Goal: Transaction & Acquisition: Purchase product/service

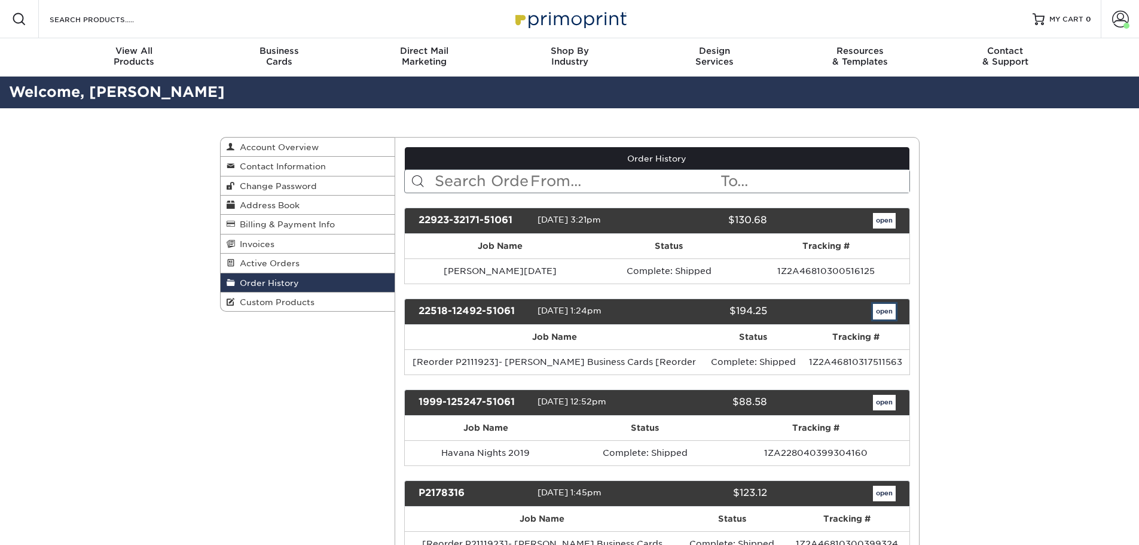
click at [877, 316] on link "open" at bounding box center [884, 312] width 23 height 16
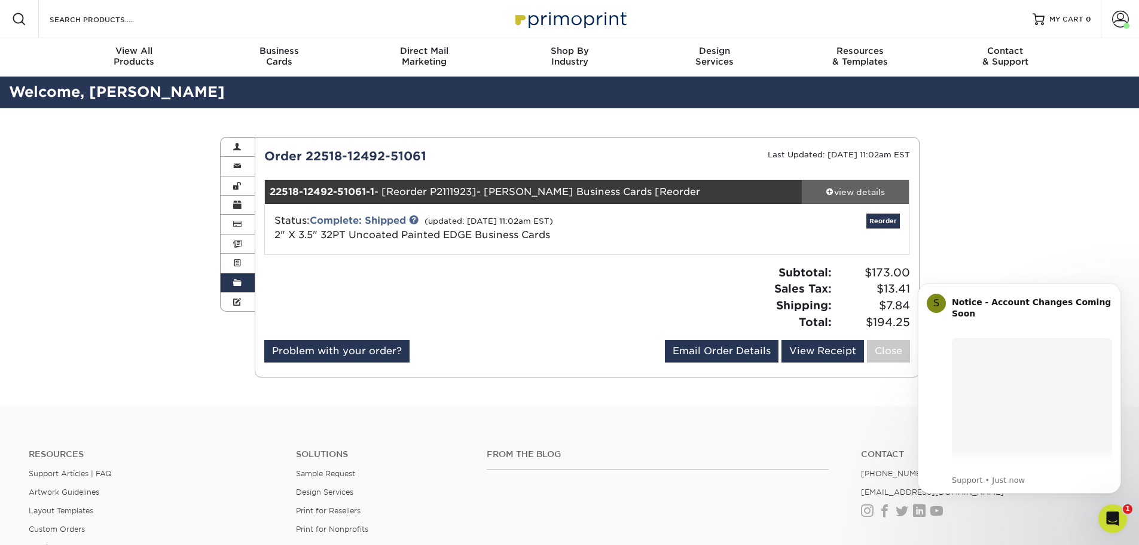
click at [859, 191] on div "view details" at bounding box center [856, 192] width 108 height 12
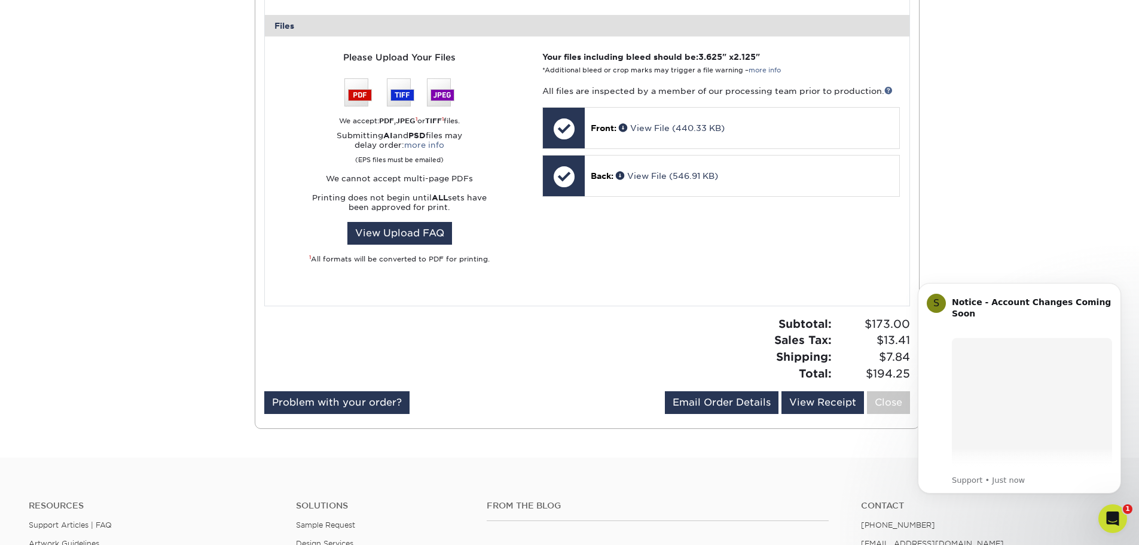
scroll to position [478, 0]
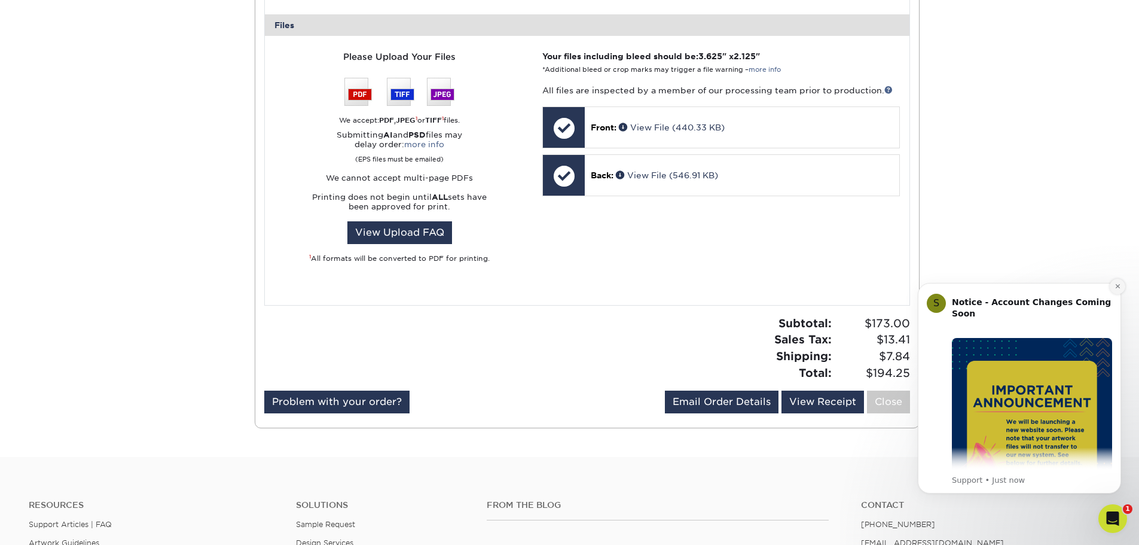
click at [1111, 286] on button "Dismiss notification" at bounding box center [1118, 287] width 16 height 16
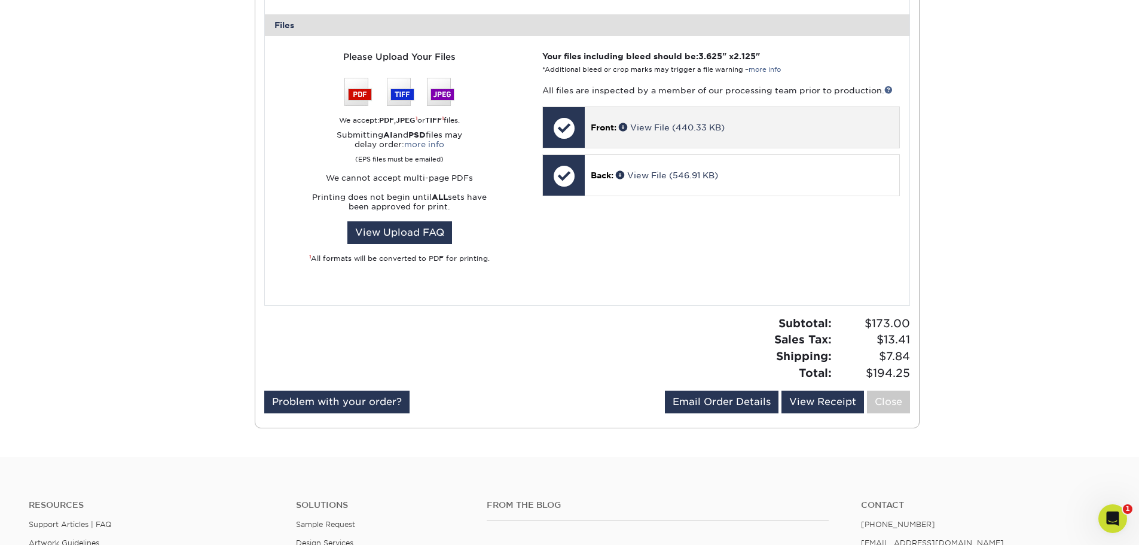
click at [687, 132] on p "Front: View File (440.33 KB)" at bounding box center [742, 127] width 302 height 12
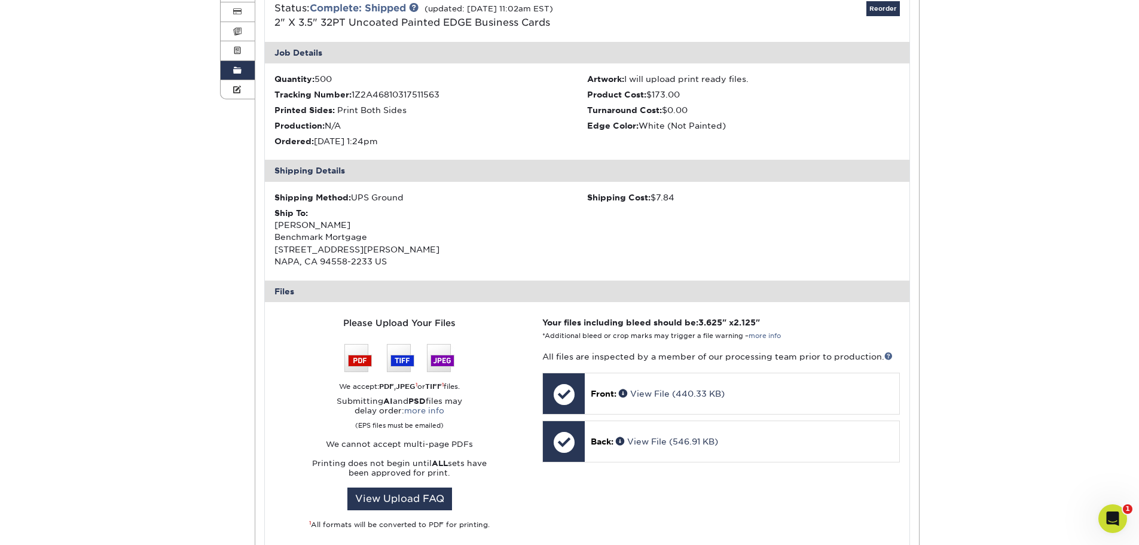
scroll to position [239, 0]
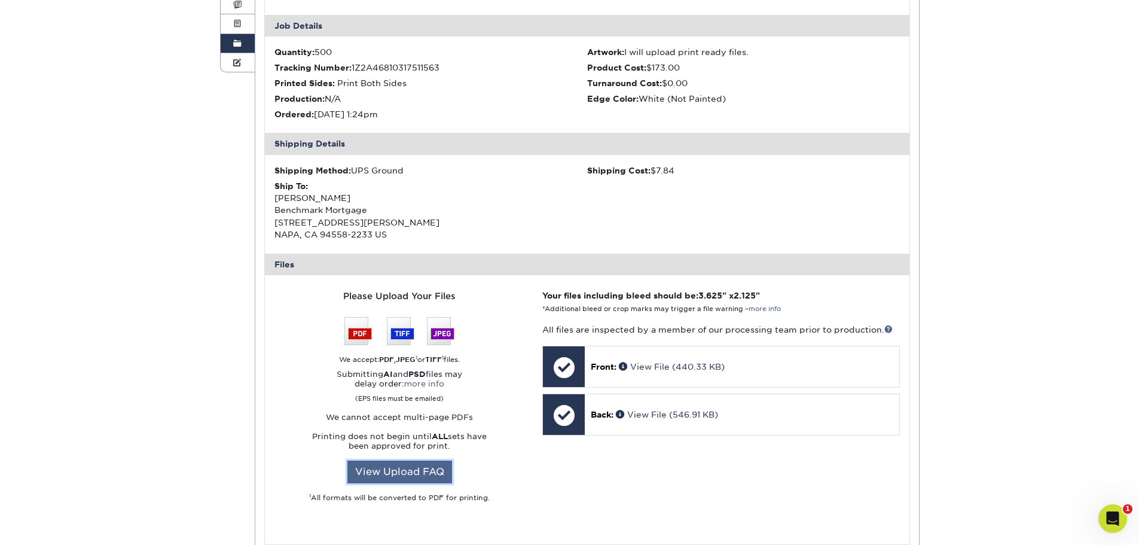
click at [423, 476] on link "View Upload FAQ" at bounding box center [399, 471] width 105 height 23
click at [359, 337] on img at bounding box center [399, 331] width 110 height 28
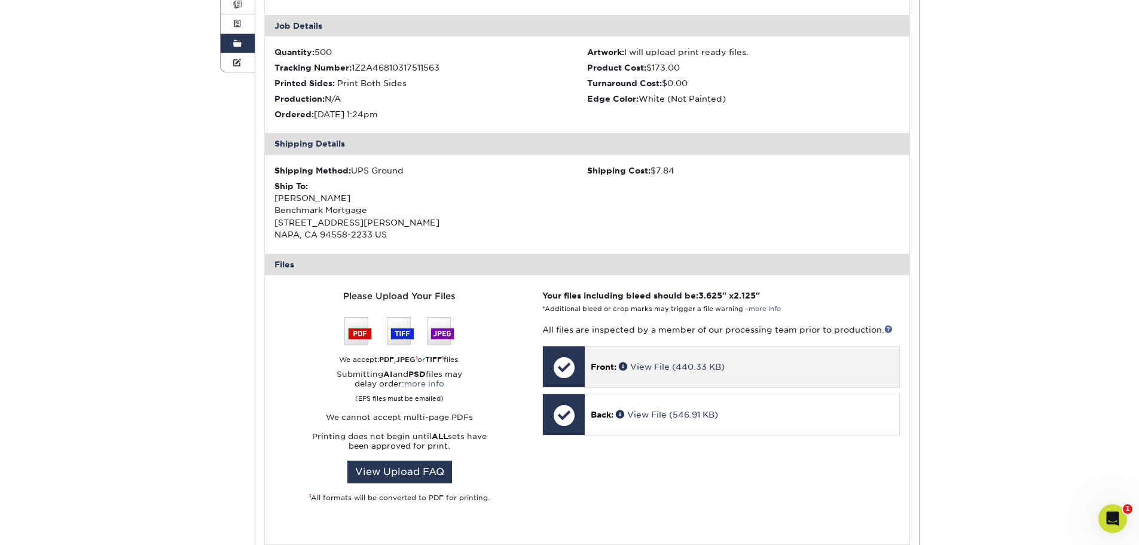
click at [623, 372] on p "Front: View File (440.33 KB)" at bounding box center [742, 366] width 302 height 12
click at [654, 368] on link "View File (440.33 KB)" at bounding box center [672, 367] width 106 height 10
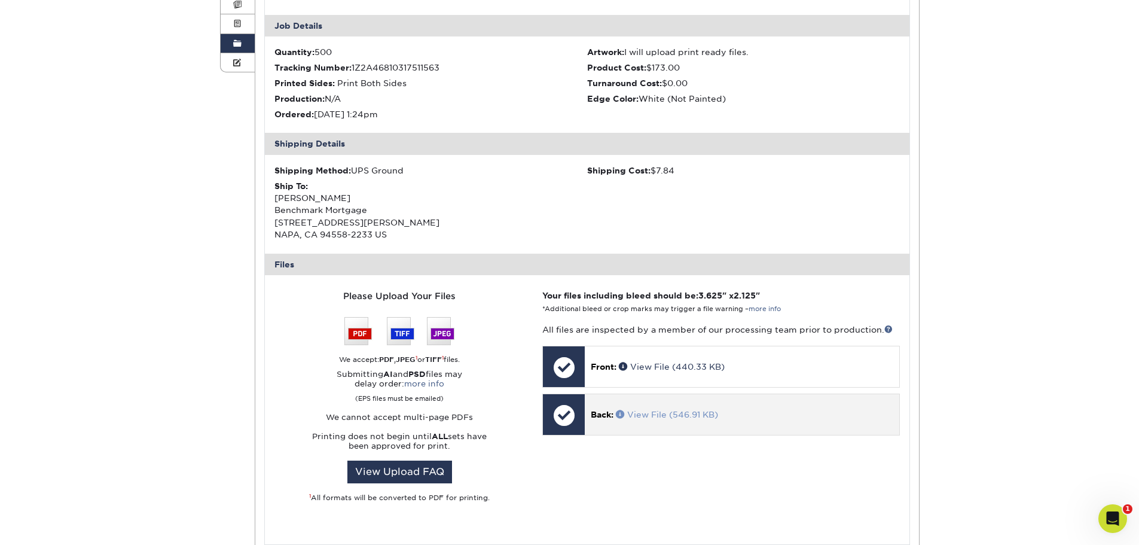
click at [662, 412] on link "View File (546.91 KB)" at bounding box center [667, 415] width 102 height 10
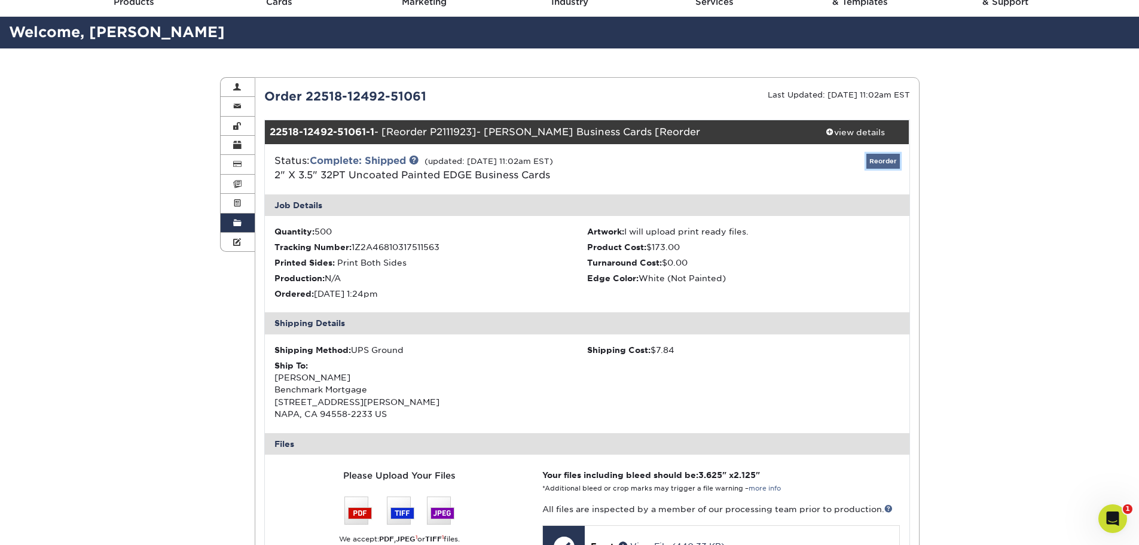
click at [875, 165] on link "Reorder" at bounding box center [882, 161] width 33 height 15
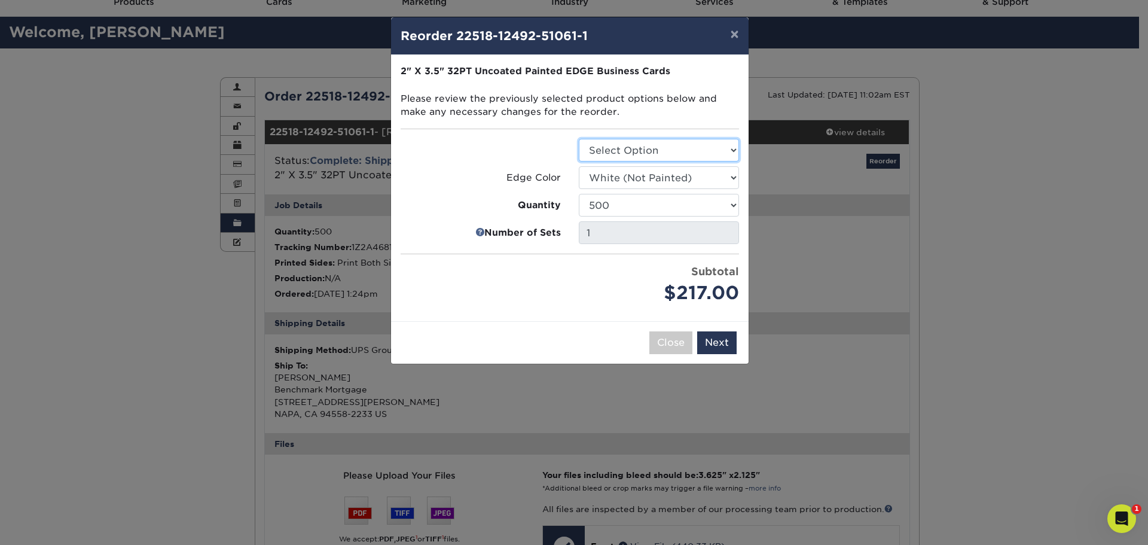
click at [640, 156] on select "Select Option Business Cards" at bounding box center [659, 150] width 160 height 23
select select "3b5148f1-0588-4f88-a218-97bcfdce65c1"
click at [579, 139] on select "Select Option Business Cards" at bounding box center [659, 150] width 160 height 23
click at [649, 173] on select "Select Option Charcoal Black (null) Brown Blue Pearlescent Blue Pearlescent Gol…" at bounding box center [659, 177] width 160 height 23
click at [412, 201] on label "Quantity" at bounding box center [481, 205] width 160 height 14
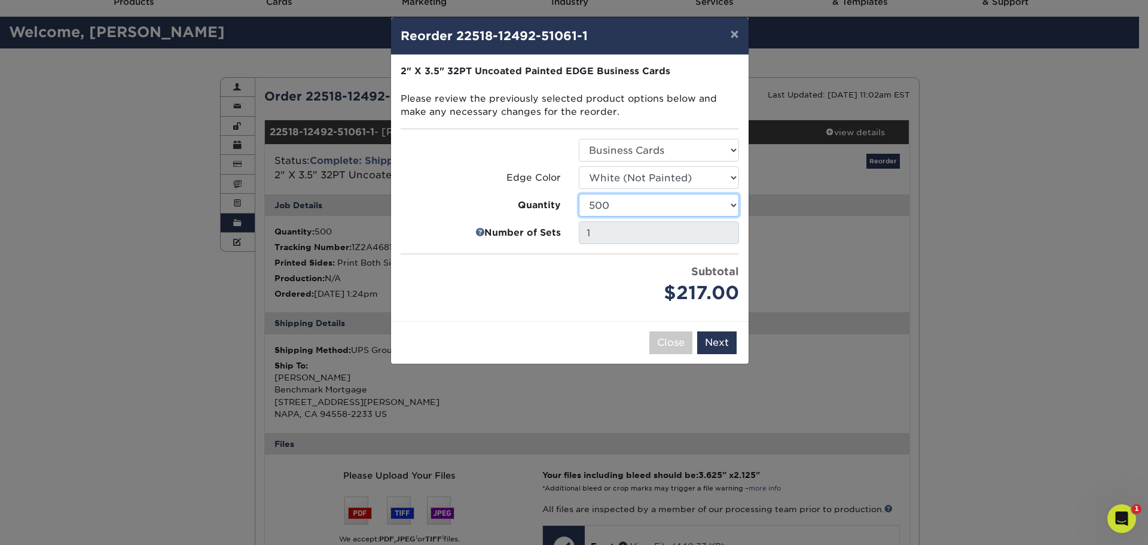
click at [625, 205] on select "250 500 1000" at bounding box center [659, 205] width 160 height 23
click at [579, 194] on select "250 500 1000" at bounding box center [659, 205] width 160 height 23
click at [629, 204] on select "250 500 1000" at bounding box center [659, 205] width 160 height 23
select select "f593fda3-2d5c-4b9e-9c2c-6197b899ae74"
click at [579, 194] on select "250 500 1000" at bounding box center [659, 205] width 160 height 23
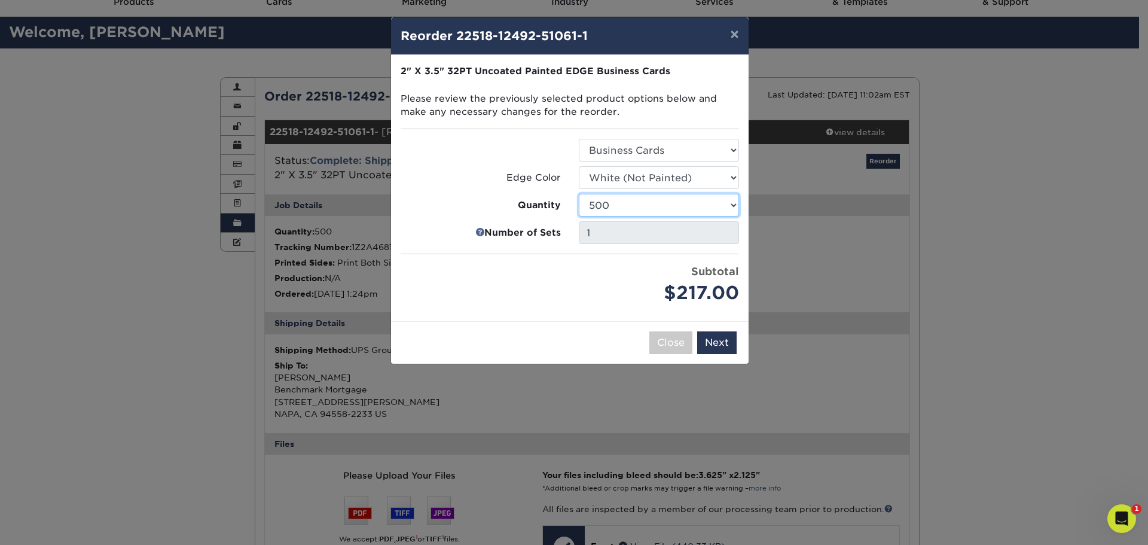
click at [653, 210] on select "250 500 1000" at bounding box center [659, 205] width 160 height 23
drag, startPoint x: 447, startPoint y: 187, endPoint x: 439, endPoint y: 191, distance: 8.6
click at [440, 191] on ul "Select Option Business Cards Edge Color Select Option Charcoal Black (null) Bro…" at bounding box center [570, 223] width 338 height 168
click at [740, 37] on button "×" at bounding box center [733, 33] width 27 height 33
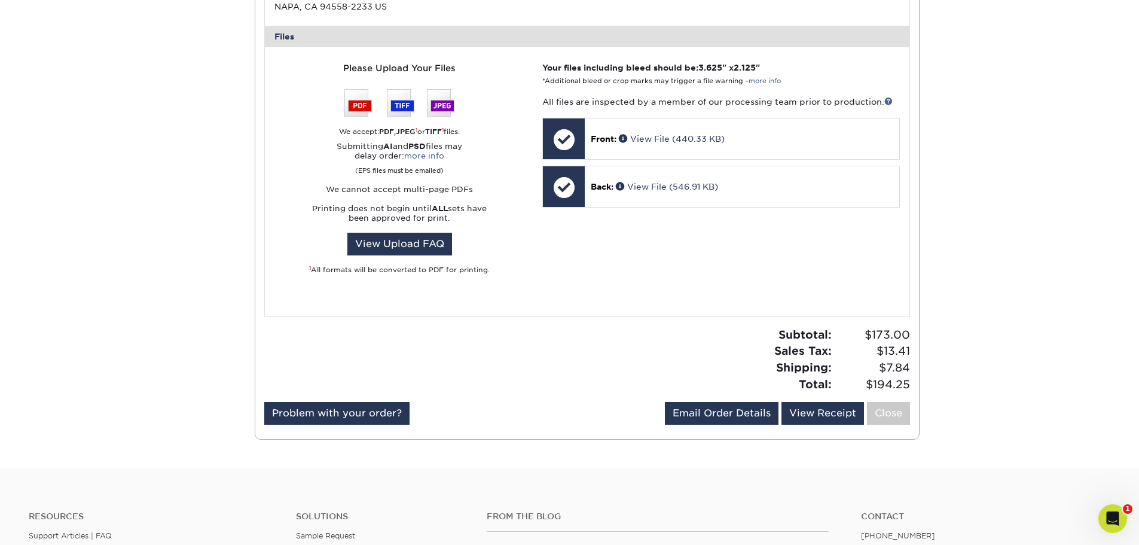
scroll to position [359, 0]
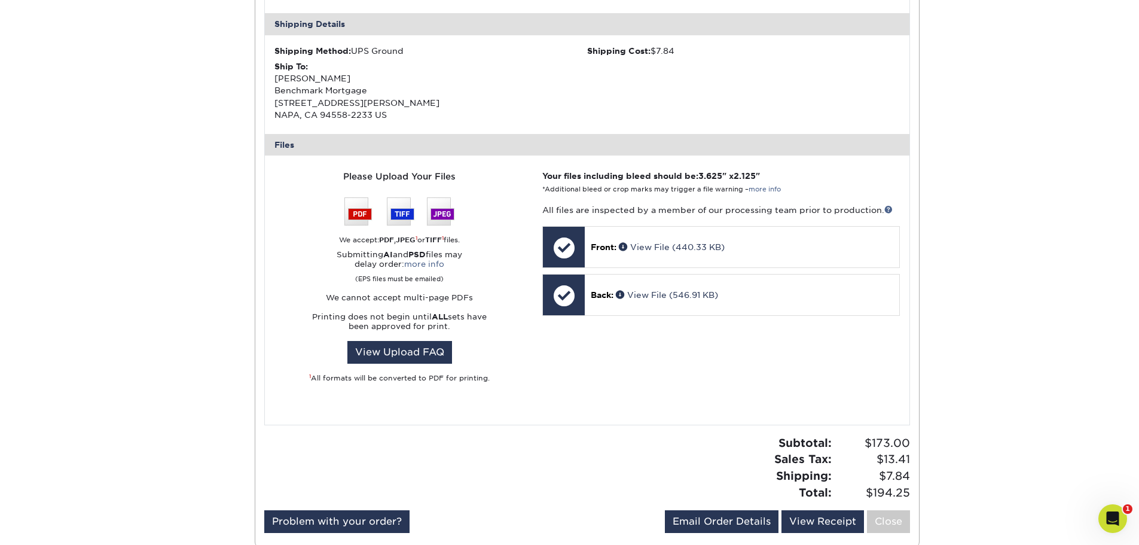
click at [636, 405] on div "Your files including bleed should be: 3.625 " x 2.125 " *Additional bleed or cr…" at bounding box center [720, 290] width 375 height 240
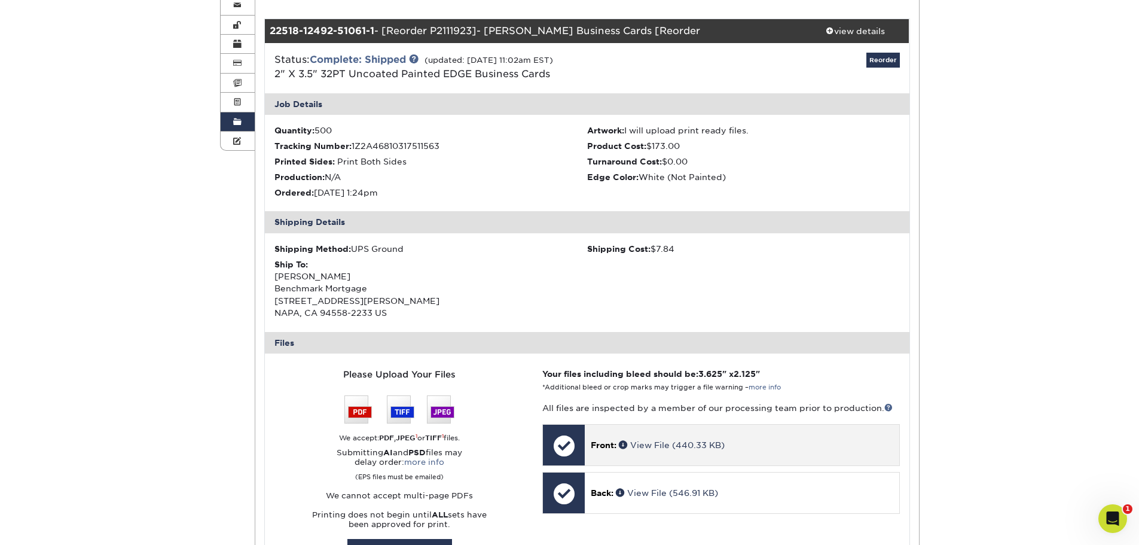
scroll to position [0, 0]
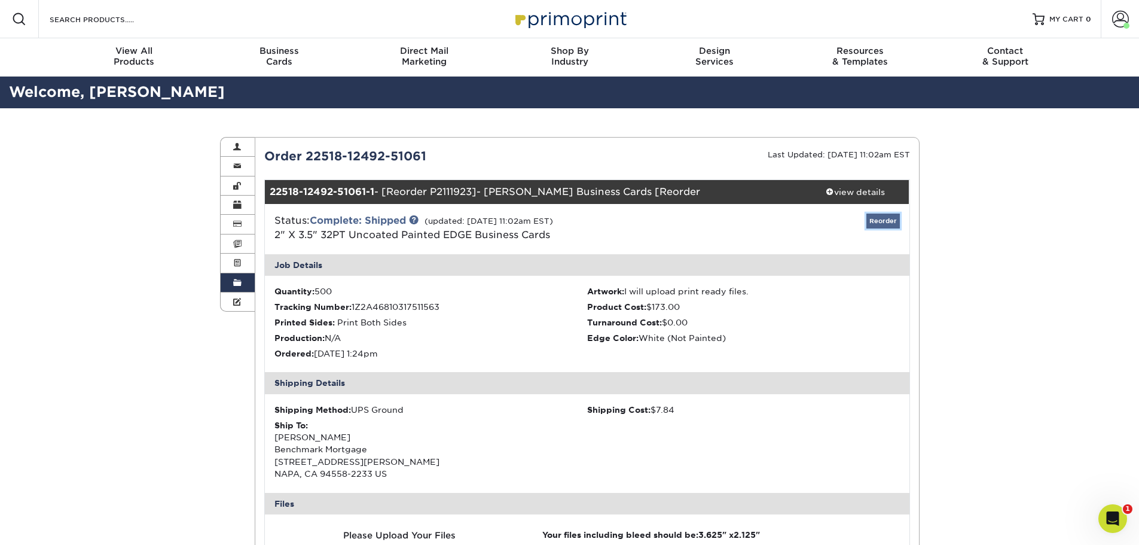
click at [879, 225] on link "Reorder" at bounding box center [882, 220] width 33 height 15
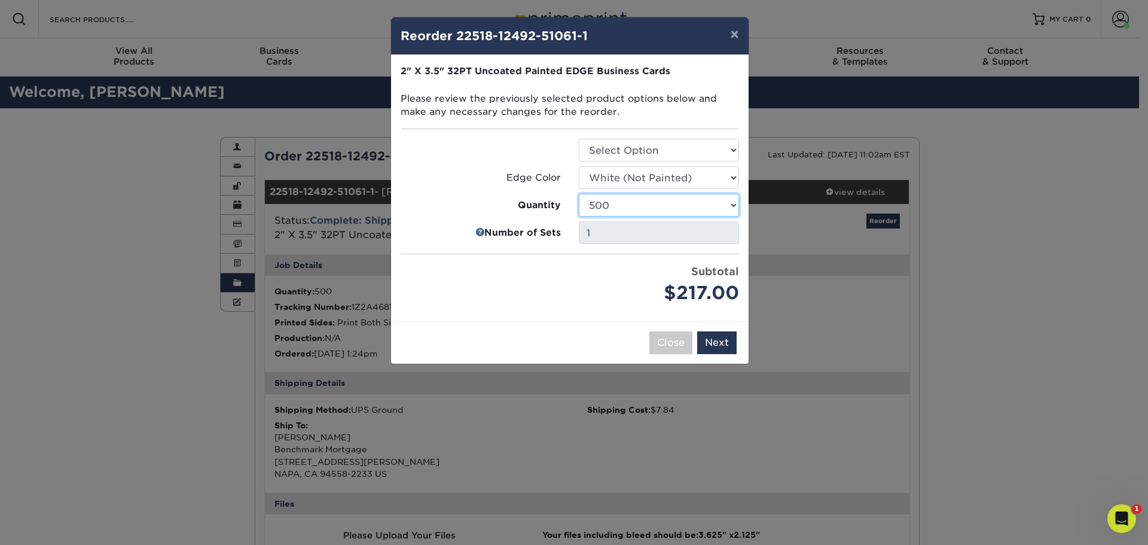
click at [681, 206] on select "250 500 1000" at bounding box center [659, 205] width 160 height 23
click at [579, 194] on select "250 500 1000" at bounding box center [659, 205] width 160 height 23
click at [668, 200] on select "250 500 1000" at bounding box center [659, 205] width 160 height 23
click at [579, 194] on select "250 500 1000" at bounding box center [659, 205] width 160 height 23
click at [668, 199] on select "250 500 1000" at bounding box center [659, 205] width 160 height 23
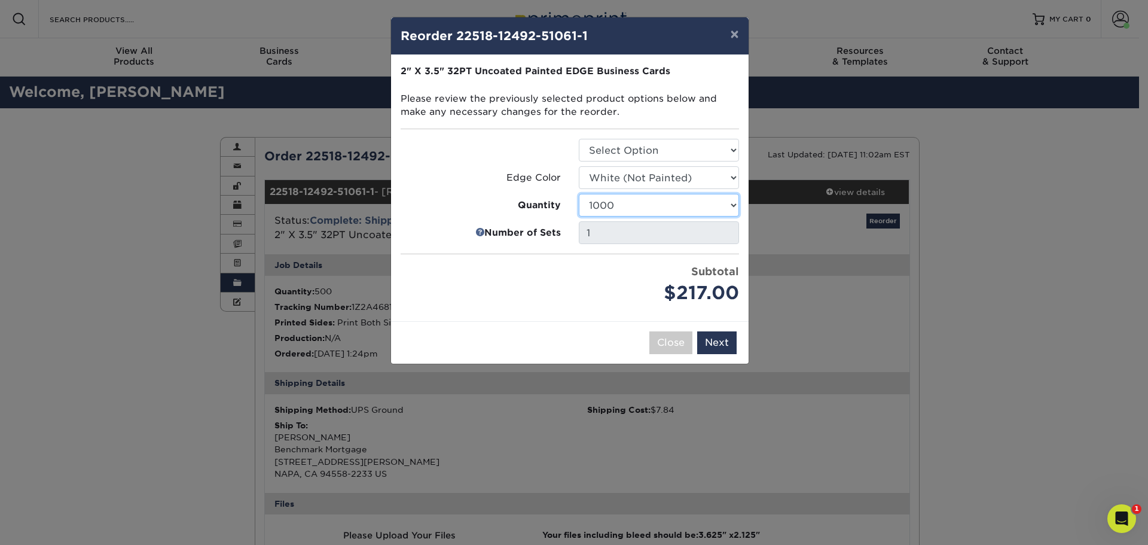
click at [579, 194] on select "250 500 1000" at bounding box center [659, 205] width 160 height 23
click at [588, 324] on div "Close Back Next Add to Cart" at bounding box center [569, 342] width 357 height 42
click at [647, 197] on select "250 500 1000" at bounding box center [659, 205] width 160 height 23
select select "f593fda3-2d5c-4b9e-9c2c-6197b899ae74"
click at [579, 194] on select "250 500 1000" at bounding box center [659, 205] width 160 height 23
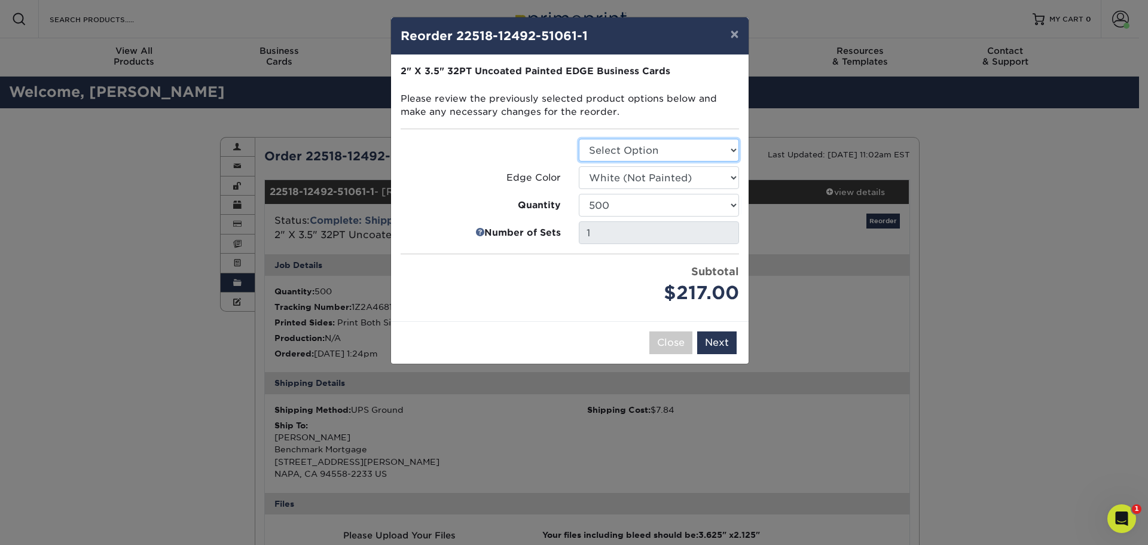
click at [640, 154] on select "Select Option Business Cards" at bounding box center [659, 150] width 160 height 23
select select "3b5148f1-0588-4f88-a218-97bcfdce65c1"
click at [579, 139] on select "Select Option Business Cards" at bounding box center [659, 150] width 160 height 23
click at [632, 181] on select "Select Option Charcoal Black (null) Brown Blue Pearlescent Blue Pearlescent Gol…" at bounding box center [659, 177] width 160 height 23
click at [469, 207] on label "Quantity" at bounding box center [481, 205] width 160 height 14
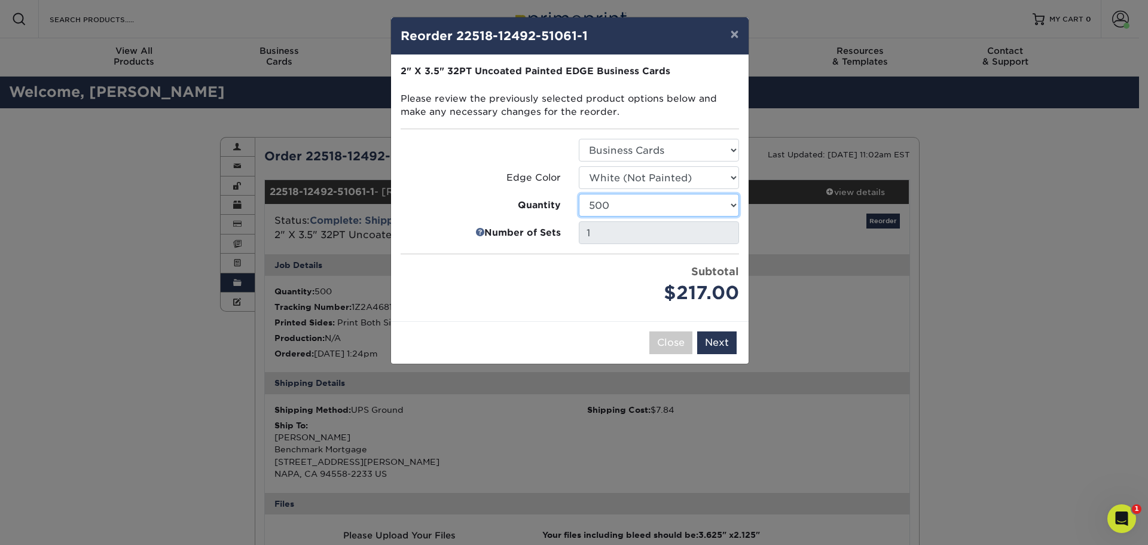
click at [658, 209] on select "250 500 1000" at bounding box center [659, 205] width 160 height 23
click at [579, 194] on select "250 500 1000" at bounding box center [659, 205] width 160 height 23
click at [664, 203] on select "250 500 1000" at bounding box center [659, 205] width 160 height 23
click at [579, 194] on select "250 500 1000" at bounding box center [659, 205] width 160 height 23
click at [607, 302] on div "$217.00" at bounding box center [659, 292] width 160 height 27
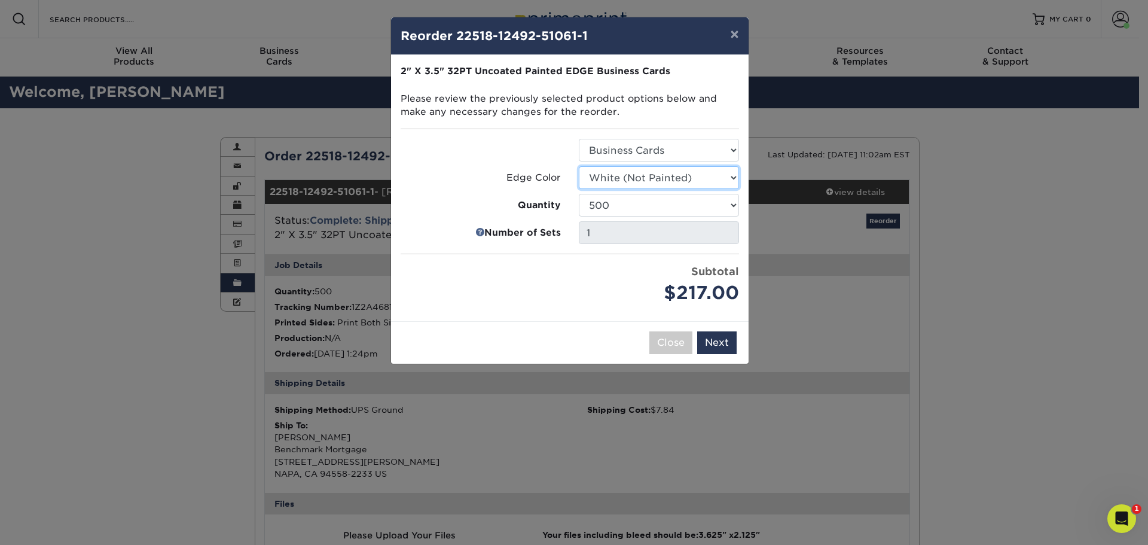
click at [687, 173] on select "Select Option Charcoal Black (null) Brown Blue Pearlescent Blue Pearlescent Gol…" at bounding box center [659, 177] width 160 height 23
click at [686, 174] on select "Select Option Charcoal Black (null) Brown Blue Pearlescent Blue Pearlescent Gol…" at bounding box center [659, 177] width 160 height 23
click at [560, 289] on div "Price per set $217.00" at bounding box center [481, 285] width 178 height 43
click at [692, 204] on select "250 500 1000" at bounding box center [659, 205] width 160 height 23
click at [579, 194] on select "250 500 1000" at bounding box center [659, 205] width 160 height 23
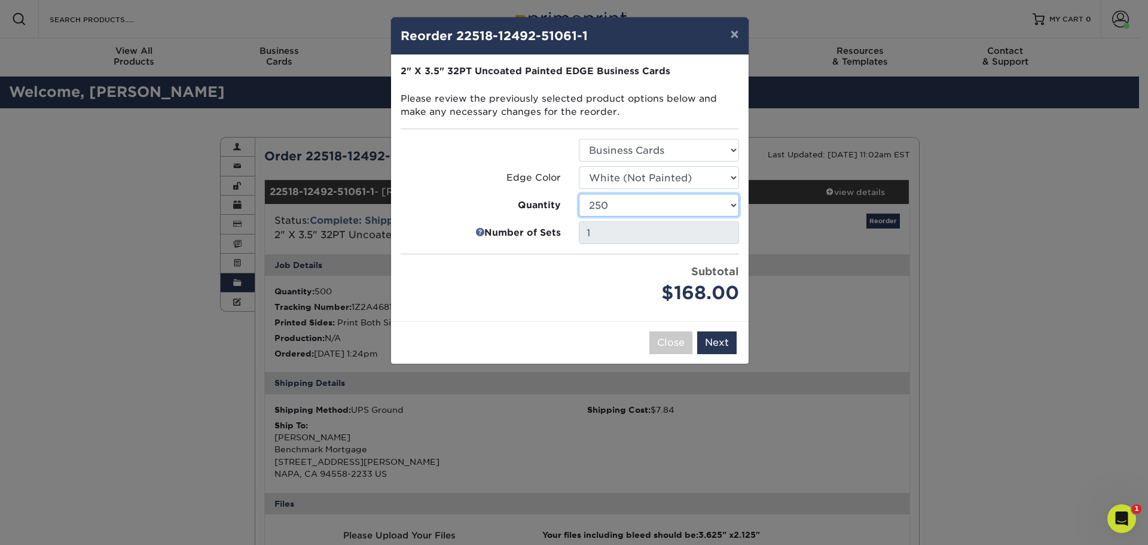
click at [683, 215] on select "250 500 1000" at bounding box center [659, 205] width 160 height 23
select select "f593fda3-2d5c-4b9e-9c2c-6197b899ae74"
click at [579, 194] on select "250 500 1000" at bounding box center [659, 205] width 160 height 23
click at [716, 343] on button "Next" at bounding box center [716, 342] width 39 height 23
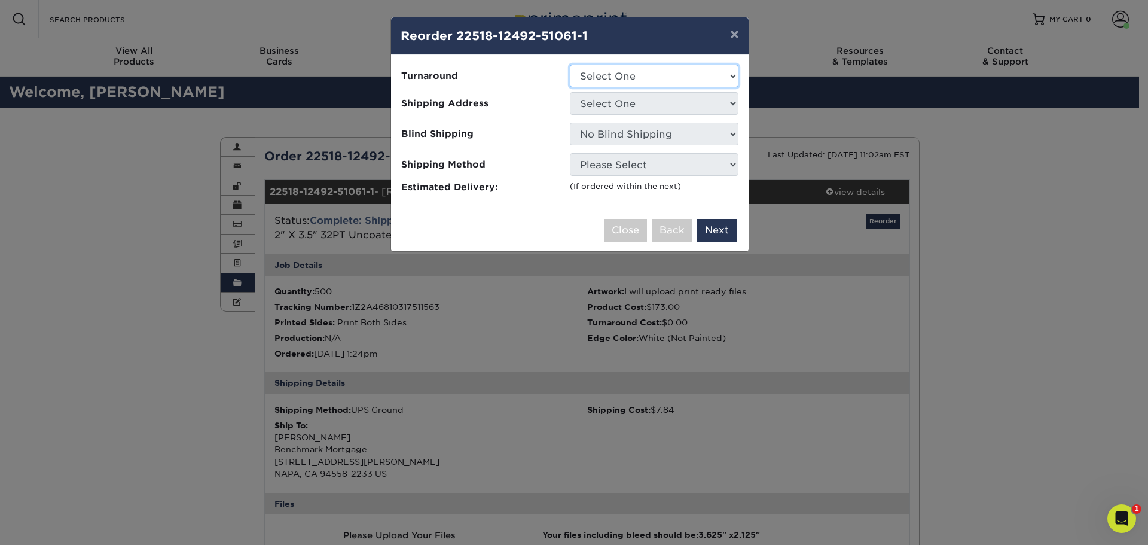
click at [627, 78] on select "Select One 2-4 Business Days" at bounding box center [654, 76] width 169 height 23
select select "31d45b01-d4a6-4b39-b84d-4391606115ca"
click at [570, 65] on select "Select One 2-4 Business Days" at bounding box center [654, 76] width 169 height 23
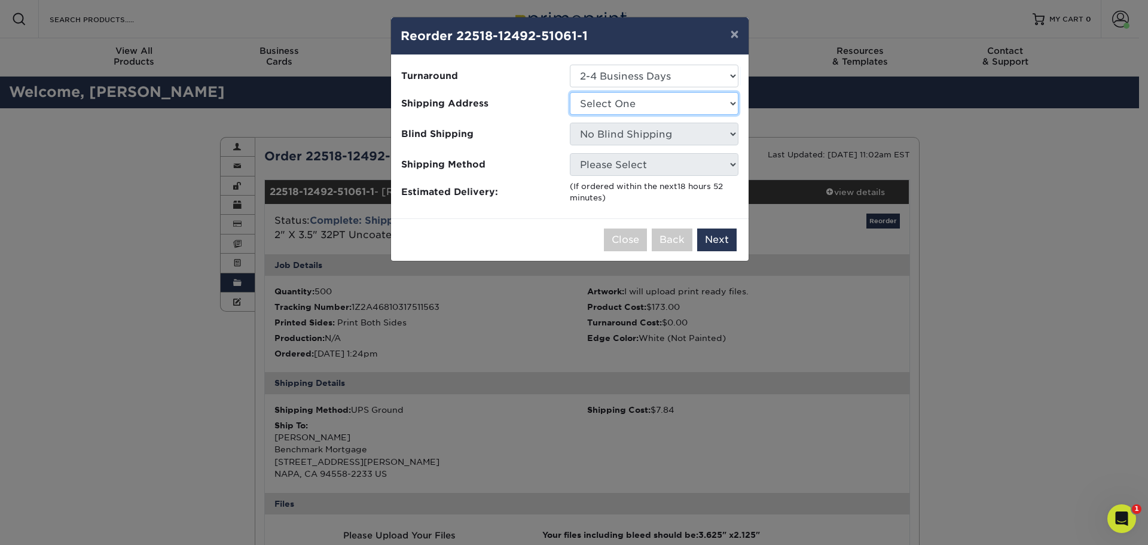
click at [631, 105] on select "Select One Benchmark Mortgage Jeff Pinto" at bounding box center [654, 103] width 169 height 23
click at [570, 92] on select "Select One Benchmark Mortgage Jeff Pinto" at bounding box center [654, 103] width 169 height 23
click at [734, 36] on button "×" at bounding box center [733, 33] width 27 height 33
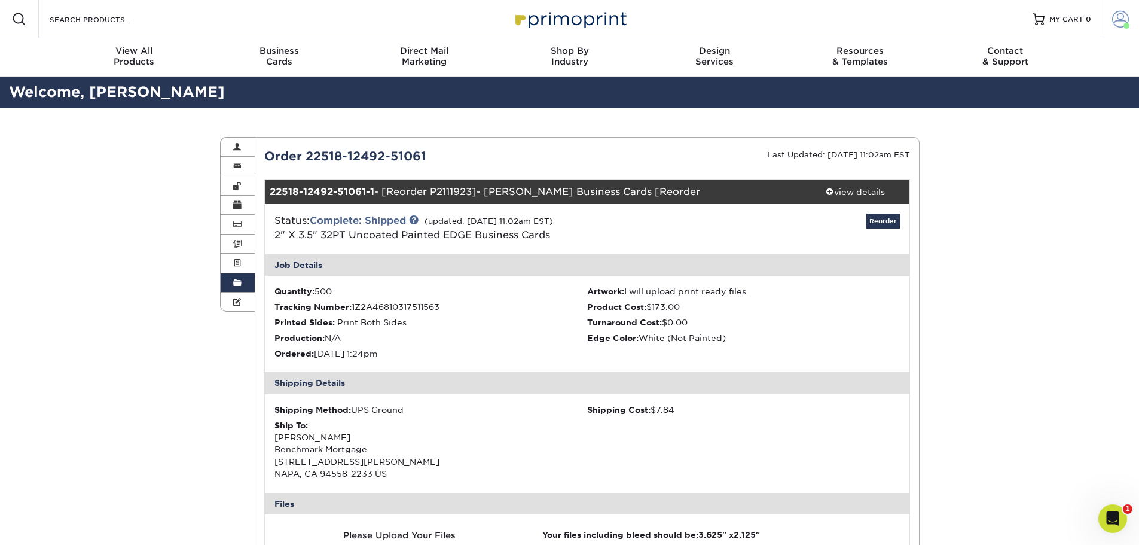
click at [1113, 23] on span at bounding box center [1120, 19] width 17 height 17
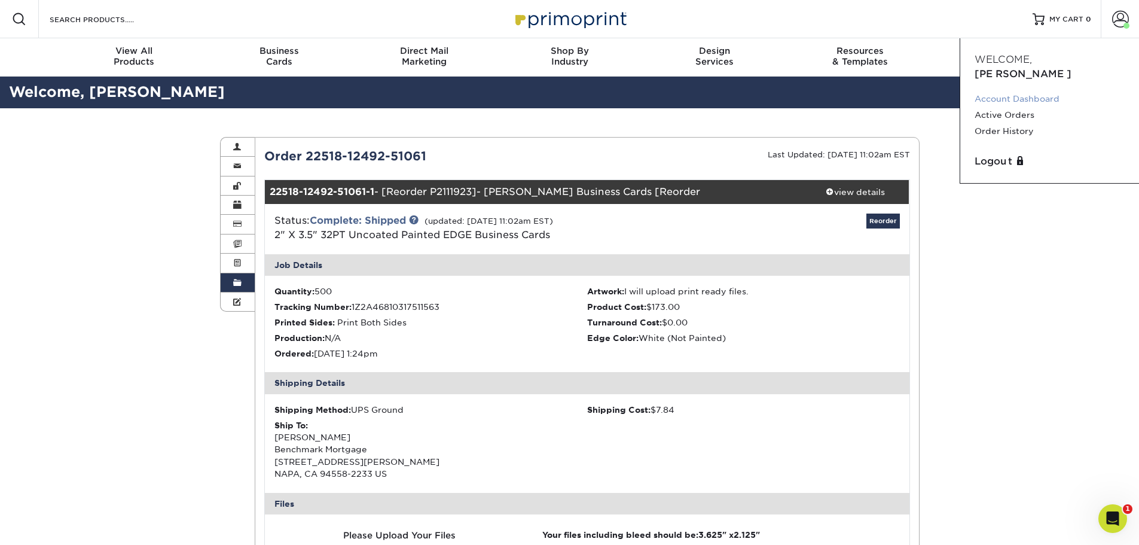
click at [1067, 91] on link "Account Dashboard" at bounding box center [1049, 99] width 150 height 16
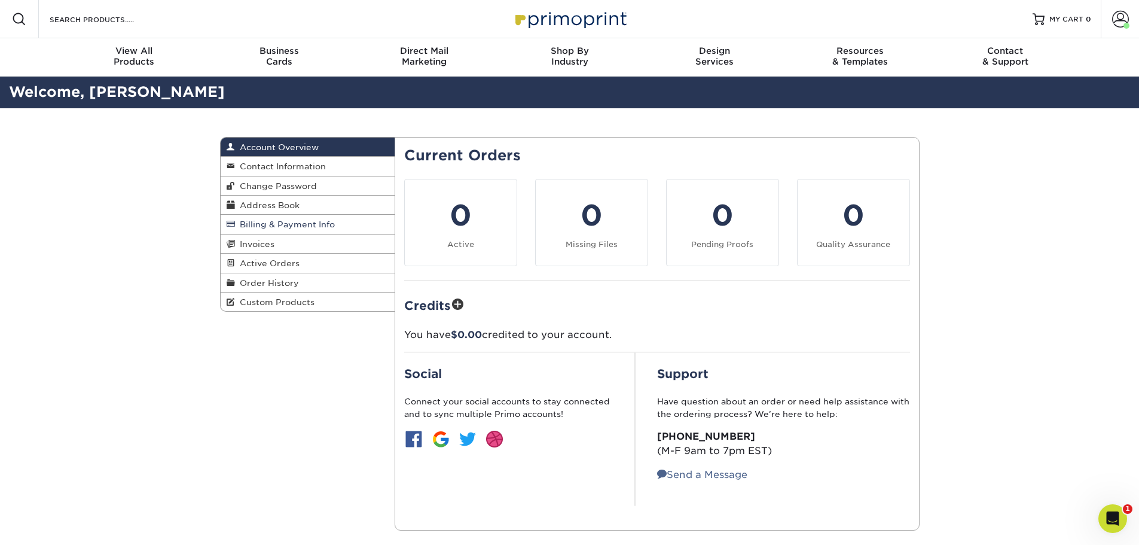
click at [292, 224] on span "Billing & Payment Info" at bounding box center [285, 224] width 100 height 10
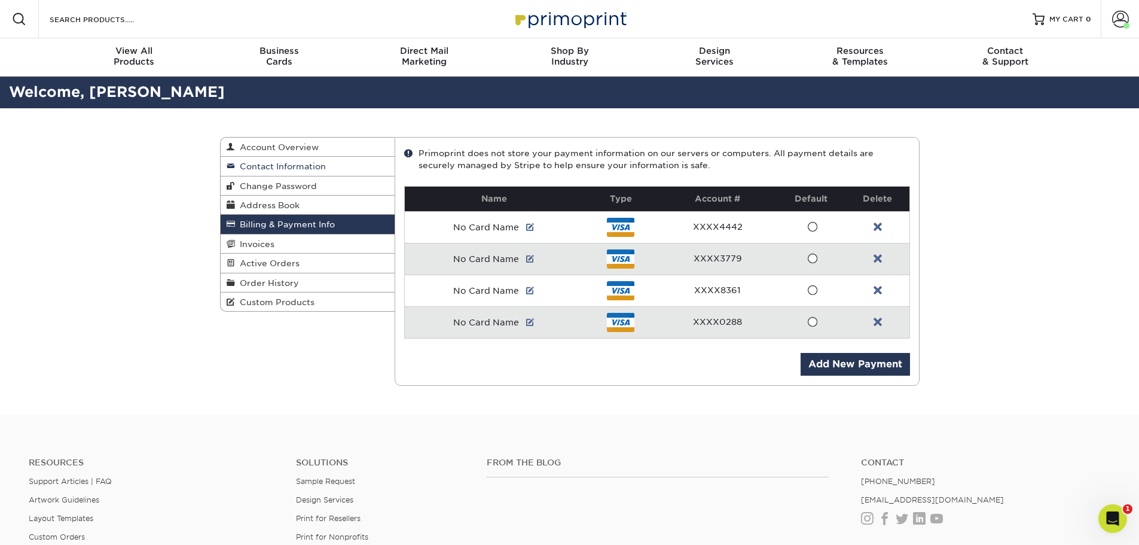
click at [273, 164] on span "Contact Information" at bounding box center [280, 166] width 91 height 10
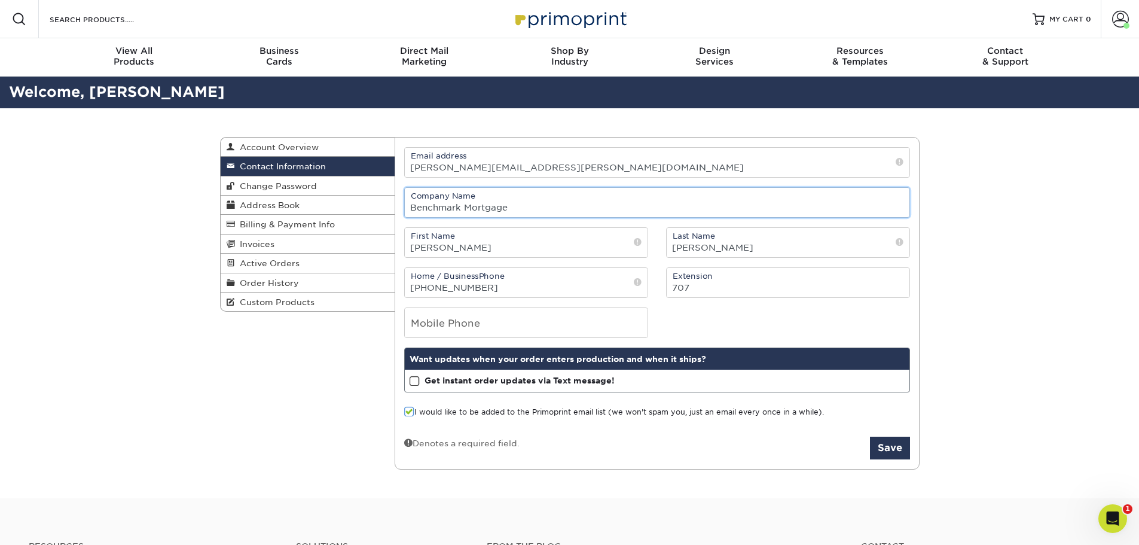
click at [600, 203] on input "Benchmark Mortgage" at bounding box center [657, 202] width 505 height 29
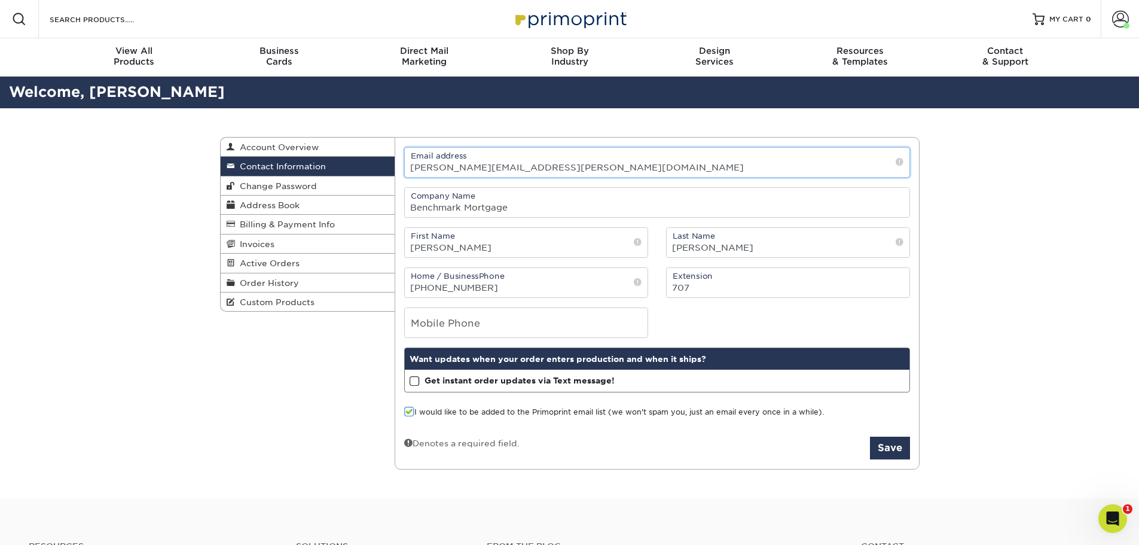
drag, startPoint x: 494, startPoint y: 177, endPoint x: 362, endPoint y: 174, distance: 132.2
click at [362, 137] on div "Contact Information Account Overview Contact Information Change Password Addres…" at bounding box center [569, 137] width 699 height 0
type input "[PERSON_NAME][EMAIL_ADDRESS][DOMAIN_NAME]"
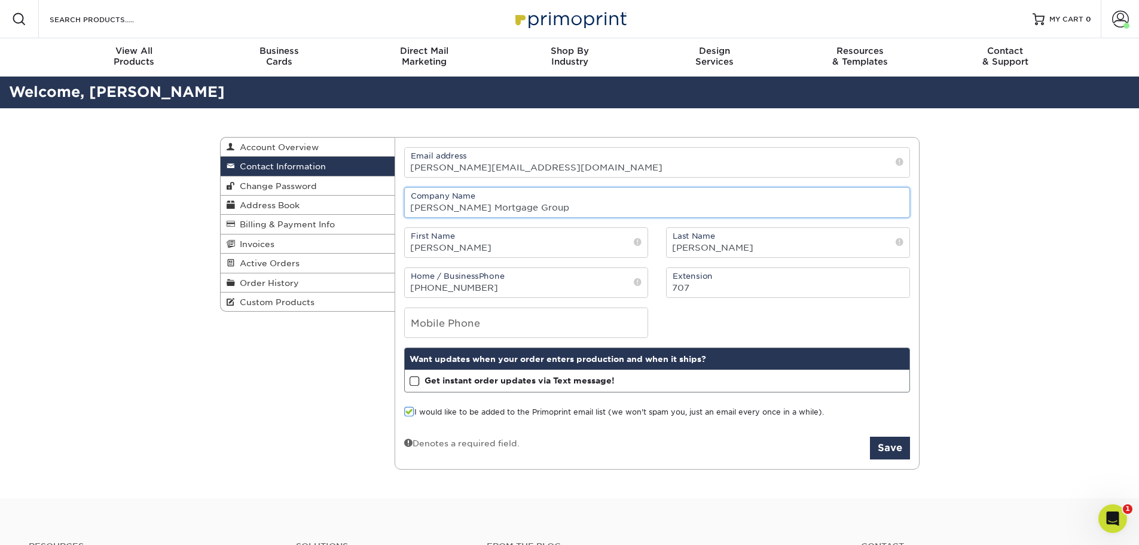
type input "[PERSON_NAME] Mortgage Group"
click at [792, 329] on div "Mobile Phone" at bounding box center [657, 322] width 524 height 30
click at [698, 292] on input "707" at bounding box center [788, 282] width 243 height 29
drag, startPoint x: 696, startPoint y: 286, endPoint x: 650, endPoint y: 289, distance: 46.1
click at [650, 289] on div "Home / Business Phone (707) 529-8377 Extension 707" at bounding box center [657, 282] width 524 height 30
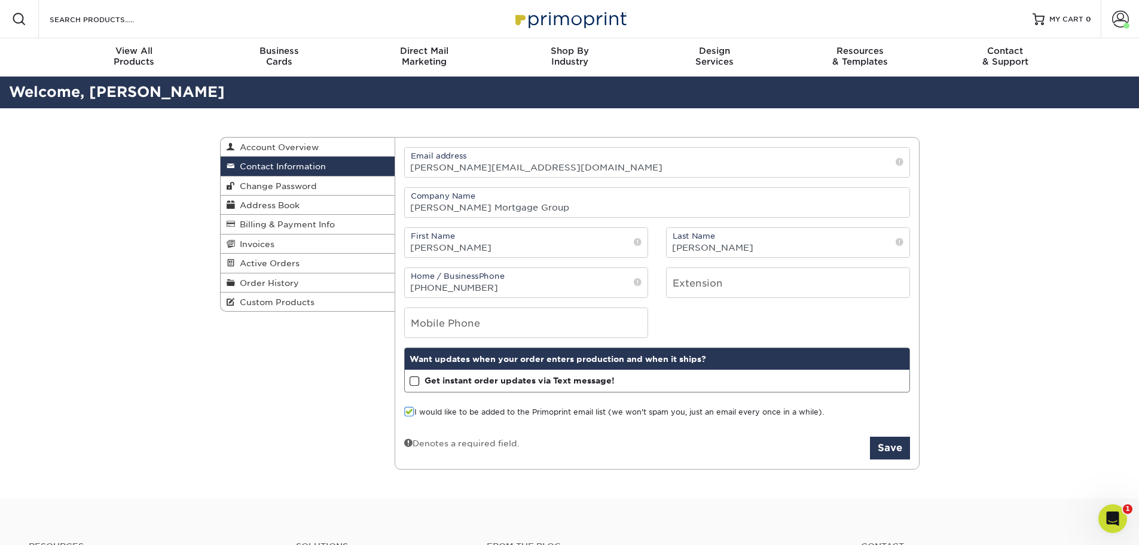
click at [670, 299] on form "Email address hilda@hensleymortgagegroup.com Company Name Hensley Mortgage Grou…" at bounding box center [657, 303] width 506 height 313
click at [701, 311] on div "Mobile Phone" at bounding box center [657, 322] width 524 height 30
click at [476, 326] on input "tel" at bounding box center [526, 322] width 243 height 29
type input "7075298377"
click at [518, 282] on input "[PHONE_NUMBER]" at bounding box center [526, 282] width 243 height 29
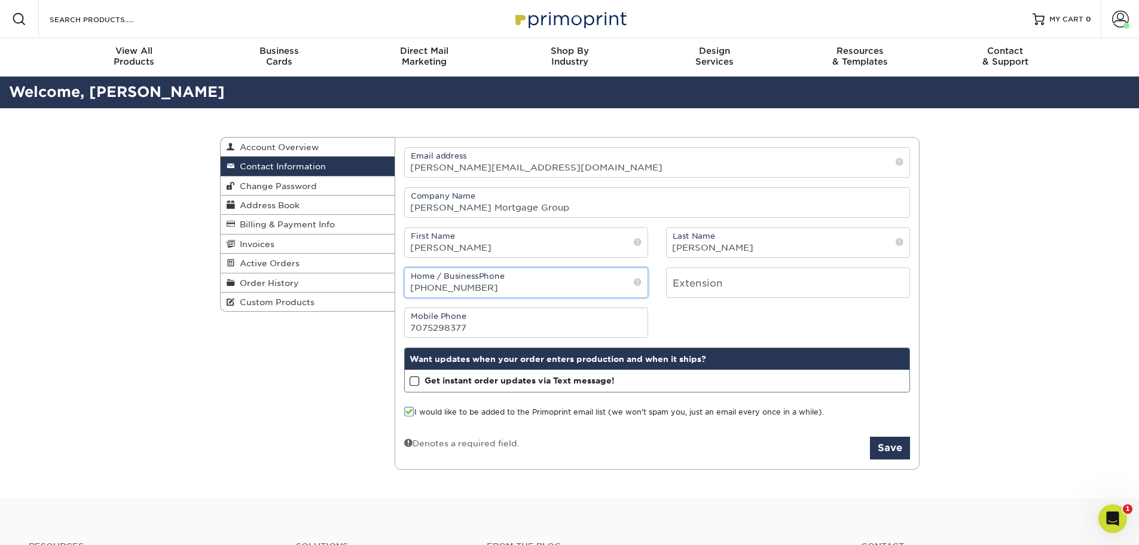
drag, startPoint x: 518, startPoint y: 282, endPoint x: 447, endPoint y: 277, distance: 71.9
click at [447, 277] on input "[PHONE_NUMBER]" at bounding box center [526, 282] width 243 height 29
type input "(707) 2548891"
click at [653, 449] on div "Denotes a required field. Save" at bounding box center [657, 447] width 506 height 23
click at [409, 411] on span at bounding box center [409, 411] width 10 height 11
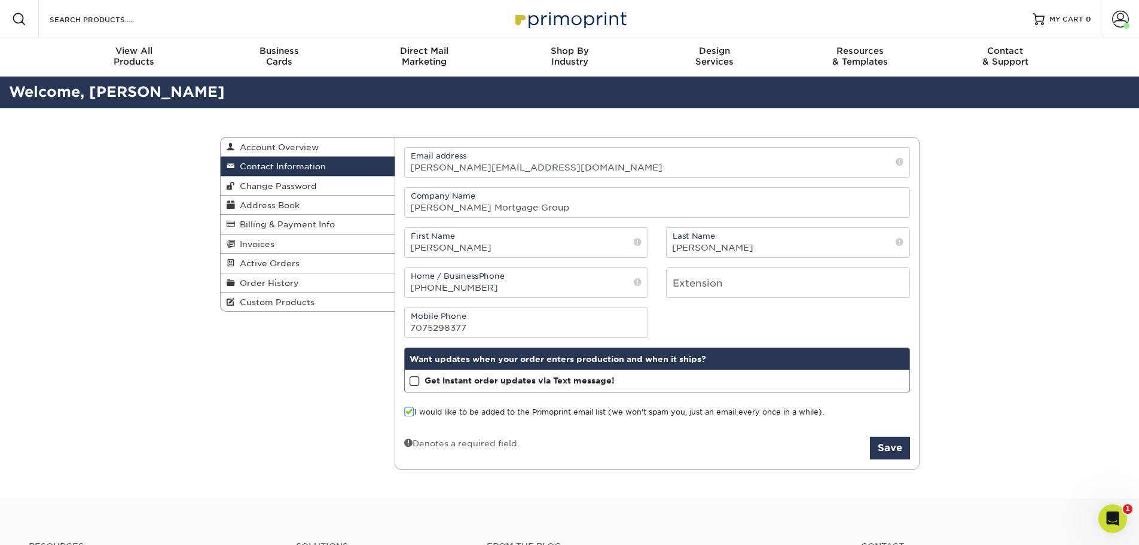
click at [0, 0] on input "I would like to be added to the Primoprint email list (we won't spam you, just …" at bounding box center [0, 0] width 0 height 0
click at [632, 450] on div "Denotes a required field. Save" at bounding box center [657, 447] width 506 height 23
click at [421, 328] on input "7075298377" at bounding box center [526, 322] width 243 height 29
click at [641, 419] on div "I would like to be added to the Primoprint email list (we won't spam you, just …" at bounding box center [657, 415] width 506 height 16
click at [900, 443] on button "Save" at bounding box center [890, 447] width 40 height 23
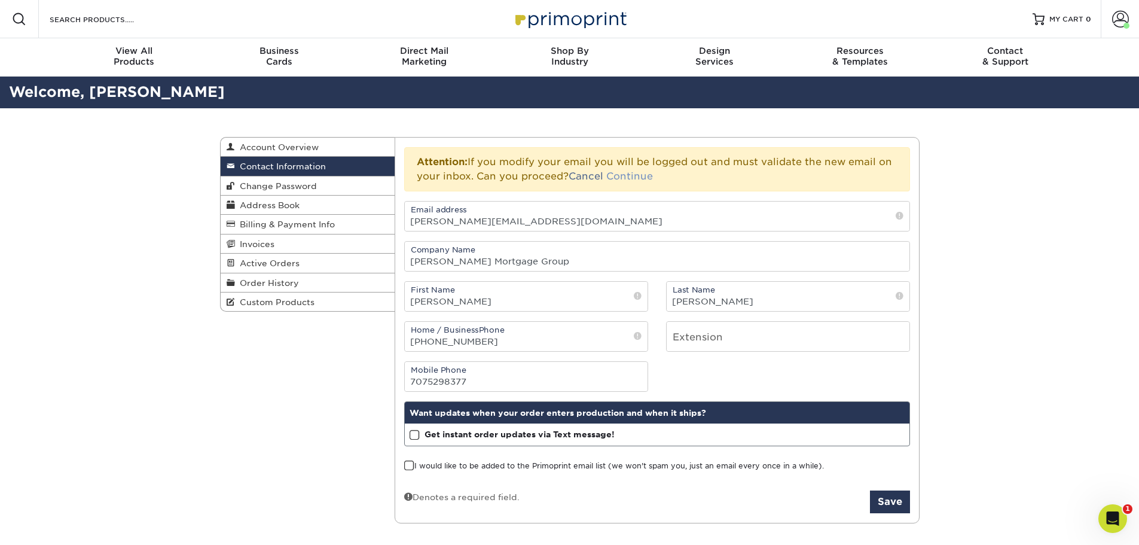
click at [638, 173] on link "Continue" at bounding box center [629, 175] width 47 height 11
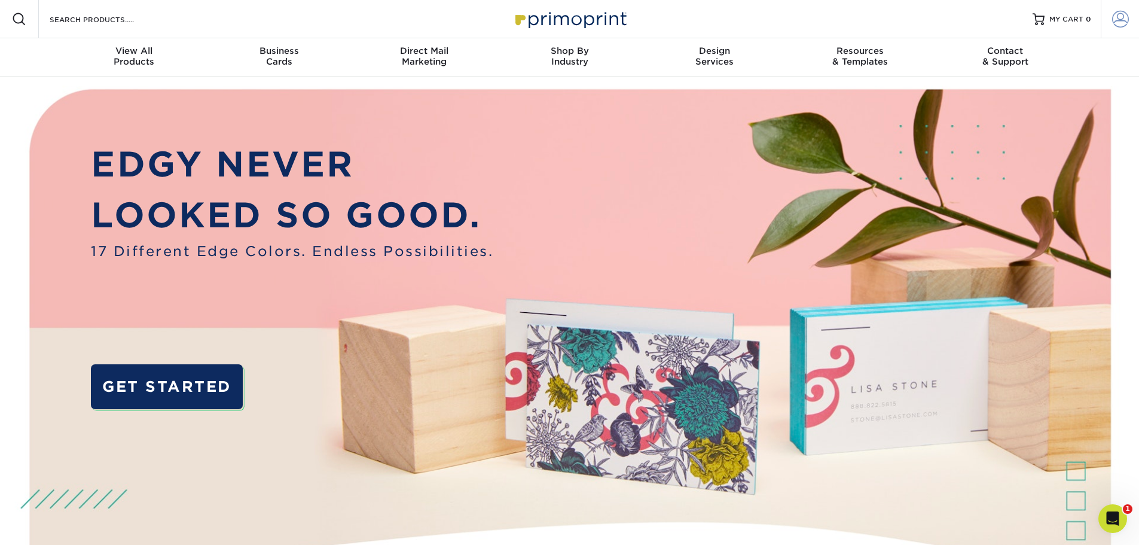
click at [1114, 21] on span at bounding box center [1120, 19] width 17 height 17
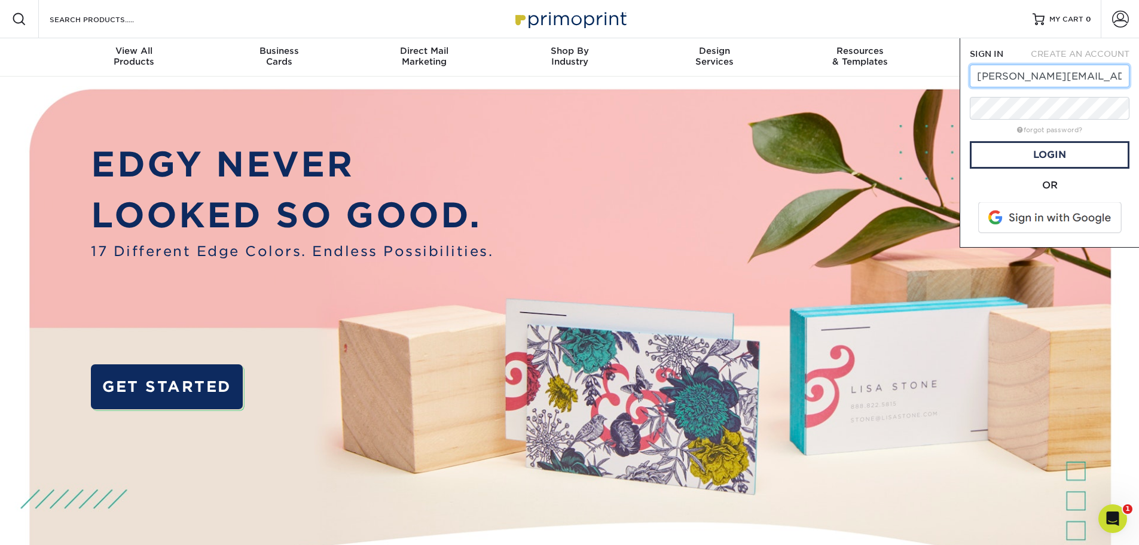
click at [1076, 84] on input "hilda.hensley@benchmark.us" at bounding box center [1050, 76] width 160 height 23
drag, startPoint x: 1051, startPoint y: 76, endPoint x: 1101, endPoint y: 70, distance: 50.0
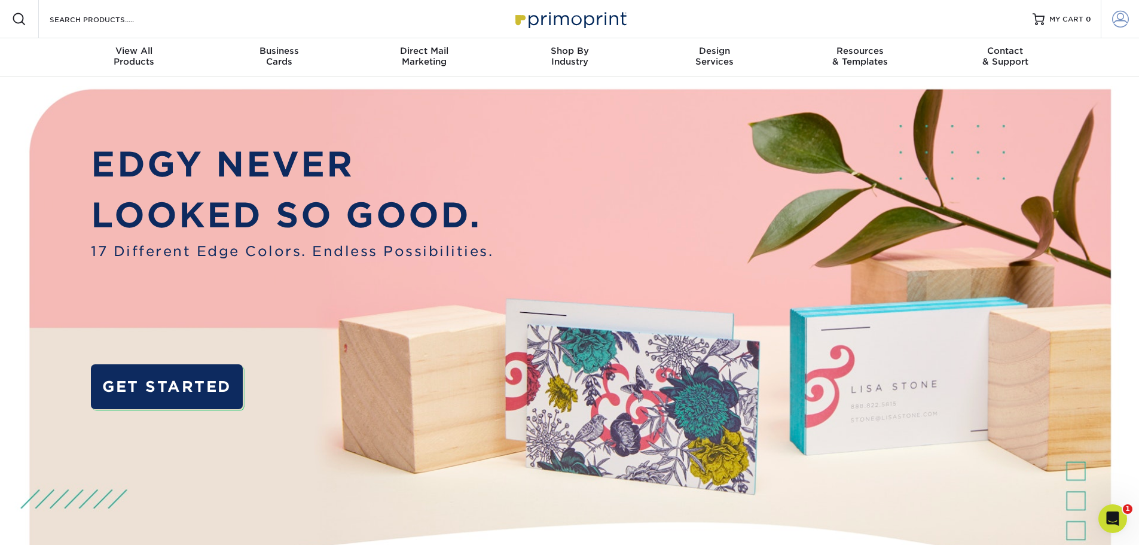
click at [1115, 25] on span at bounding box center [1120, 19] width 17 height 17
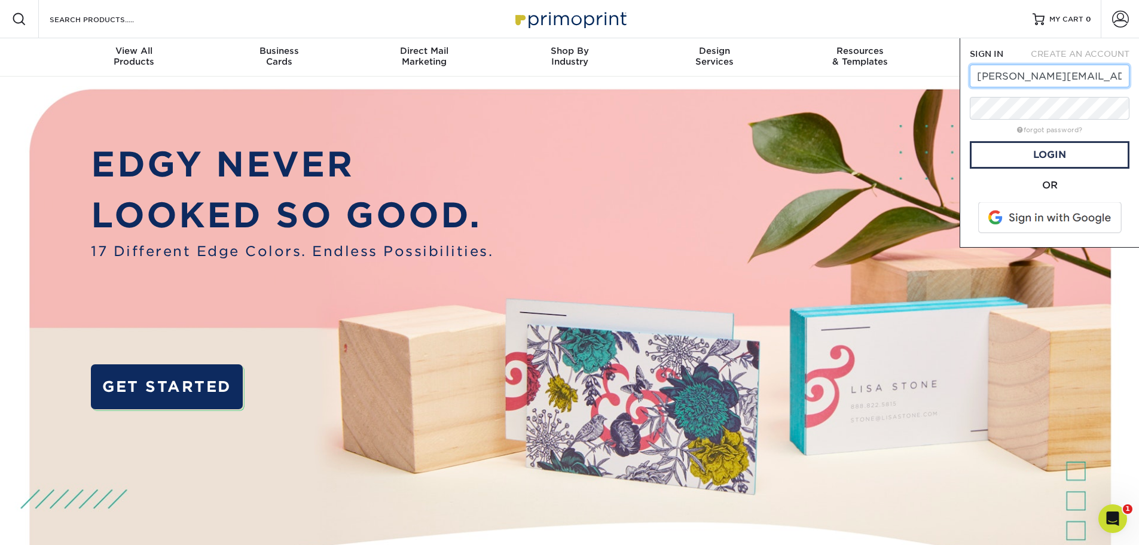
click at [988, 81] on input "hilda.hensley@benchmark.us" at bounding box center [1050, 76] width 160 height 23
drag, startPoint x: 977, startPoint y: 76, endPoint x: 1147, endPoint y: 74, distance: 170.4
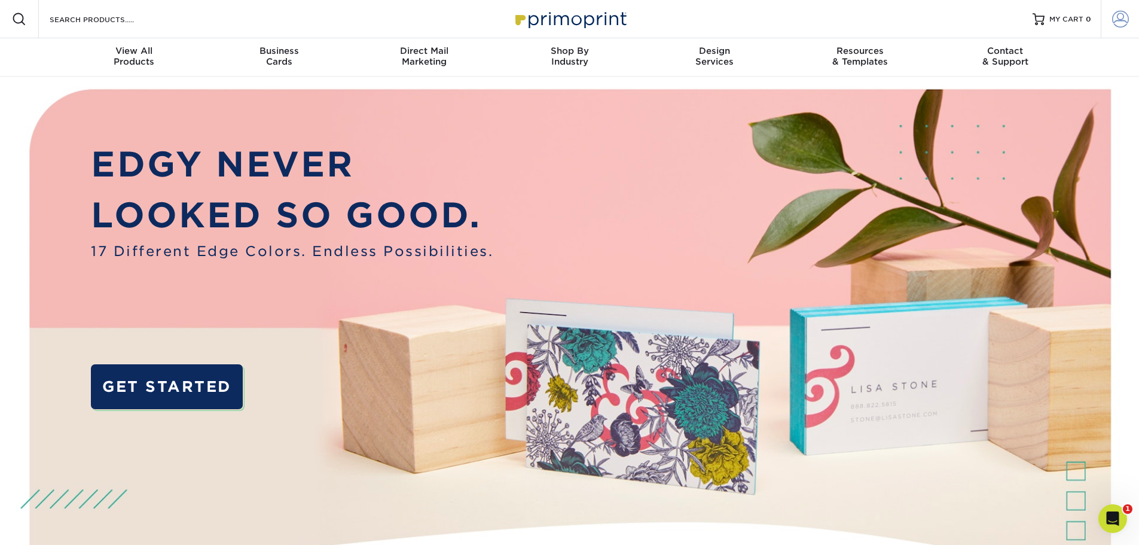
click at [1124, 17] on span at bounding box center [1120, 19] width 17 height 17
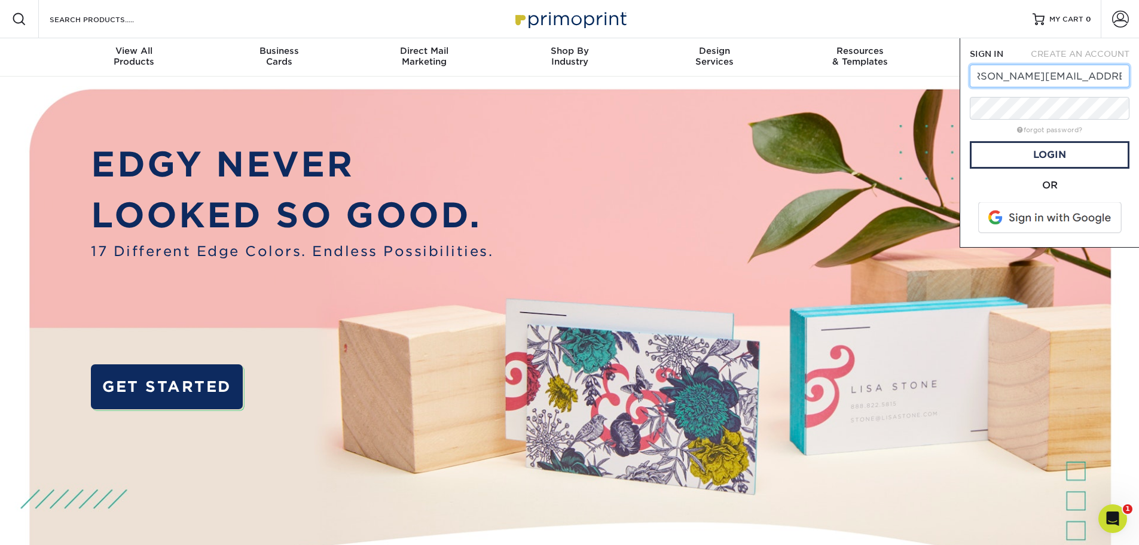
scroll to position [0, 32]
type input "[PERSON_NAME][EMAIL_ADDRESS][DOMAIN_NAME]"
click at [1032, 157] on link "Login" at bounding box center [1050, 154] width 160 height 27
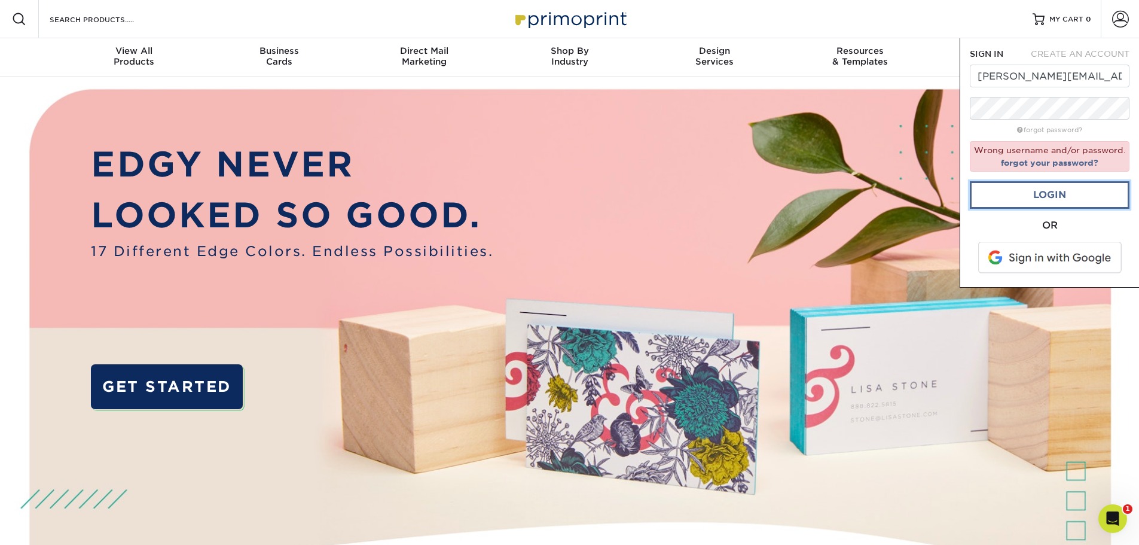
click at [1063, 194] on link "Login" at bounding box center [1050, 194] width 160 height 27
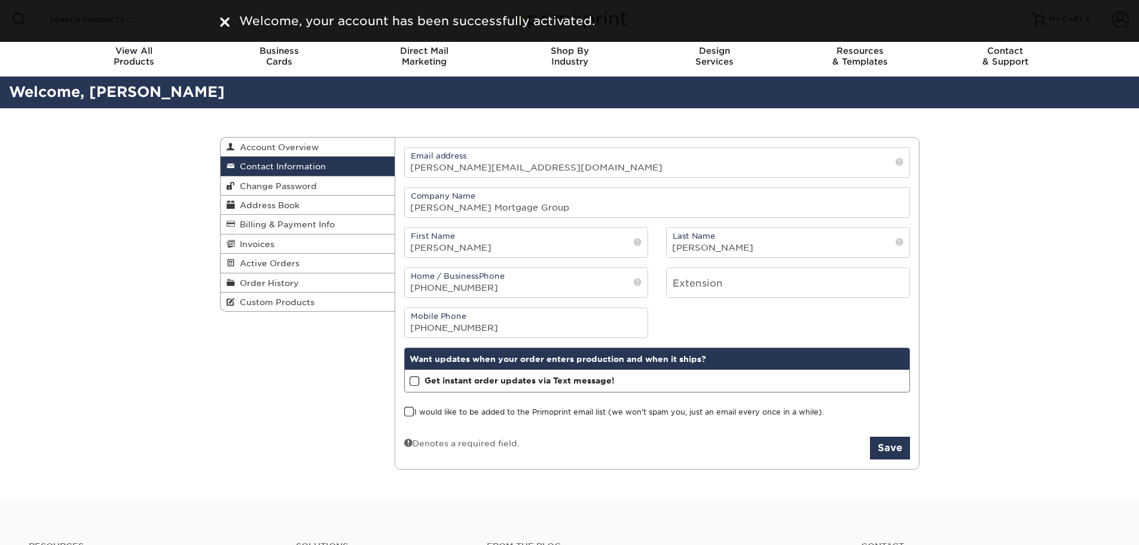
click at [249, 416] on div "Contact Information Account Overview Contact Information Change Password Addres…" at bounding box center [569, 303] width 717 height 390
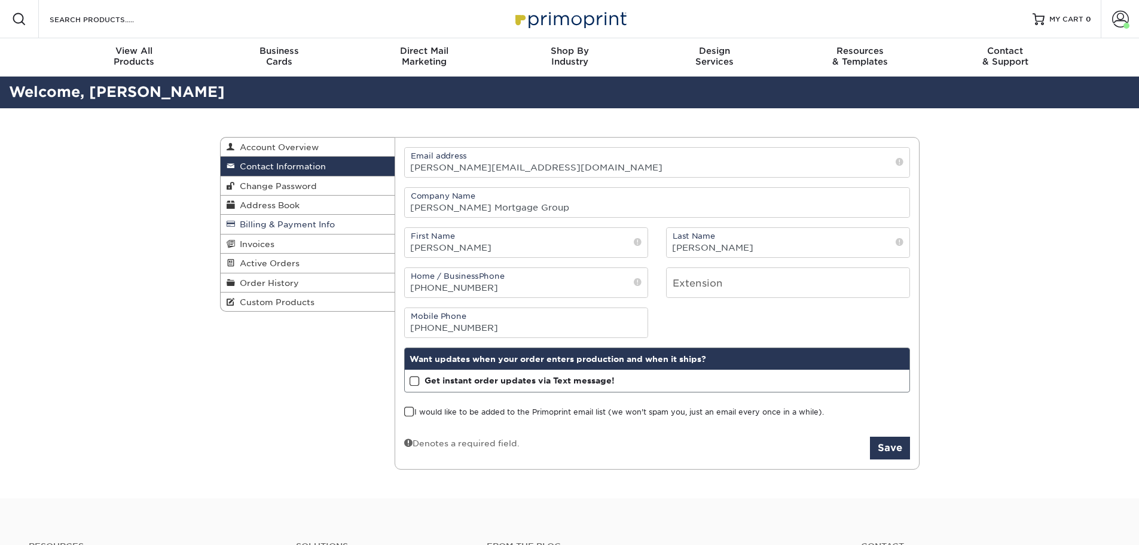
click at [279, 222] on span "Billing & Payment Info" at bounding box center [285, 224] width 100 height 10
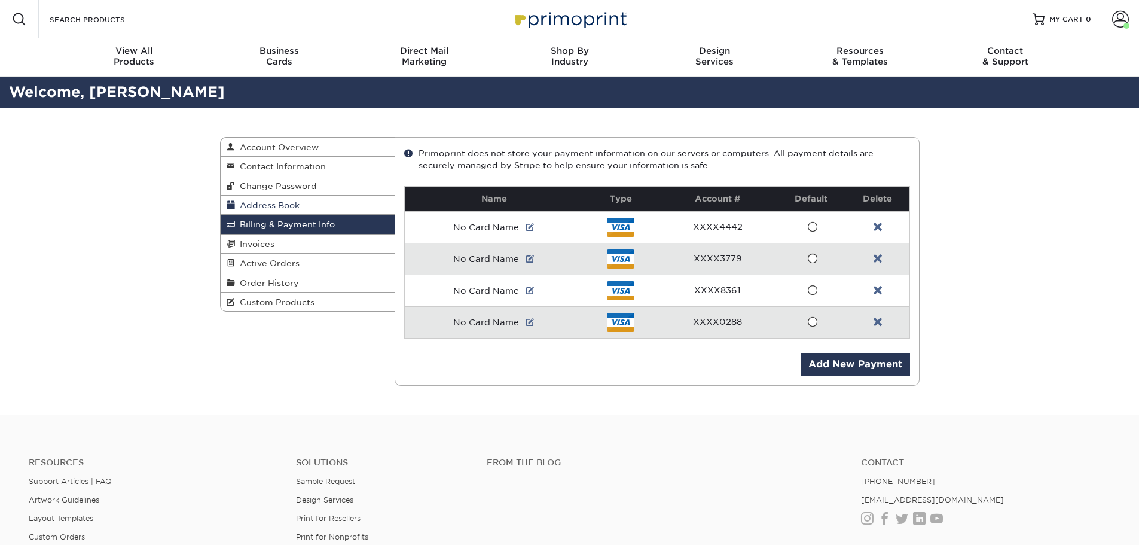
click at [280, 209] on span "Address Book" at bounding box center [267, 205] width 65 height 10
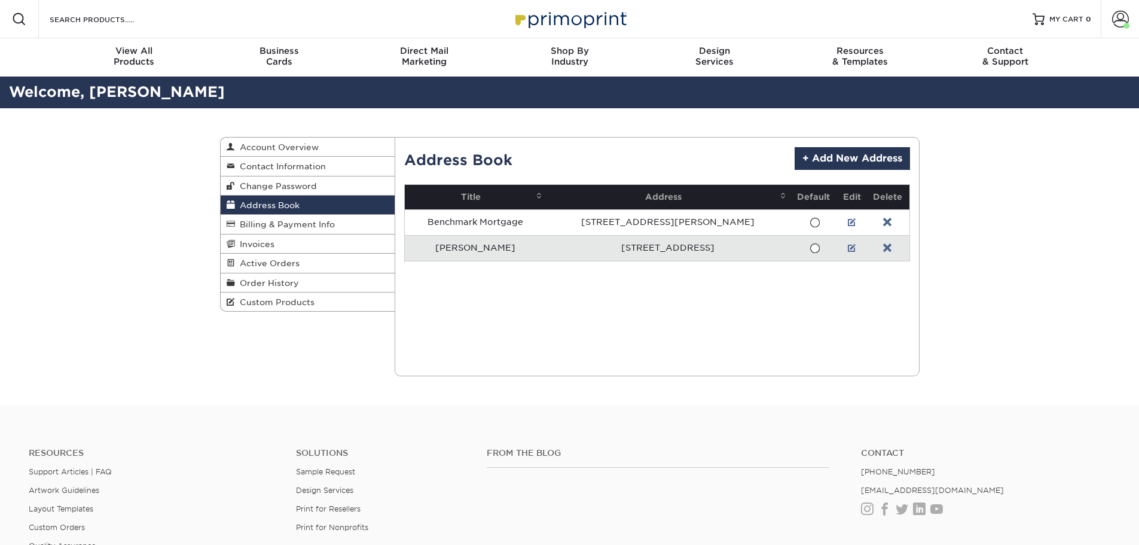
click at [631, 324] on div "Current Orders 0 Active 0 Missing Files" at bounding box center [657, 256] width 525 height 239
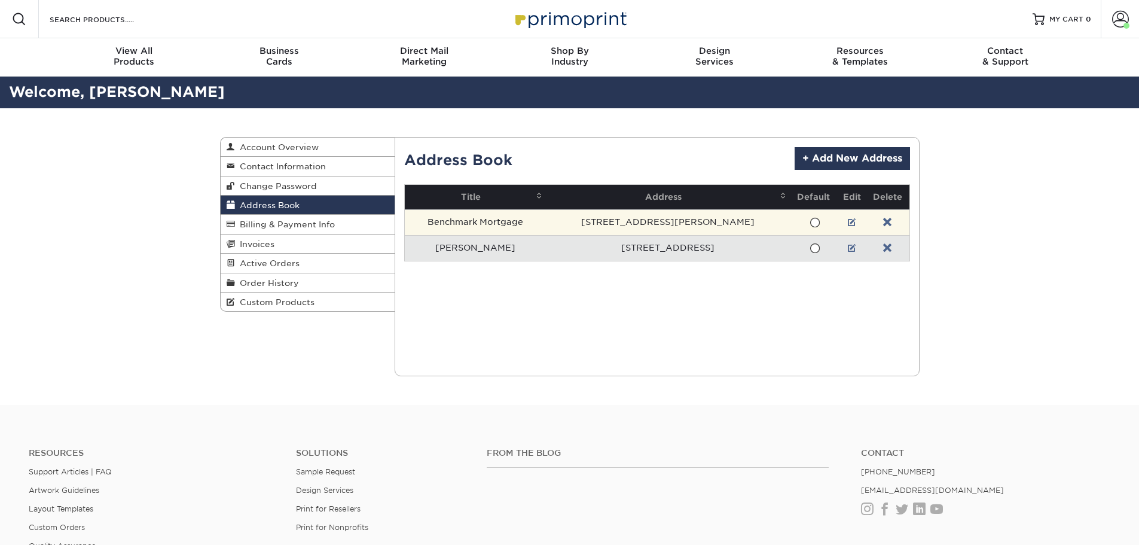
click at [838, 221] on td at bounding box center [852, 222] width 28 height 26
click at [848, 221] on link at bounding box center [852, 223] width 8 height 10
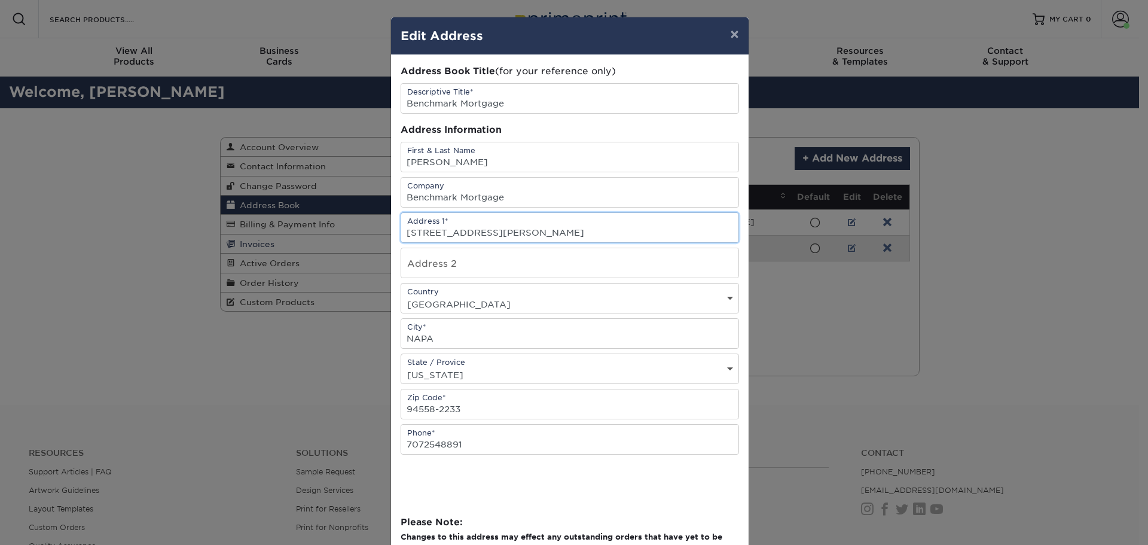
drag, startPoint x: 534, startPoint y: 236, endPoint x: 359, endPoint y: 239, distance: 174.6
click at [359, 239] on div "× Edit Address Address Book Title (for your reference only) Descriptive Title* …" at bounding box center [574, 272] width 1148 height 545
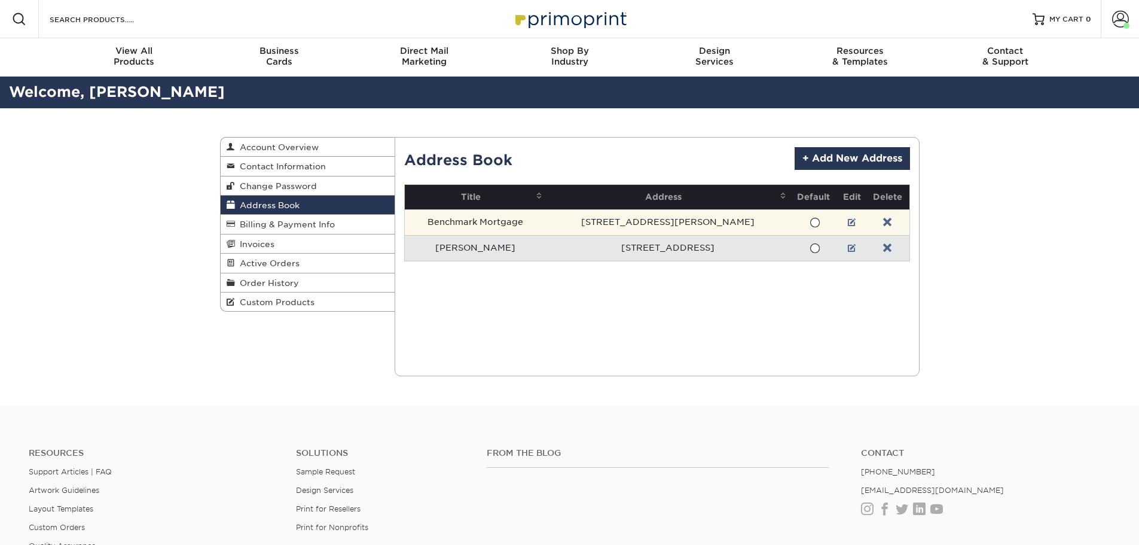
click at [838, 221] on td at bounding box center [852, 222] width 28 height 26
click at [838, 223] on td at bounding box center [852, 222] width 28 height 26
click at [848, 222] on link at bounding box center [852, 223] width 8 height 10
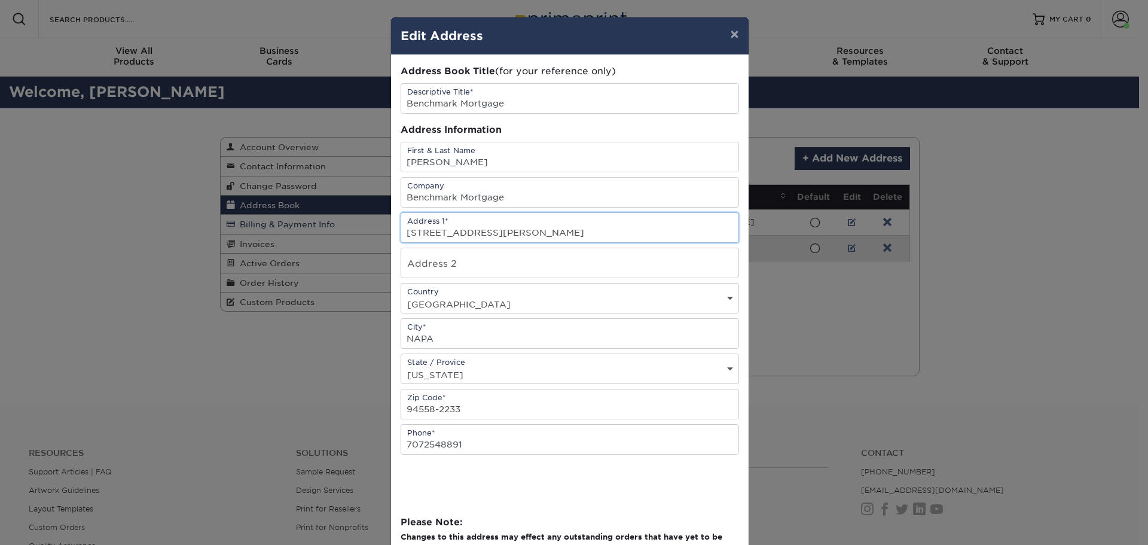
drag, startPoint x: 515, startPoint y: 228, endPoint x: 355, endPoint y: 232, distance: 160.3
click at [355, 232] on div "× Edit Address Address Book Title (for your reference only) Descriptive Title* …" at bounding box center [574, 272] width 1148 height 545
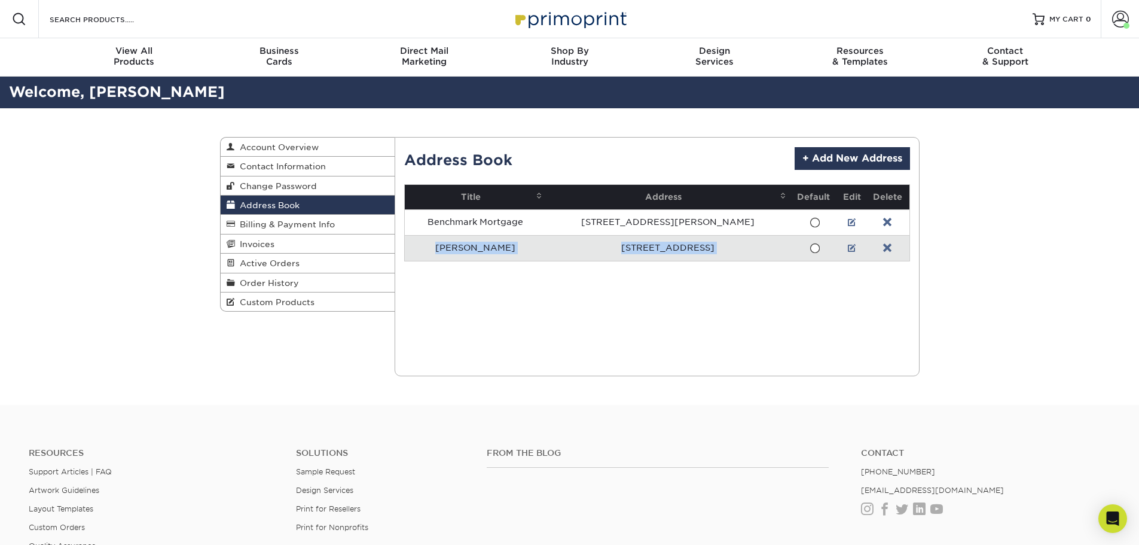
drag, startPoint x: 784, startPoint y: 221, endPoint x: 886, endPoint y: 250, distance: 105.8
click at [888, 255] on tbody "Benchmark Mortgage 4123 SOLANO AVE" at bounding box center [657, 234] width 505 height 51
click at [884, 245] on link at bounding box center [887, 248] width 8 height 10
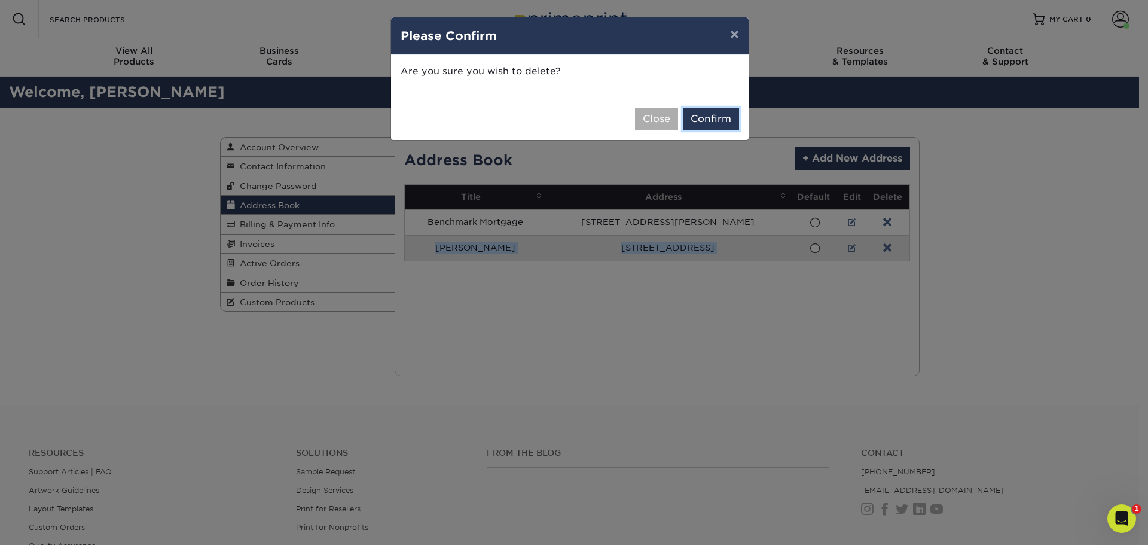
drag, startPoint x: 707, startPoint y: 121, endPoint x: 649, endPoint y: 125, distance: 58.1
click at [649, 125] on div "Close Confirm" at bounding box center [569, 118] width 357 height 42
click at [707, 117] on button "Confirm" at bounding box center [711, 119] width 56 height 23
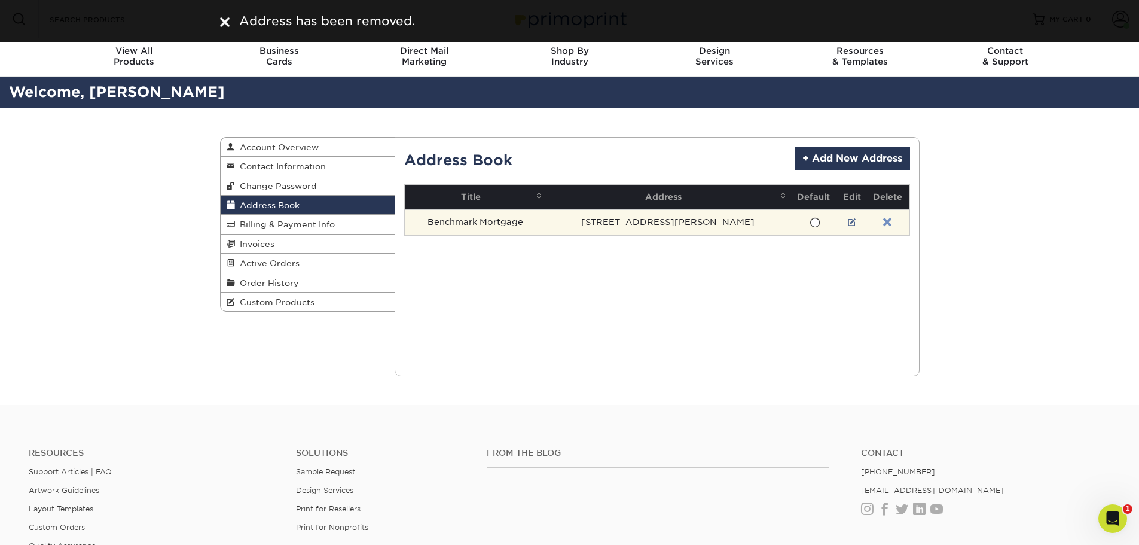
click at [883, 220] on link at bounding box center [887, 223] width 8 height 10
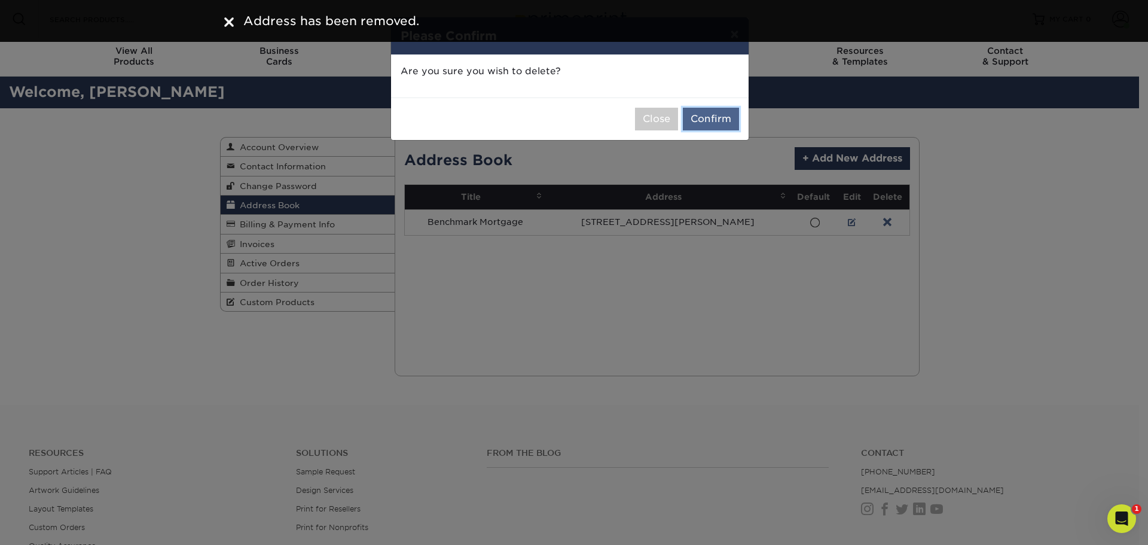
click at [705, 118] on button "Confirm" at bounding box center [711, 119] width 56 height 23
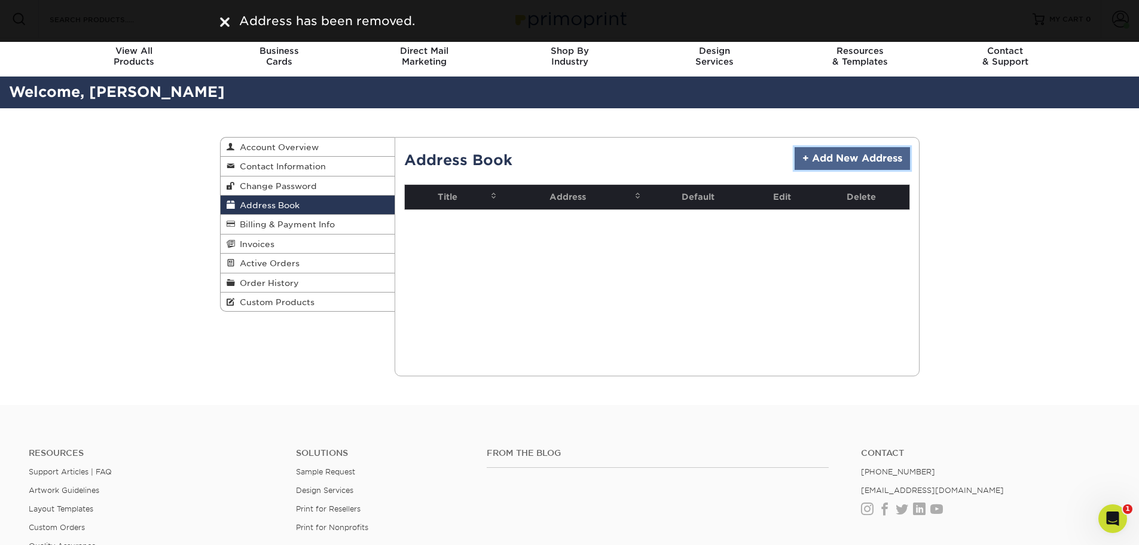
click at [873, 151] on link "+ Add New Address" at bounding box center [851, 158] width 115 height 23
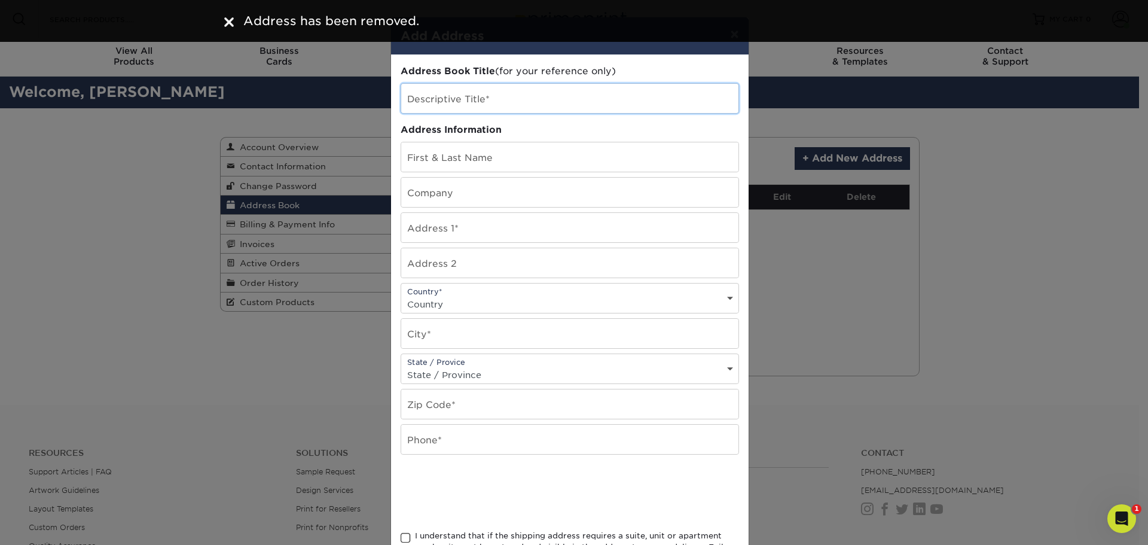
click at [517, 108] on input "text" at bounding box center [569, 98] width 337 height 29
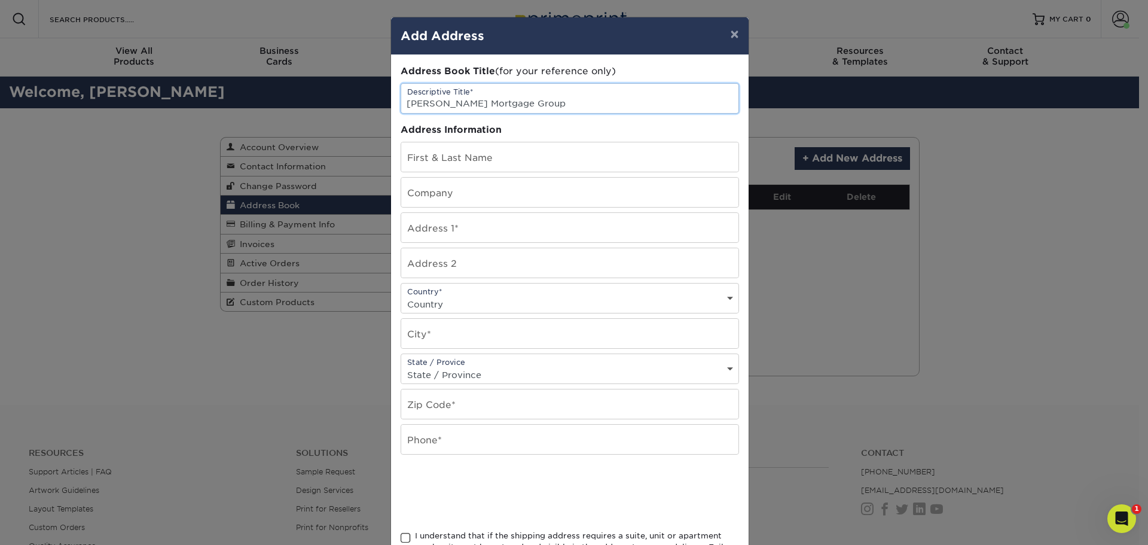
type input "[PERSON_NAME] Mortgage Group"
click at [440, 446] on input "text" at bounding box center [569, 438] width 337 height 29
type input "707-254-889+1"
click at [476, 401] on input "text" at bounding box center [569, 403] width 337 height 29
type input "94558"
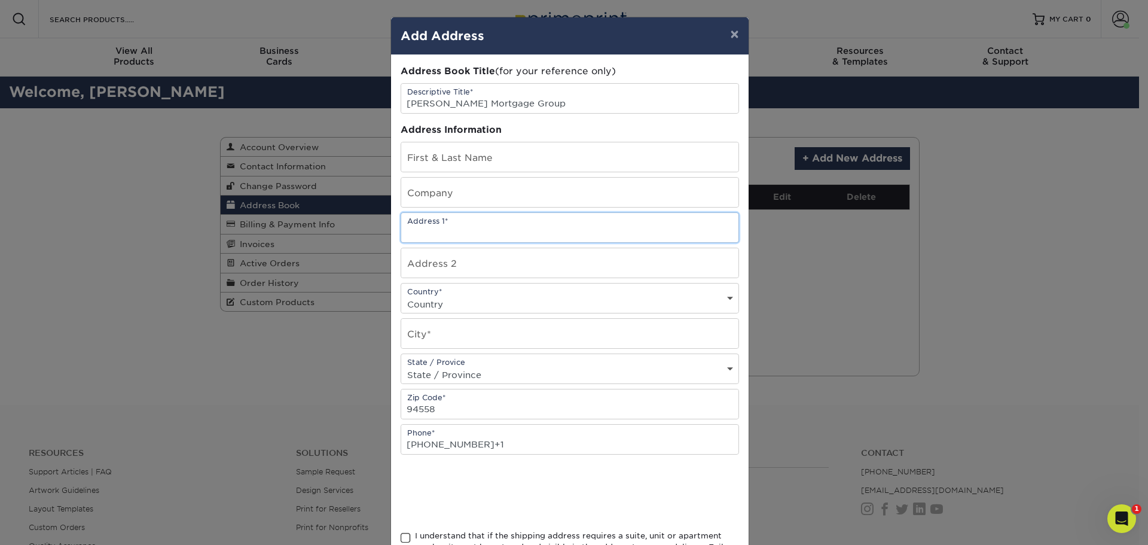
click at [433, 234] on input "text" at bounding box center [569, 227] width 337 height 29
click at [449, 149] on input "text" at bounding box center [569, 156] width 337 height 29
type input "[PERSON_NAME]"
type input "[PERSON_NAME] Mortgage Group"
type input "[STREET_ADDRESS][PERSON_NAME]"
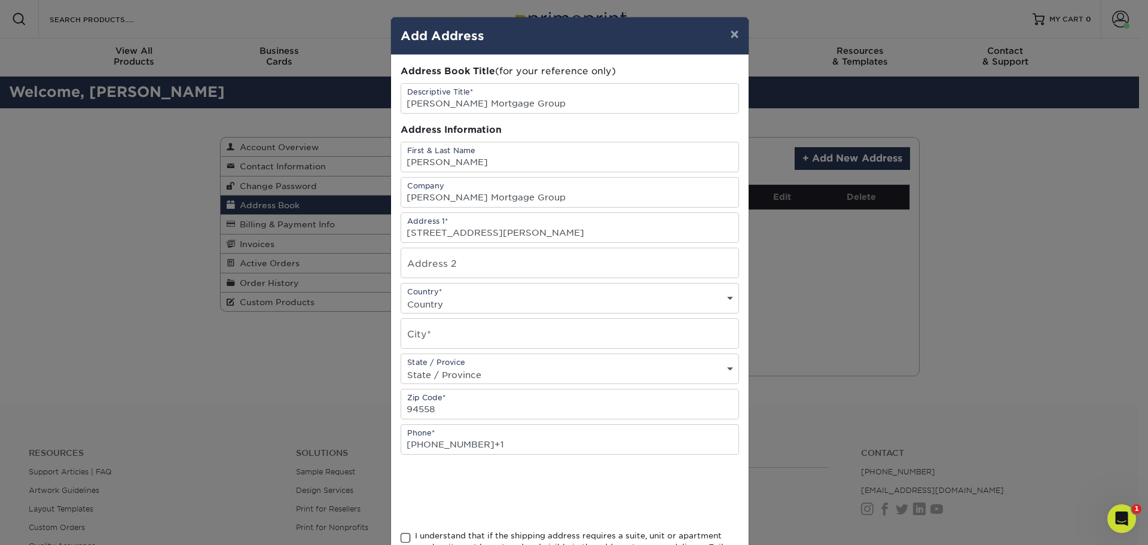
select select "US"
type input "NAPA"
select select "CA"
click at [261, 378] on div "× Add Address Address Book Title (for your reference only) Descriptive Title* H…" at bounding box center [574, 272] width 1148 height 545
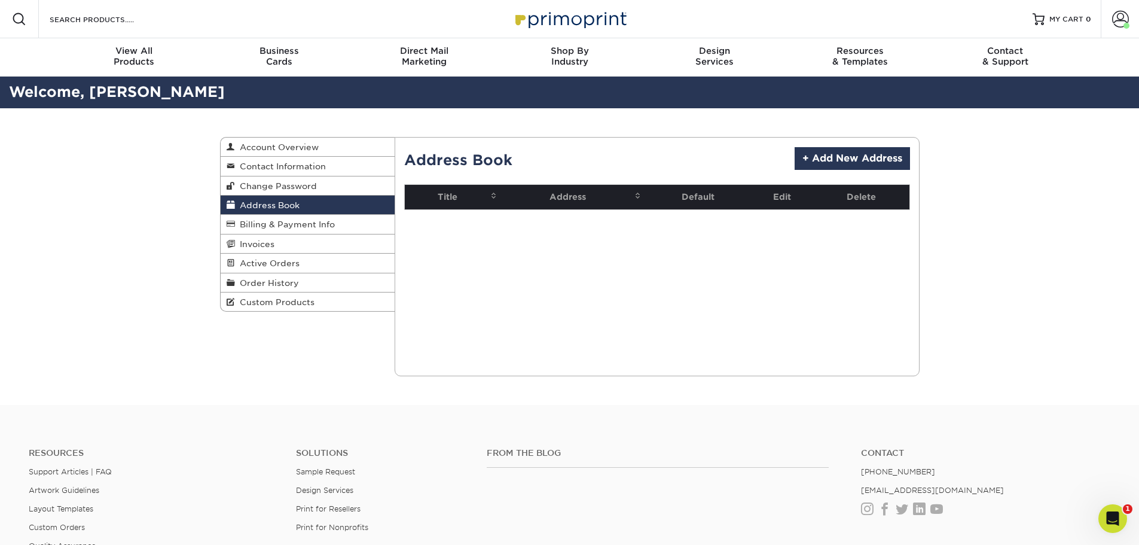
click at [1052, 193] on div "Address Book Account Overview Contact Information Change Password Address Book …" at bounding box center [569, 256] width 1139 height 297
click at [643, 267] on div "Current Orders 0 Active 0 Missing Files" at bounding box center [657, 256] width 525 height 239
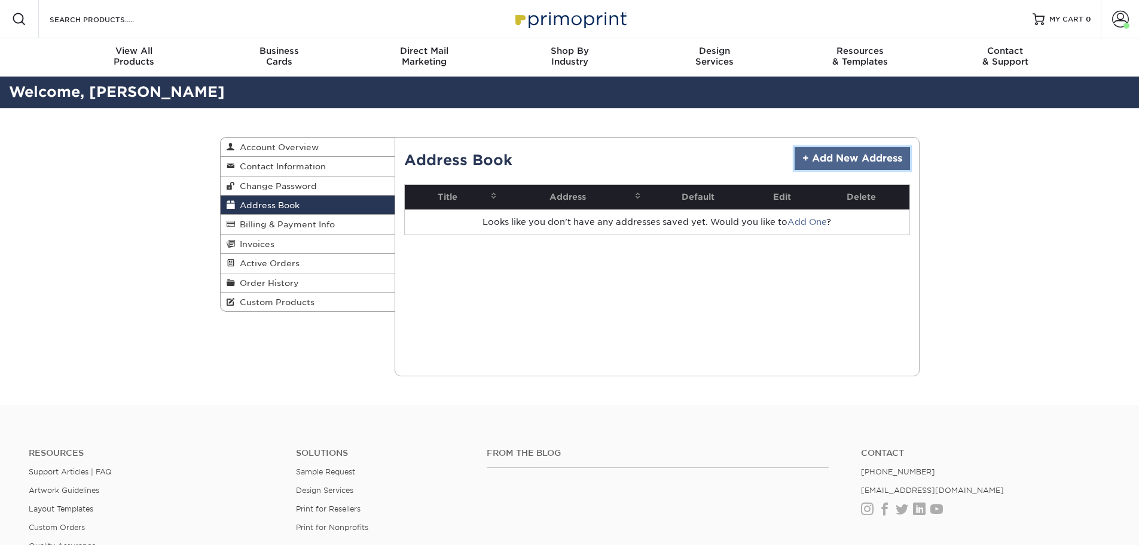
click at [855, 161] on link "+ Add New Address" at bounding box center [851, 158] width 115 height 23
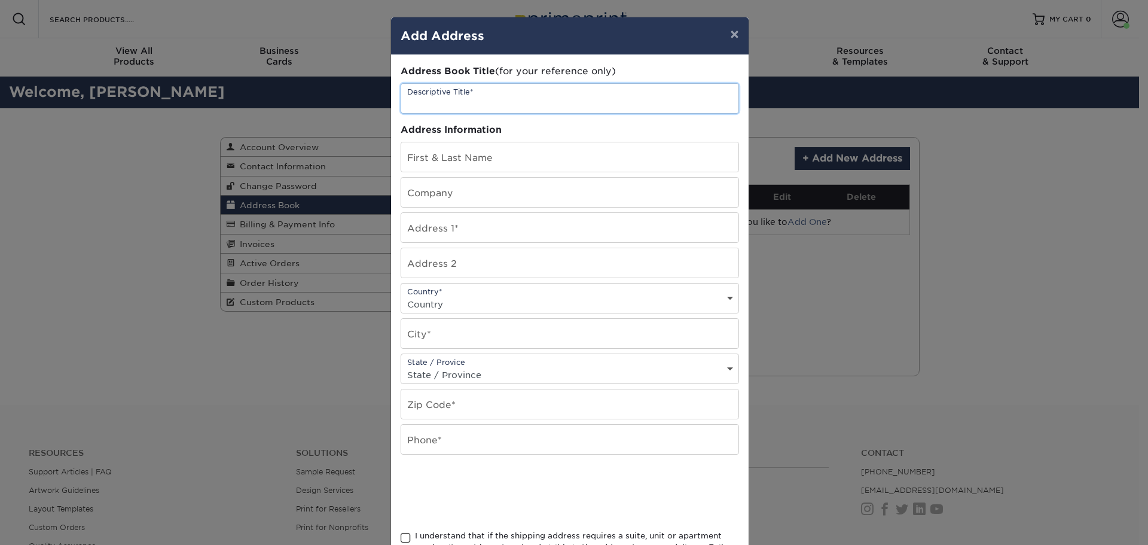
click at [540, 105] on input "text" at bounding box center [569, 98] width 337 height 29
type input "[PERSON_NAME] Mortgage Group"
click at [527, 146] on input "text" at bounding box center [569, 156] width 337 height 29
type input "[PERSON_NAME]"
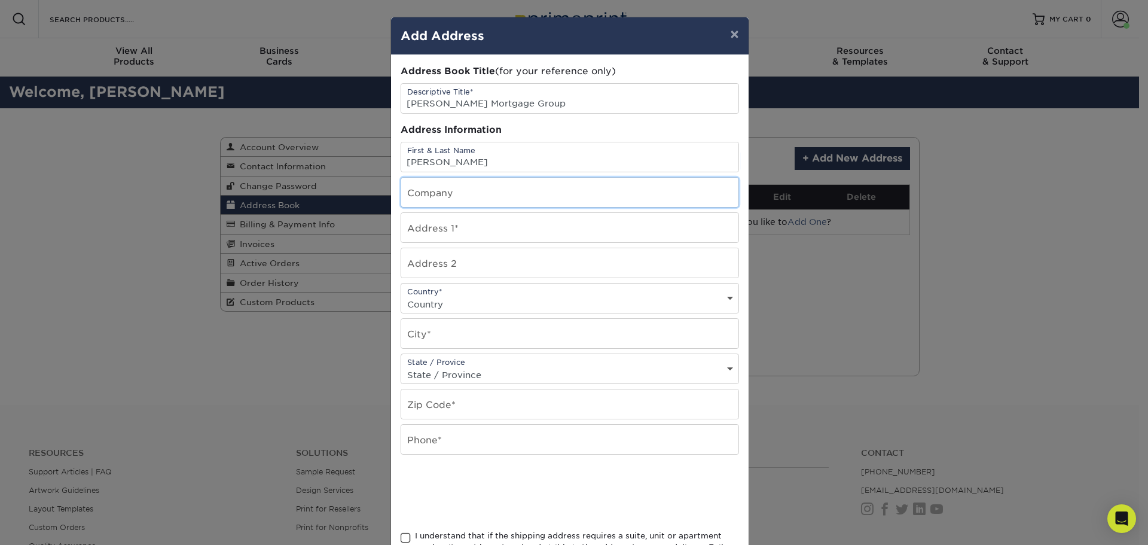
click at [424, 194] on input "text" at bounding box center [569, 192] width 337 height 29
type input "[PERSON_NAME] Mortgage Group"
click at [439, 229] on input "text" at bounding box center [569, 227] width 337 height 29
type input "[STREET_ADDRESS]"
type input "Napa"
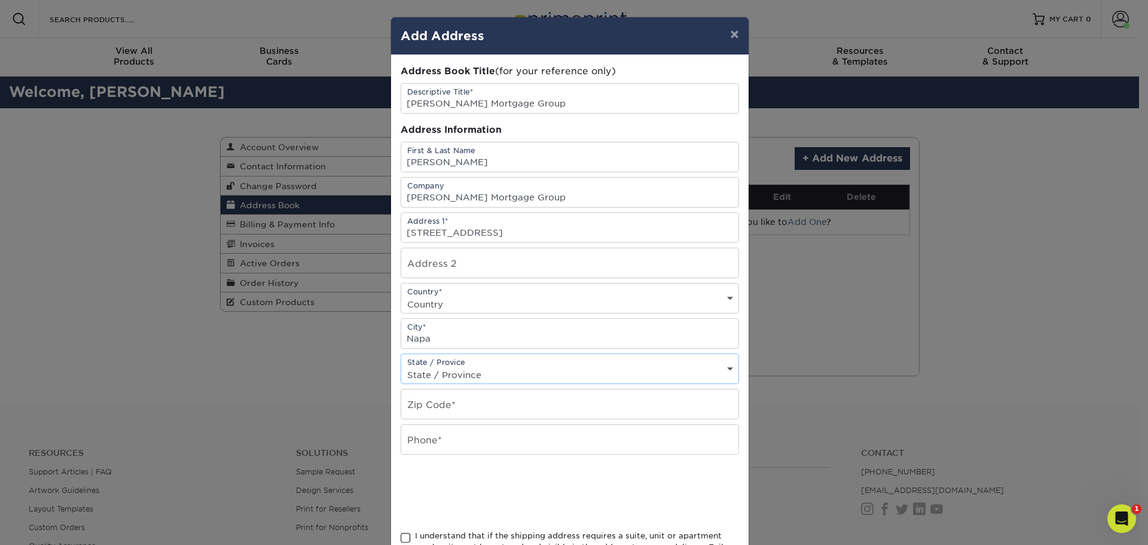
select select "CA"
type input "94558"
type input "7072548891"
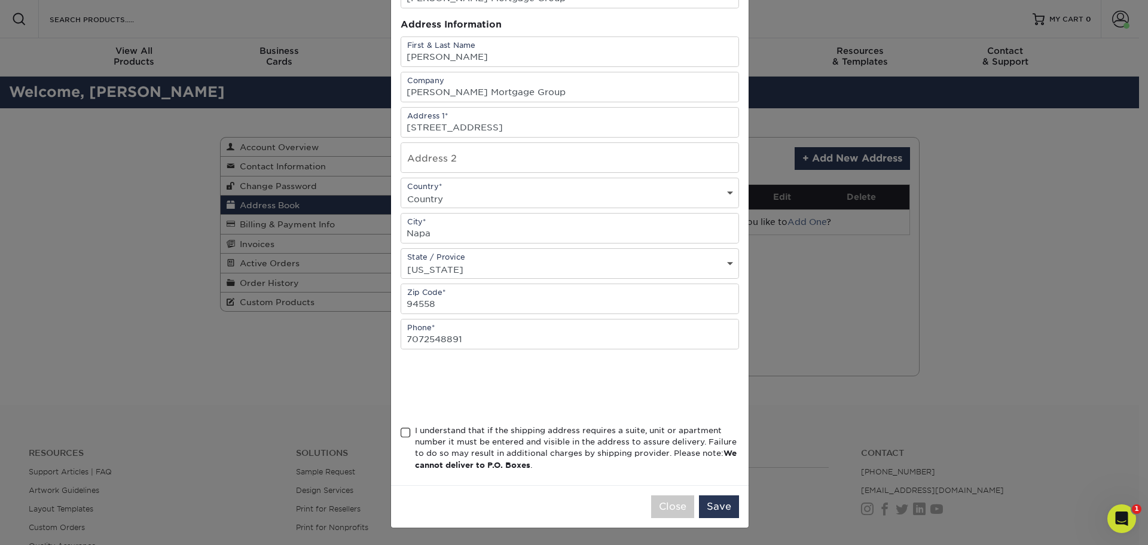
click at [403, 437] on span at bounding box center [406, 432] width 10 height 11
click at [0, 0] on input "I understand that if the shipping address requires a suite, unit or apartment n…" at bounding box center [0, 0] width 0 height 0
click at [716, 502] on button "Save" at bounding box center [719, 506] width 40 height 23
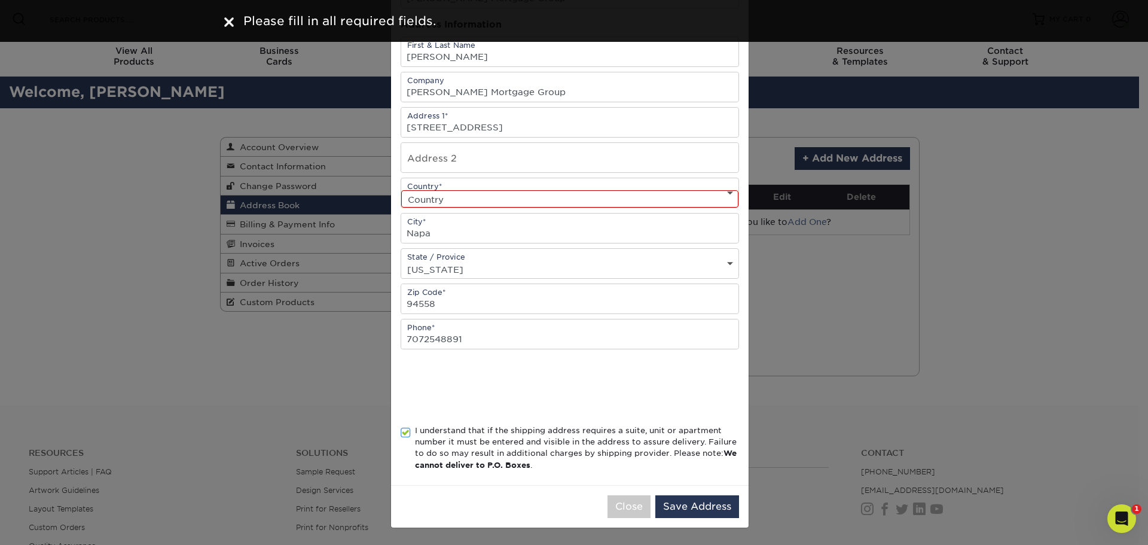
drag, startPoint x: 729, startPoint y: 187, endPoint x: 713, endPoint y: 199, distance: 20.4
click at [719, 195] on div "Country* Country United States Canada ----------------------------- Afghanistan…" at bounding box center [570, 193] width 338 height 30
click at [713, 199] on select "Country United States Canada ----------------------------- Afghanistan Albania …" at bounding box center [569, 198] width 337 height 17
select select "US"
click at [401, 190] on select "Country United States Canada ----------------------------- Afghanistan Albania …" at bounding box center [569, 198] width 337 height 17
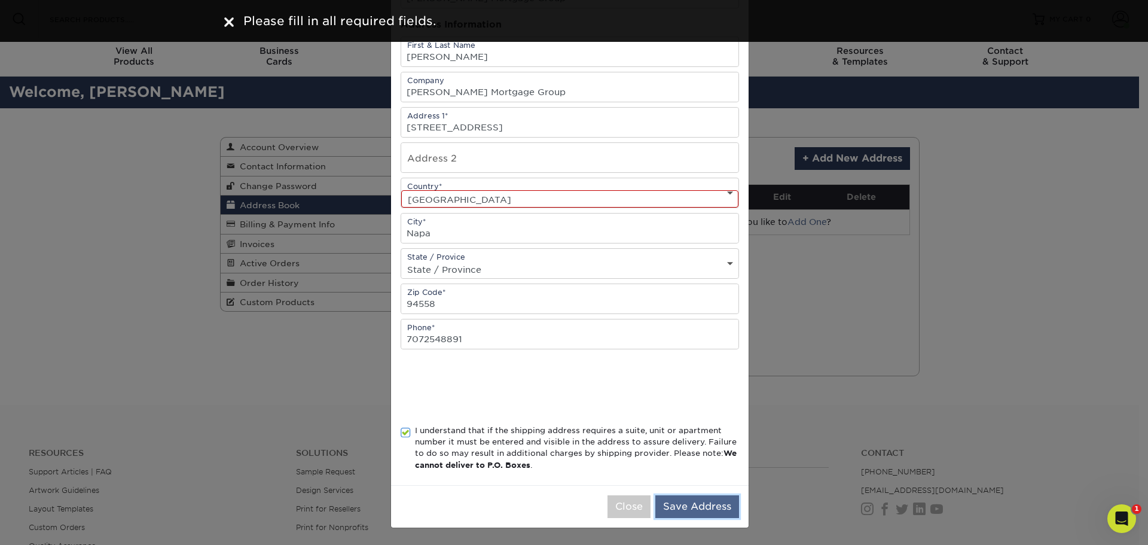
click at [717, 508] on button "Save Address" at bounding box center [697, 506] width 84 height 23
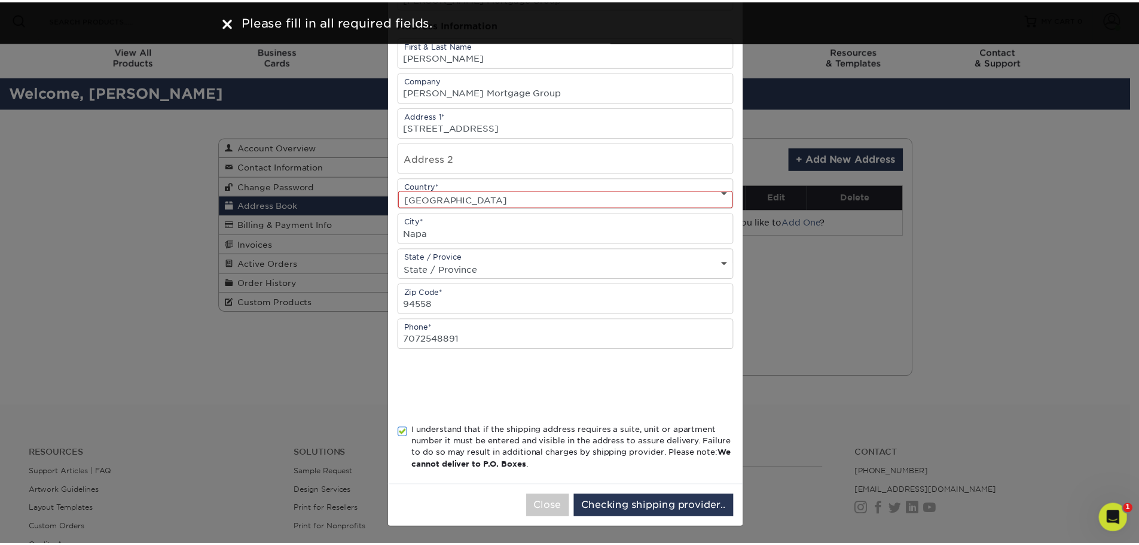
scroll to position [0, 0]
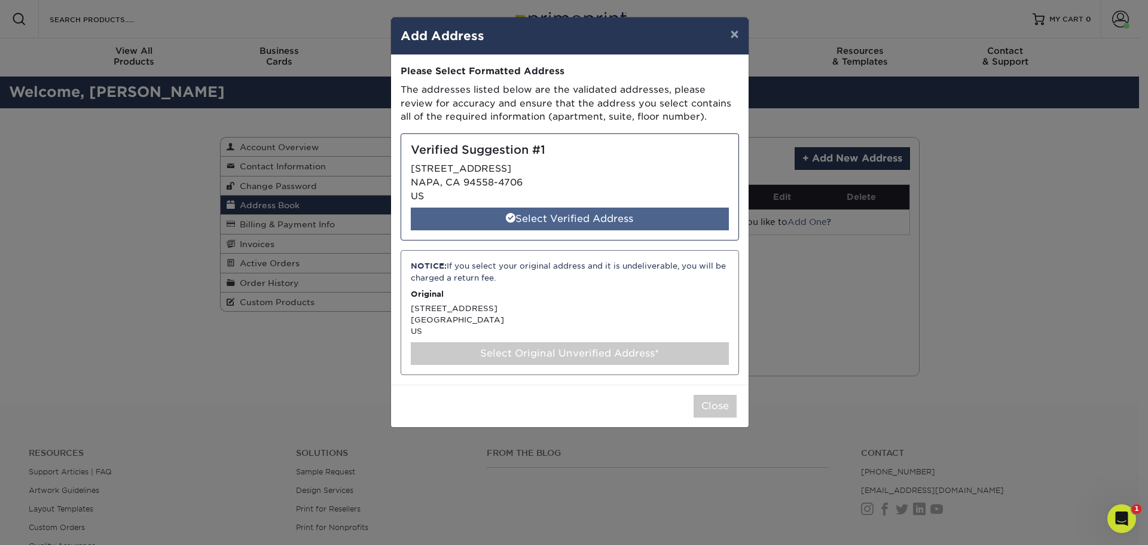
click at [701, 213] on div "Select Verified Address" at bounding box center [570, 218] width 318 height 23
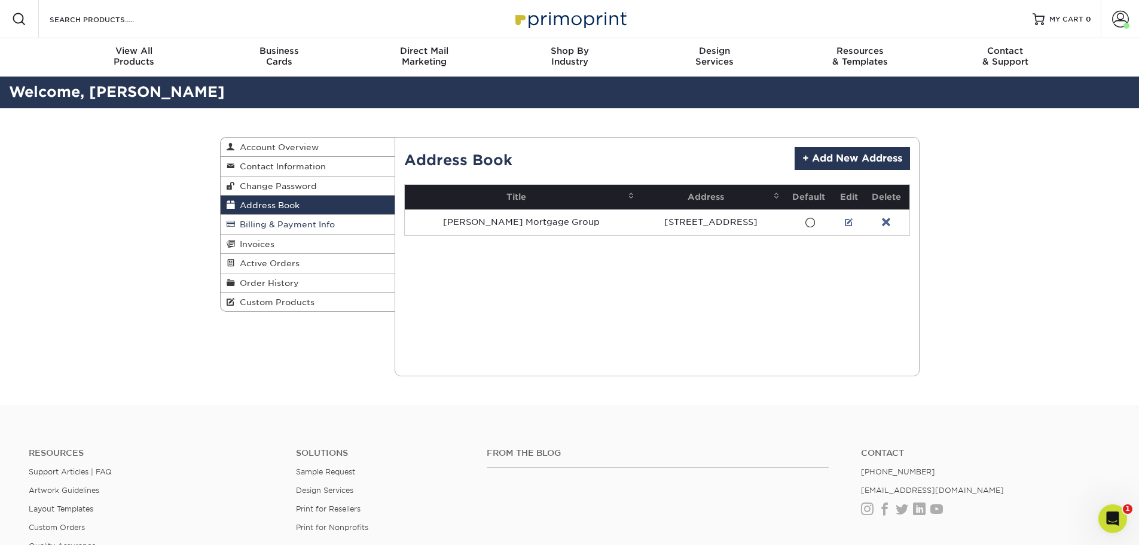
click at [313, 224] on span "Billing & Payment Info" at bounding box center [285, 224] width 100 height 10
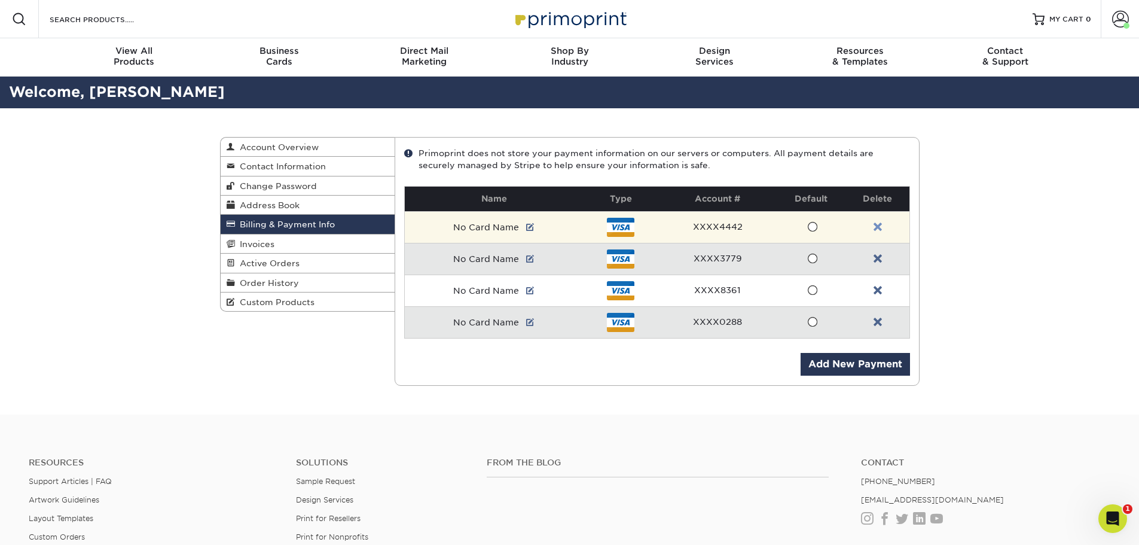
click at [880, 227] on link at bounding box center [877, 227] width 8 height 10
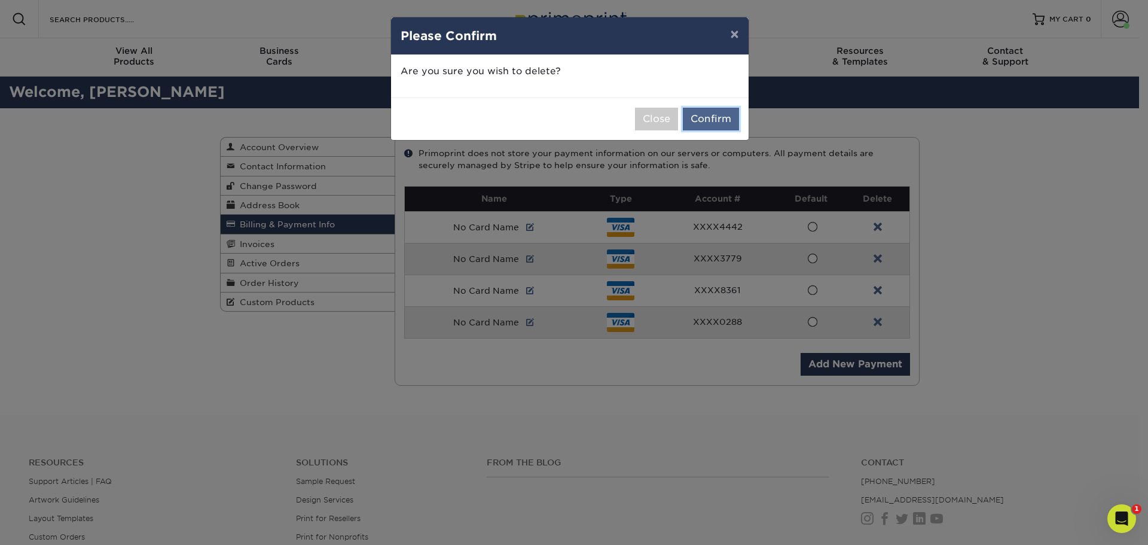
click at [721, 119] on button "Confirm" at bounding box center [711, 119] width 56 height 23
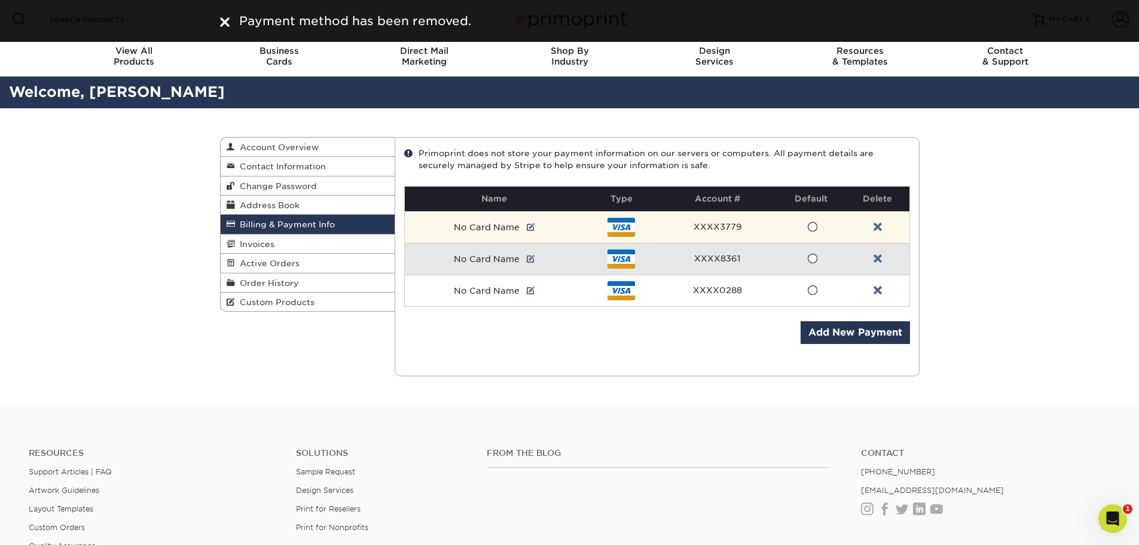
click at [884, 228] on td at bounding box center [877, 227] width 63 height 32
click at [881, 225] on link at bounding box center [877, 227] width 8 height 10
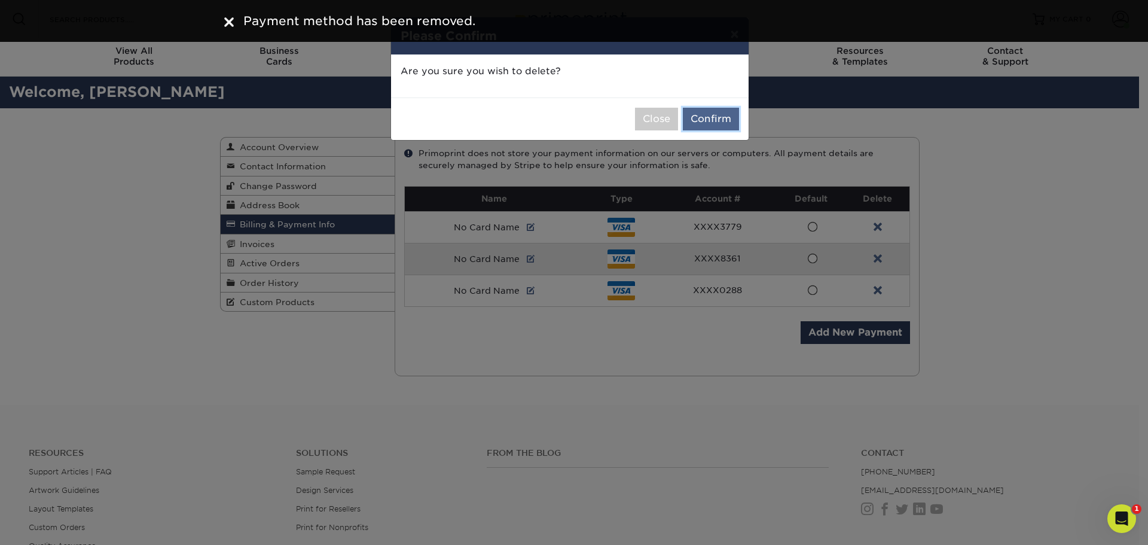
click at [731, 122] on button "Confirm" at bounding box center [711, 119] width 56 height 23
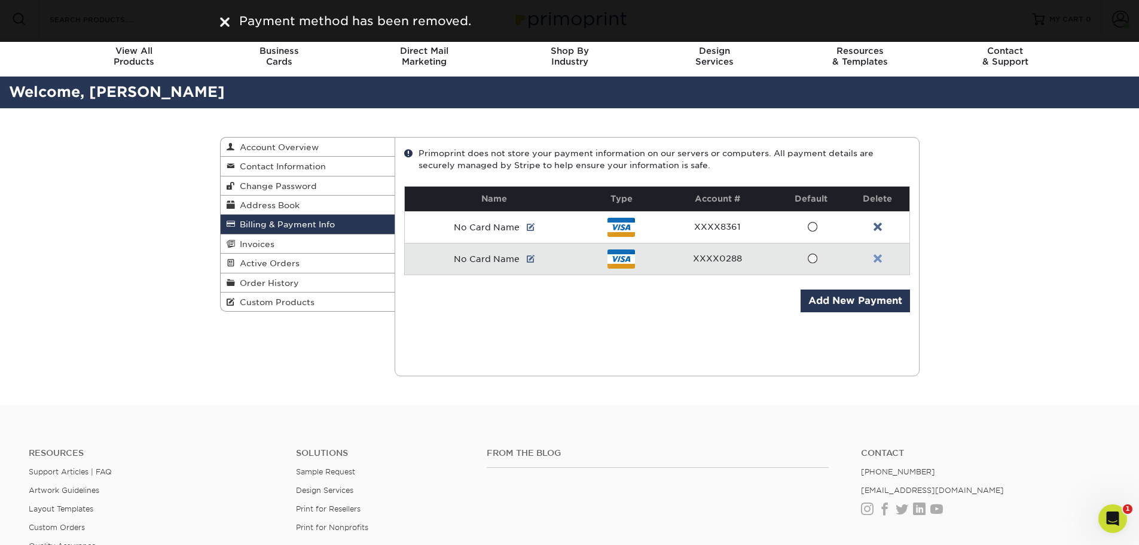
click at [881, 255] on td at bounding box center [877, 259] width 63 height 32
click at [881, 255] on link at bounding box center [877, 259] width 8 height 10
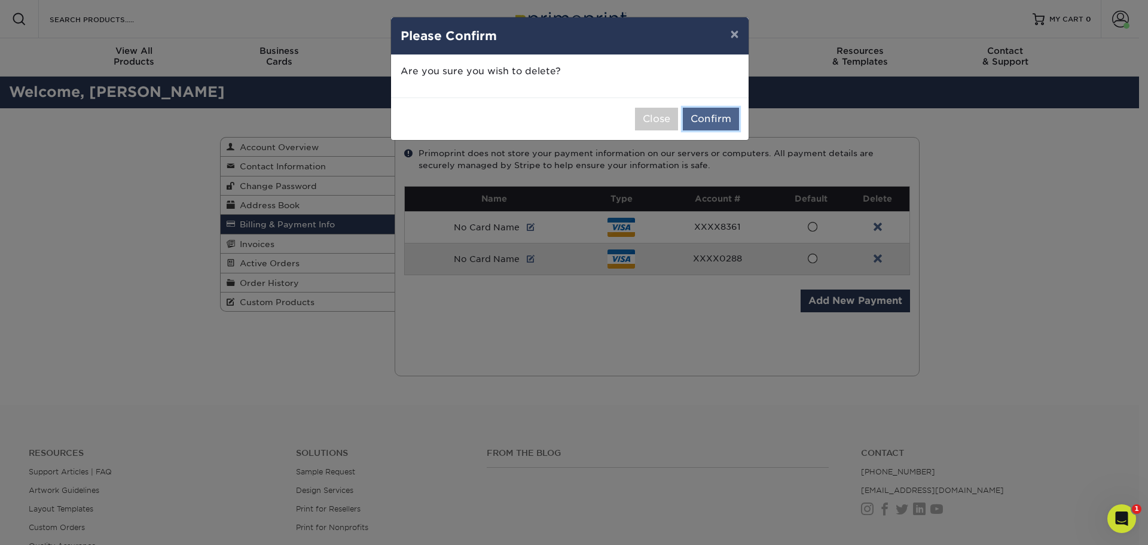
click at [726, 123] on button "Confirm" at bounding box center [711, 119] width 56 height 23
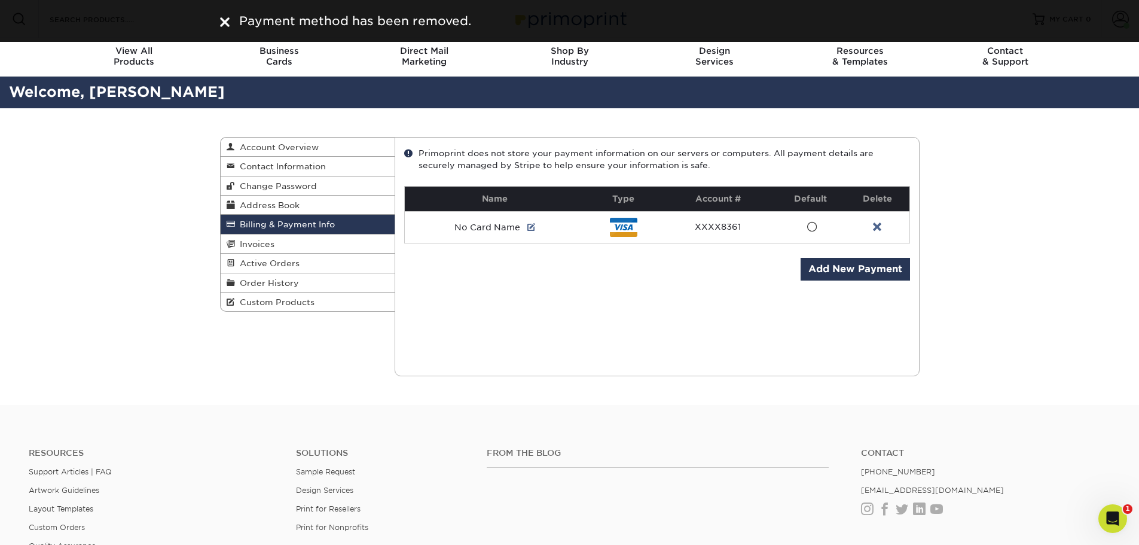
click at [880, 226] on link at bounding box center [877, 227] width 8 height 10
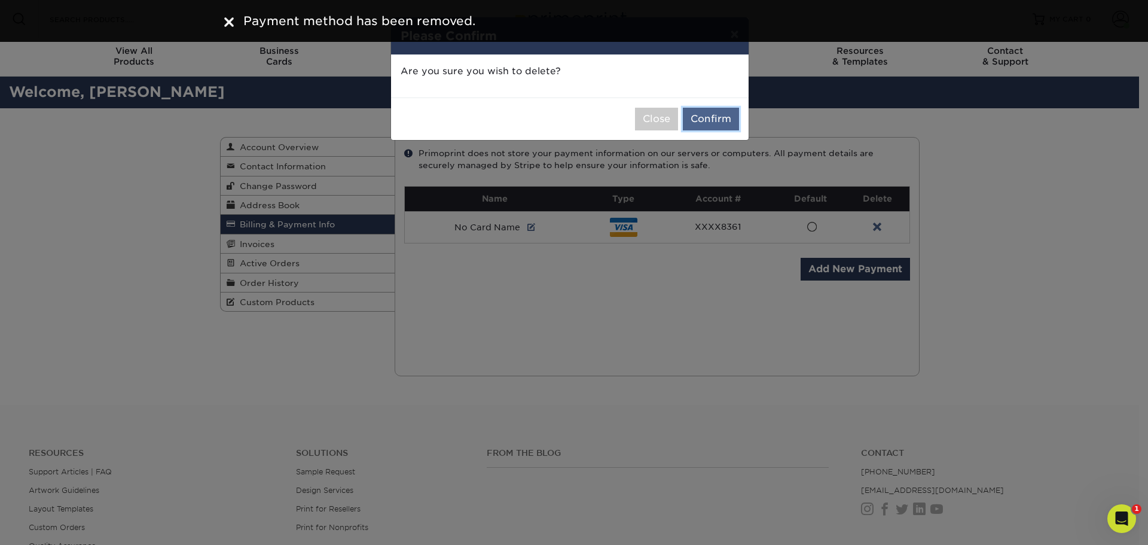
click at [719, 125] on button "Confirm" at bounding box center [711, 119] width 56 height 23
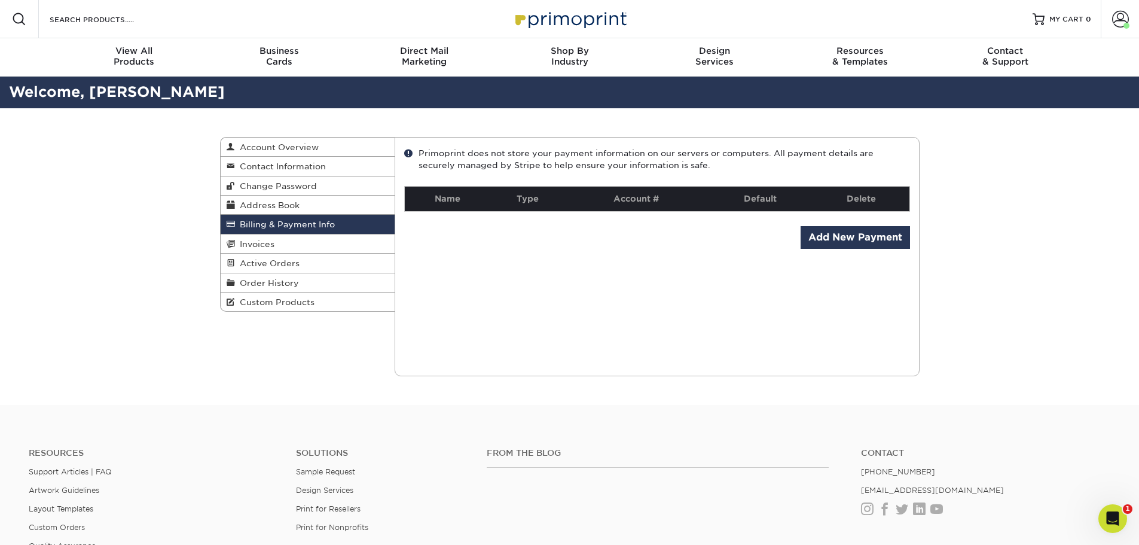
click at [754, 336] on div "Current Orders 0 Active 0 Missing Files" at bounding box center [657, 256] width 525 height 239
click at [890, 241] on link "Add New Payment" at bounding box center [854, 237] width 109 height 23
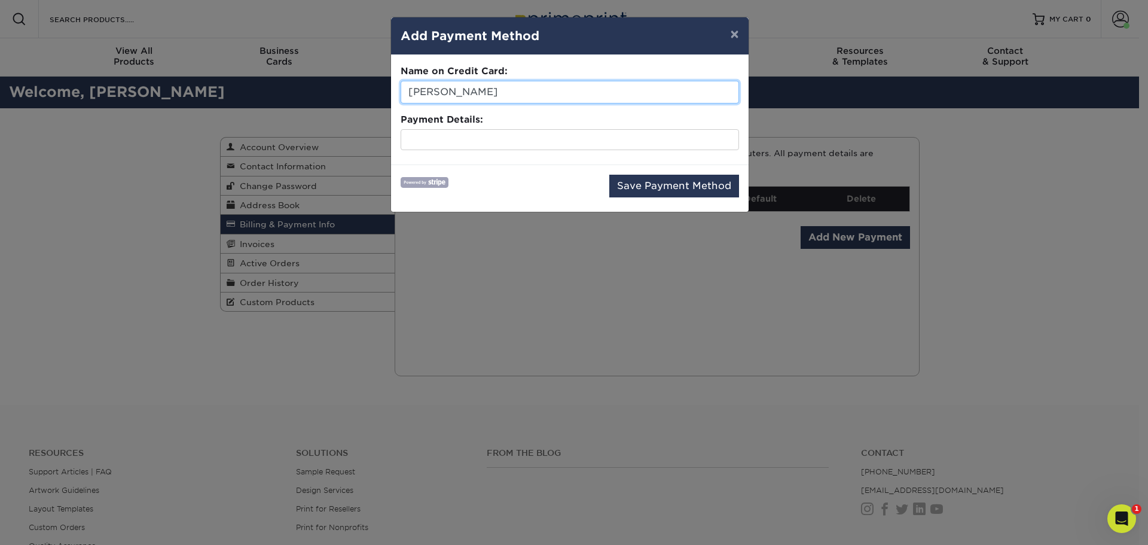
click at [520, 97] on input "[PERSON_NAME]" at bounding box center [570, 92] width 338 height 23
click at [522, 149] on div at bounding box center [570, 140] width 338 height 22
click at [527, 149] on fieldset "Name on Credit Card: [PERSON_NAME] Payment Details:" at bounding box center [570, 110] width 338 height 90
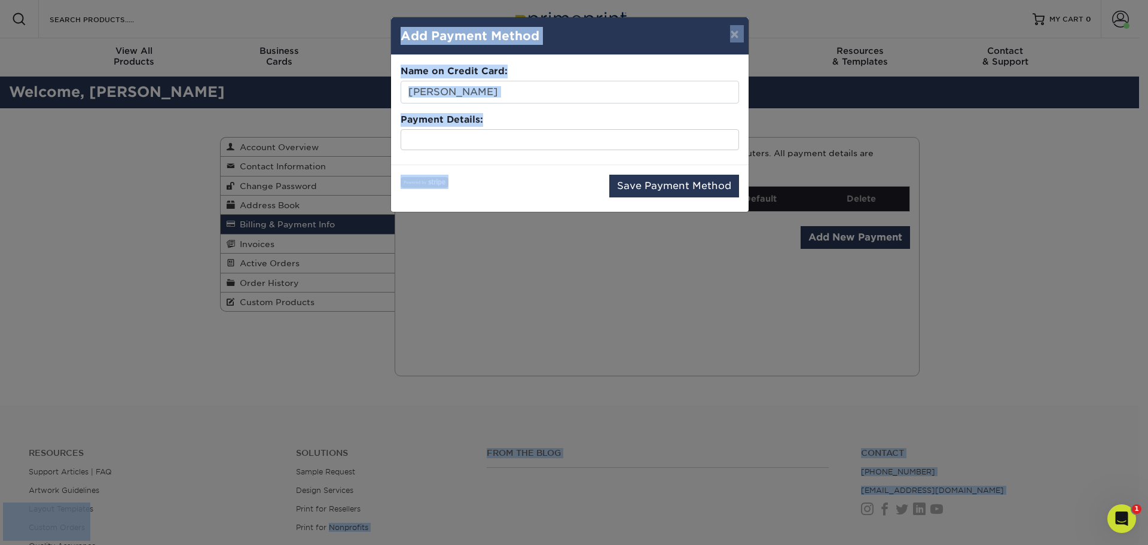
drag, startPoint x: 323, startPoint y: 541, endPoint x: 329, endPoint y: 557, distance: 16.7
click at [329, 544] on html "Resources Menu Search Products Account Welcome, Hilda Account Dashboard Active …" at bounding box center [574, 377] width 1148 height 754
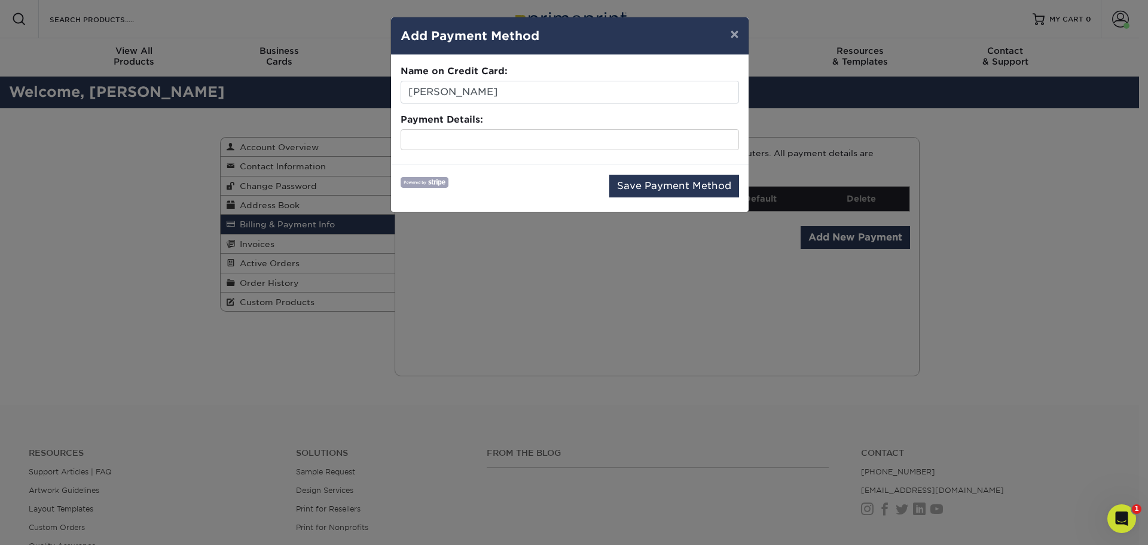
click at [553, 191] on div "Save Payment Method" at bounding box center [570, 188] width 338 height 27
click at [683, 190] on button "Save Payment Method" at bounding box center [674, 186] width 130 height 23
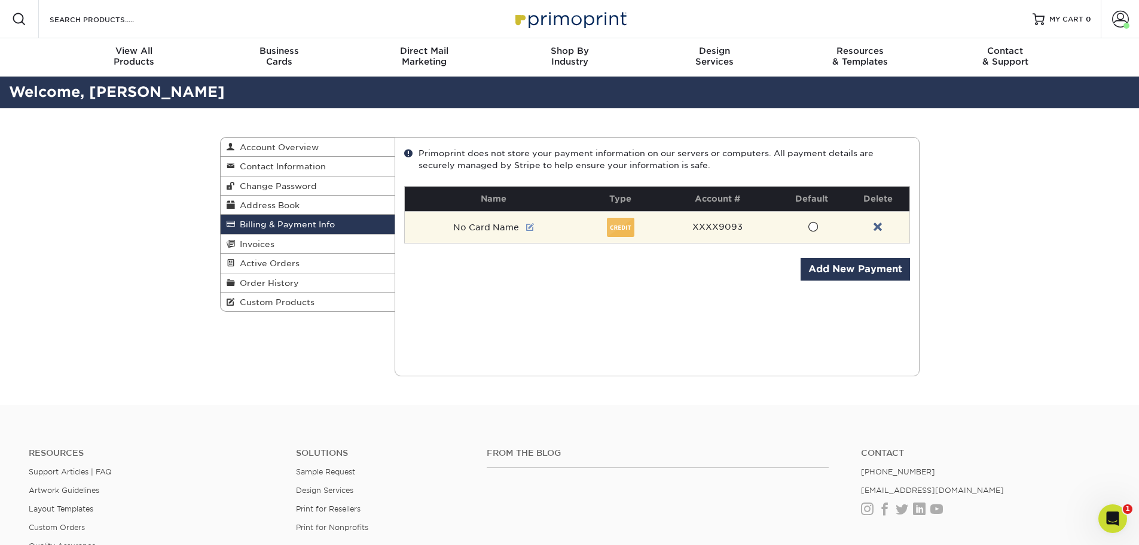
click at [529, 224] on link at bounding box center [530, 227] width 8 height 10
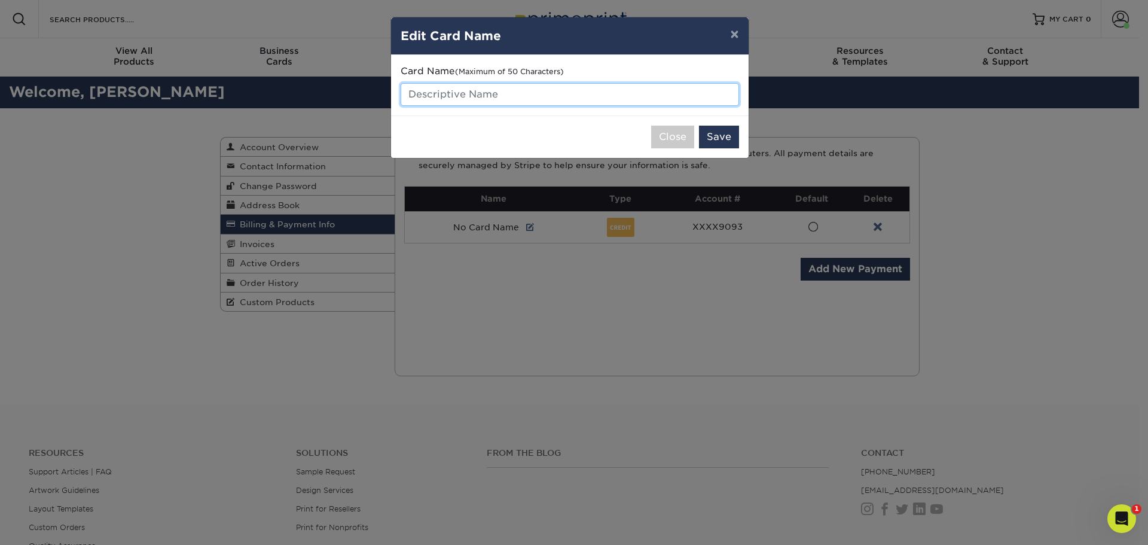
click at [499, 100] on input "text" at bounding box center [570, 94] width 338 height 23
type input "OMG Card"
click at [716, 136] on button "Save" at bounding box center [719, 137] width 40 height 23
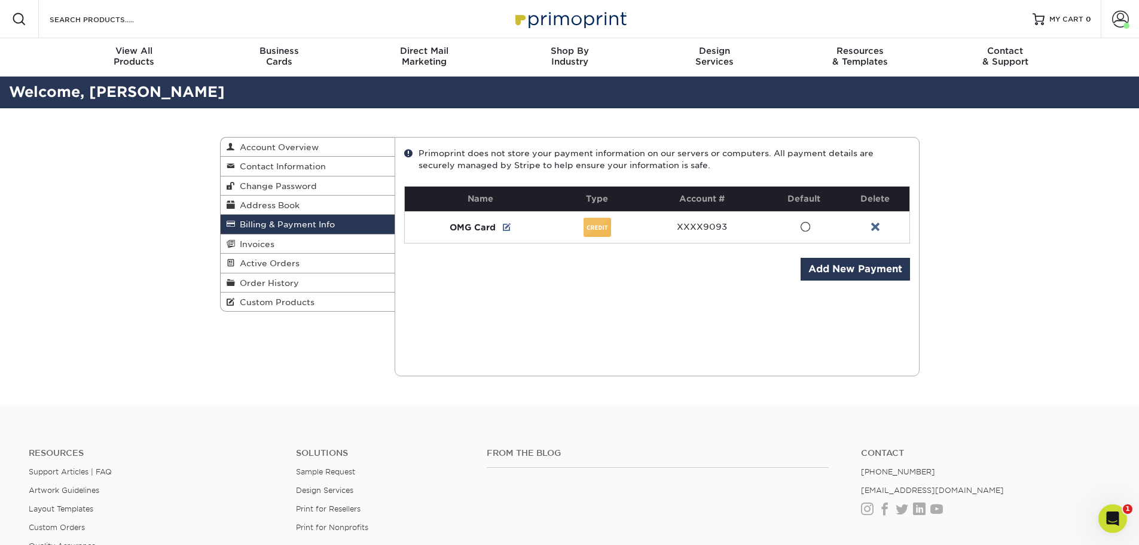
drag, startPoint x: 744, startPoint y: 338, endPoint x: 369, endPoint y: 320, distance: 375.9
click at [742, 338] on div "Current Orders 0 Active 0 Missing Files" at bounding box center [657, 256] width 525 height 239
click at [277, 247] on link "Invoices" at bounding box center [308, 243] width 175 height 19
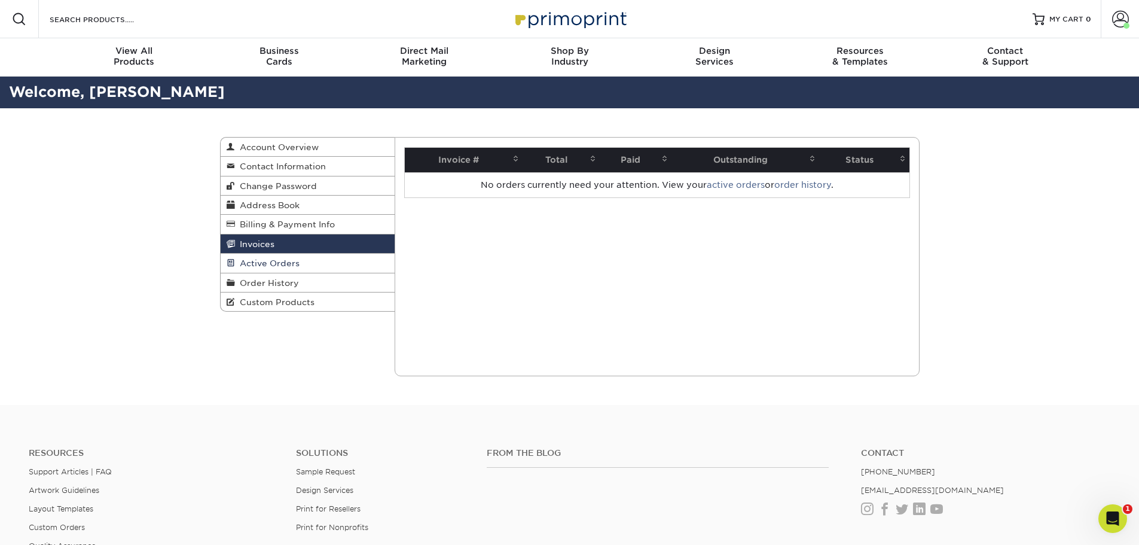
click at [277, 262] on span "Active Orders" at bounding box center [267, 263] width 65 height 10
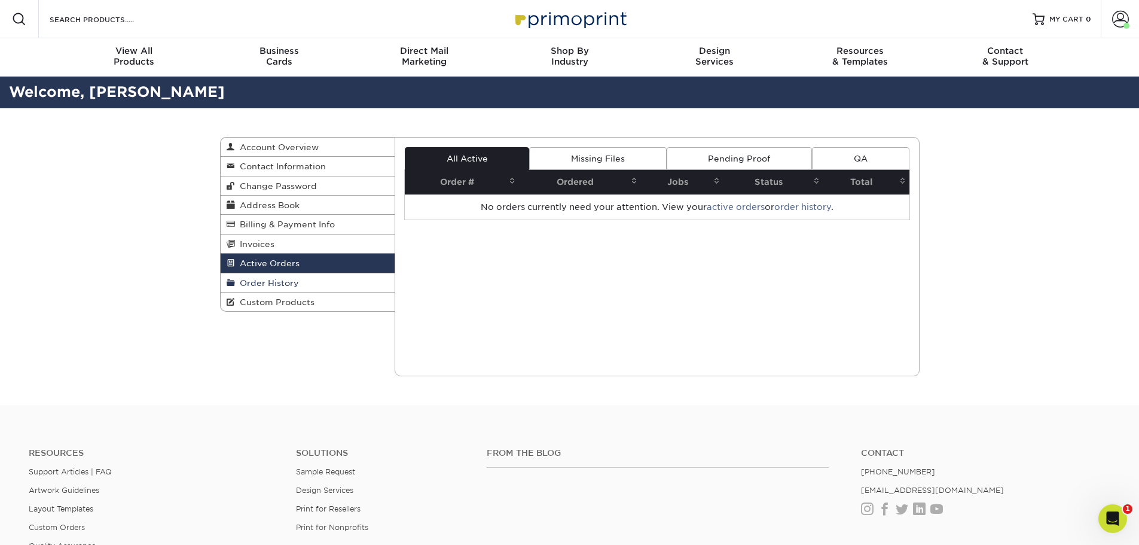
click at [277, 273] on link "Order History" at bounding box center [308, 282] width 175 height 19
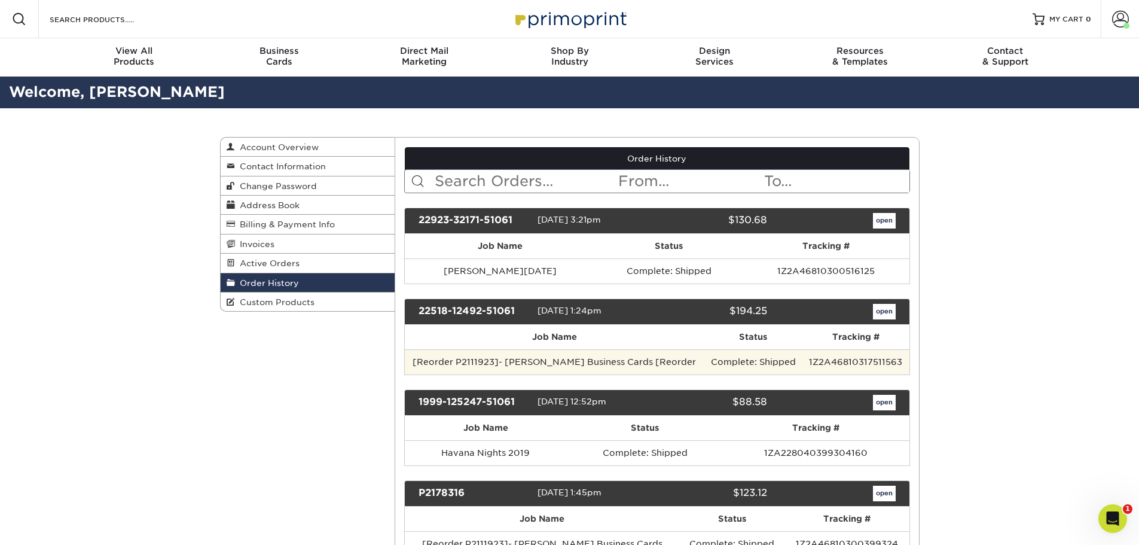
click at [667, 357] on td "[Reorder P2111923]- [PERSON_NAME] Business Cards [Reorder" at bounding box center [555, 361] width 300 height 25
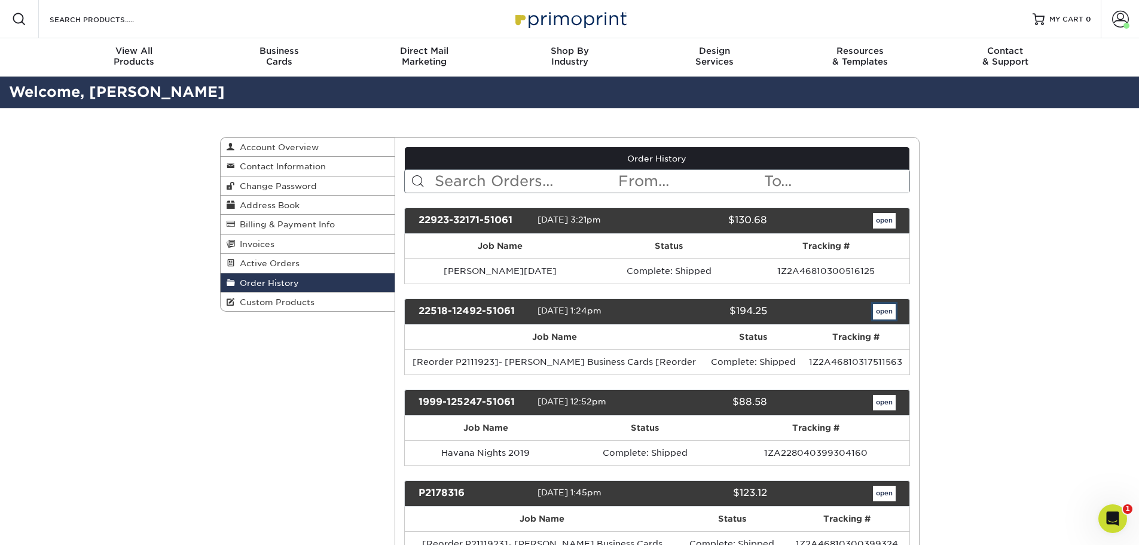
click at [894, 312] on link "open" at bounding box center [884, 312] width 23 height 16
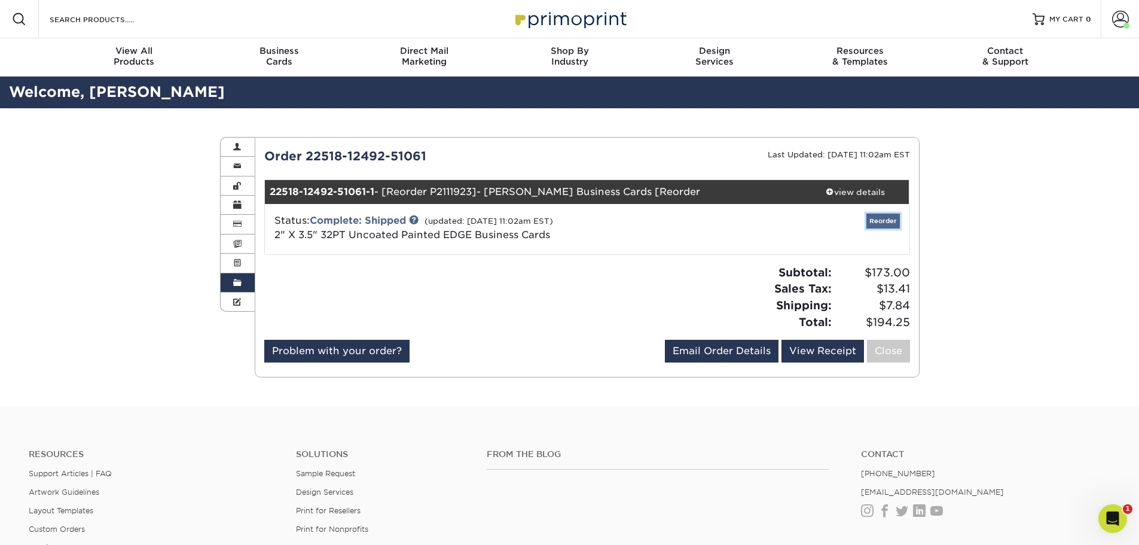
click at [871, 225] on link "Reorder" at bounding box center [882, 220] width 33 height 15
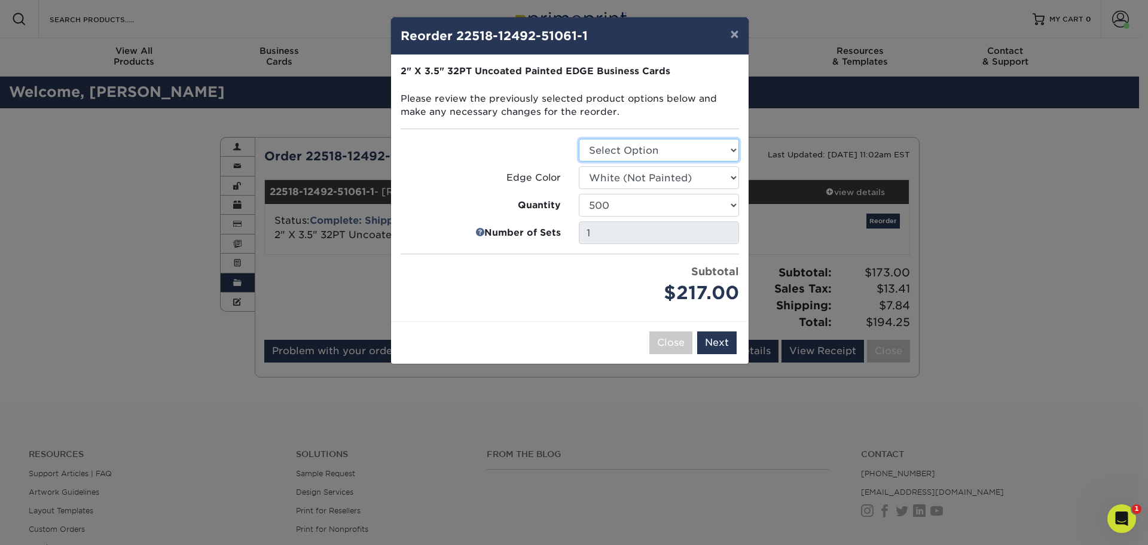
click at [679, 147] on select "Select Option Business Cards" at bounding box center [659, 150] width 160 height 23
select select "3b5148f1-0588-4f88-a218-97bcfdce65c1"
click at [579, 139] on select "Select Option Business Cards" at bounding box center [659, 150] width 160 height 23
click at [673, 180] on select "Select Option Charcoal Black (null) Brown Blue Pearlescent Blue Pearlescent Gol…" at bounding box center [659, 177] width 160 height 23
click at [579, 166] on select "Select Option Charcoal Black (null) Brown Blue Pearlescent Blue Pearlescent Gol…" at bounding box center [659, 177] width 160 height 23
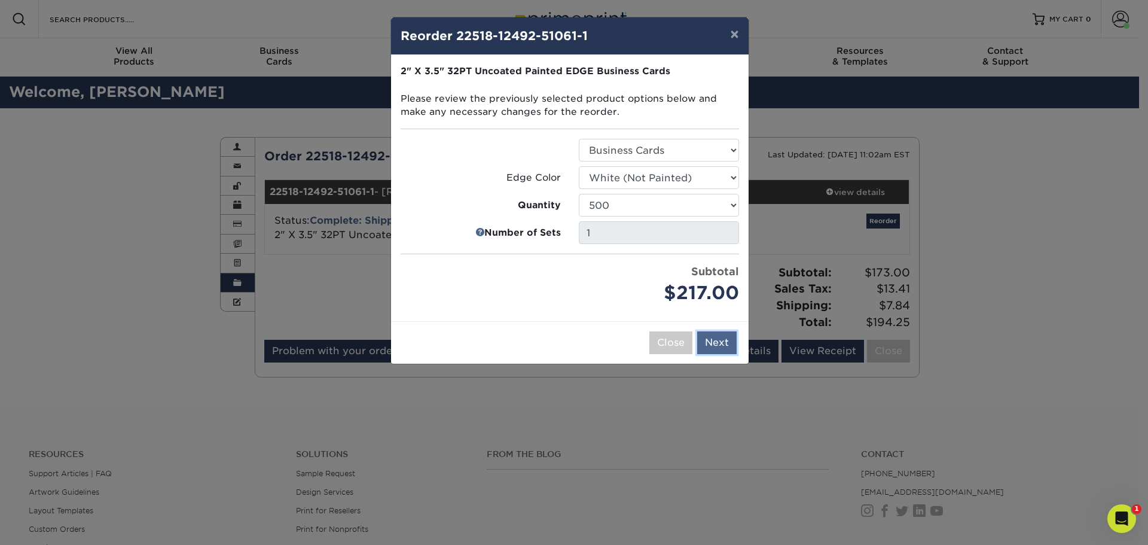
click at [723, 345] on button "Next" at bounding box center [716, 342] width 39 height 23
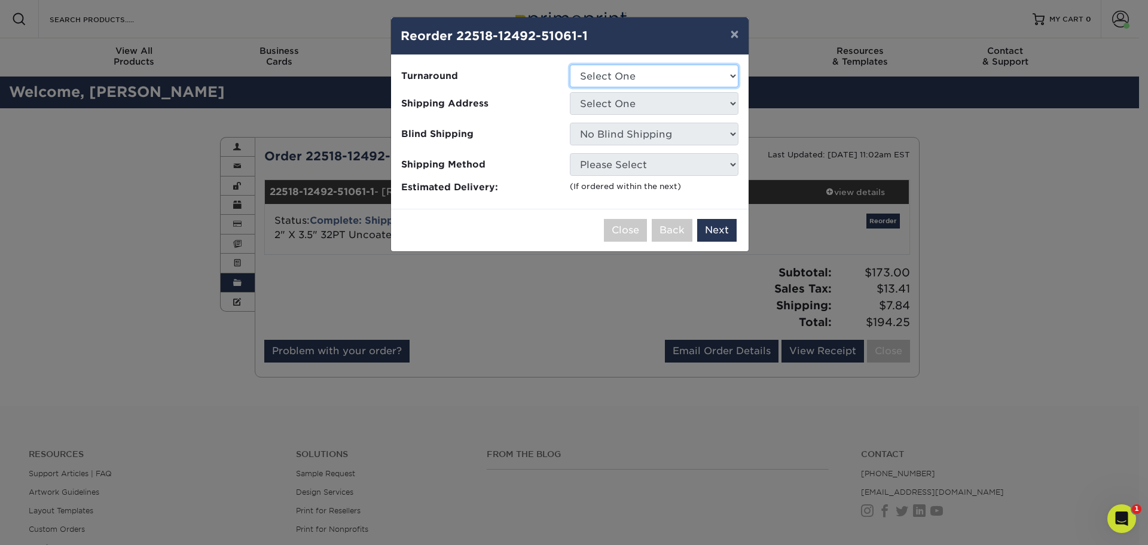
click at [690, 82] on select "Select One 2-4 Business Days" at bounding box center [654, 76] width 169 height 23
select select "31d45b01-d4a6-4b39-b84d-4391606115ca"
click at [570, 65] on select "Select One 2-4 Business Days" at bounding box center [654, 76] width 169 height 23
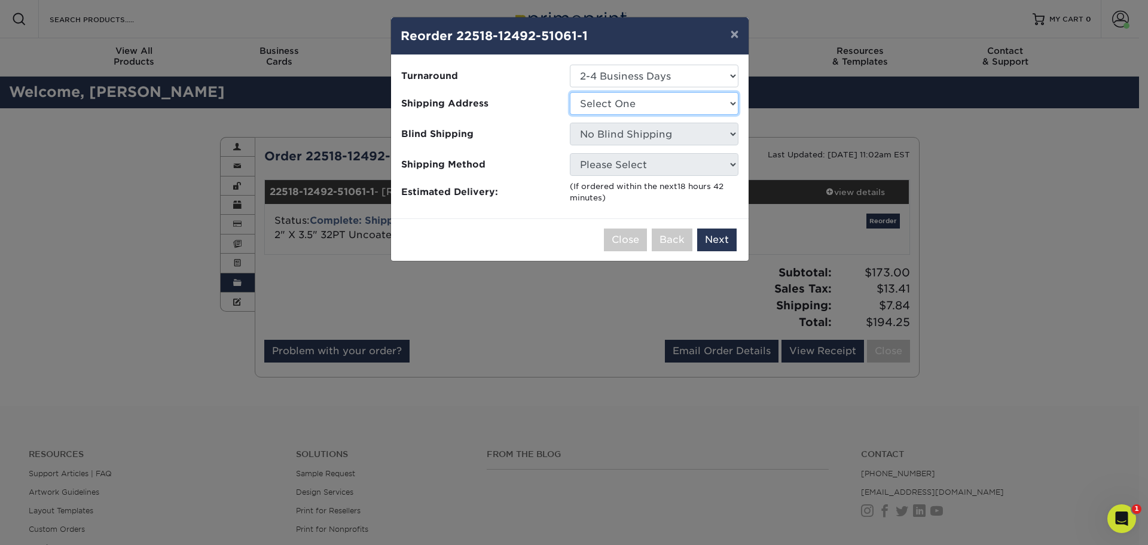
click at [678, 109] on select "Select One [PERSON_NAME] Mortgage Group" at bounding box center [654, 103] width 169 height 23
select select "286963"
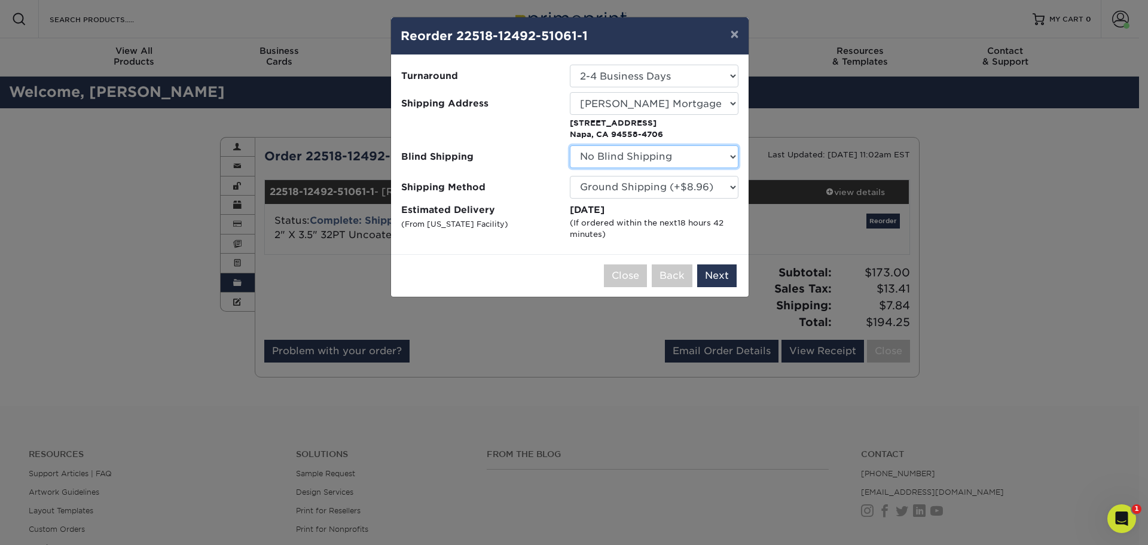
click at [641, 165] on select "No Blind Shipping [PERSON_NAME] Mortgage Group" at bounding box center [654, 156] width 169 height 23
click at [570, 145] on select "No Blind Shipping [PERSON_NAME] Mortgage Group" at bounding box center [654, 156] width 169 height 23
click at [709, 277] on button "Next" at bounding box center [716, 275] width 39 height 23
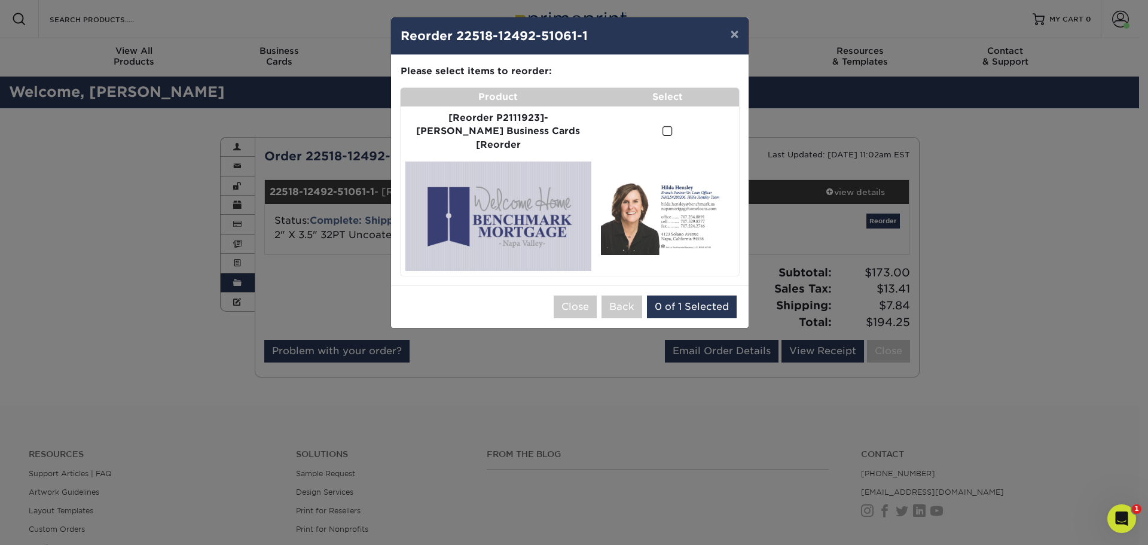
click at [662, 126] on span at bounding box center [667, 131] width 10 height 11
click at [0, 0] on input "checkbox" at bounding box center [0, 0] width 0 height 0
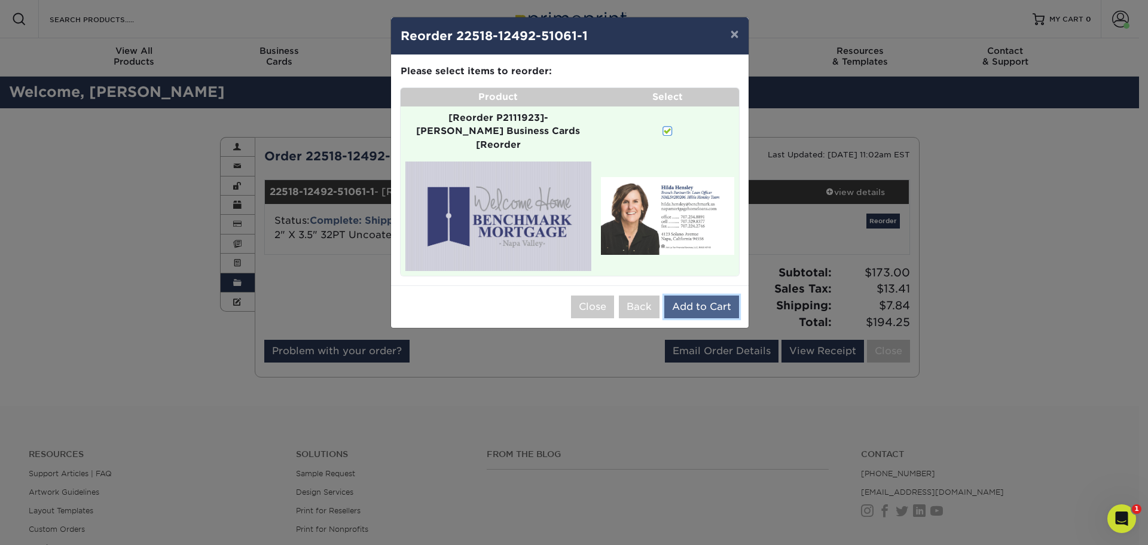
click at [694, 295] on button "Add to Cart" at bounding box center [701, 306] width 75 height 23
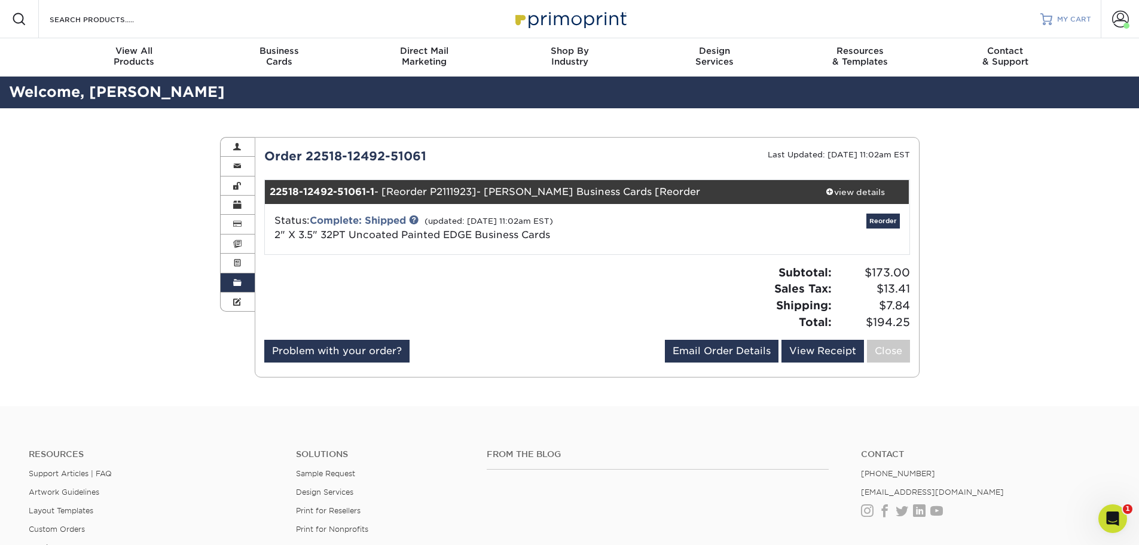
click at [1063, 19] on span "MY CART" at bounding box center [1074, 19] width 34 height 10
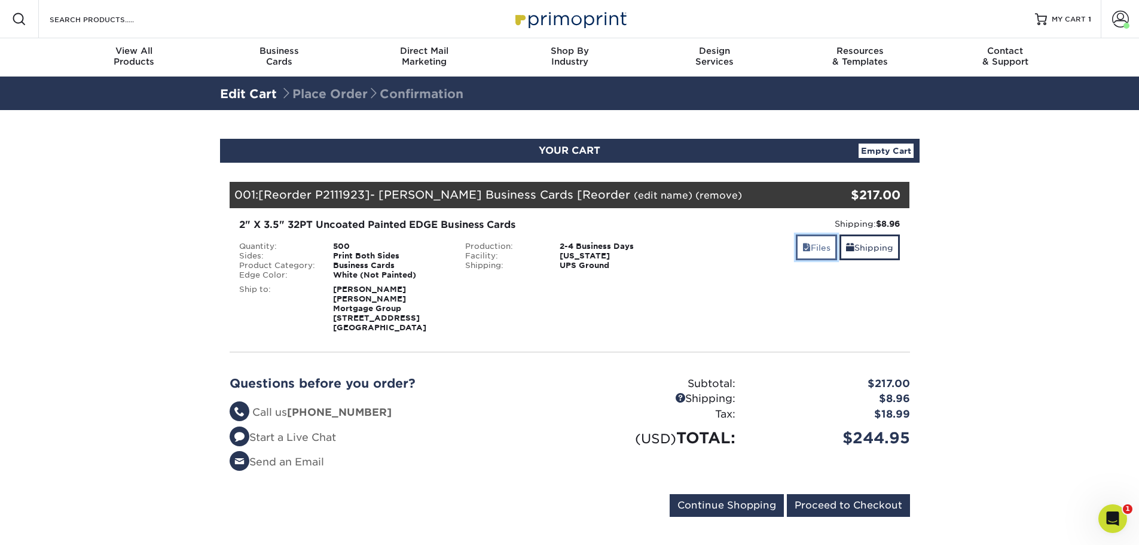
click at [816, 249] on link "Files" at bounding box center [816, 247] width 41 height 26
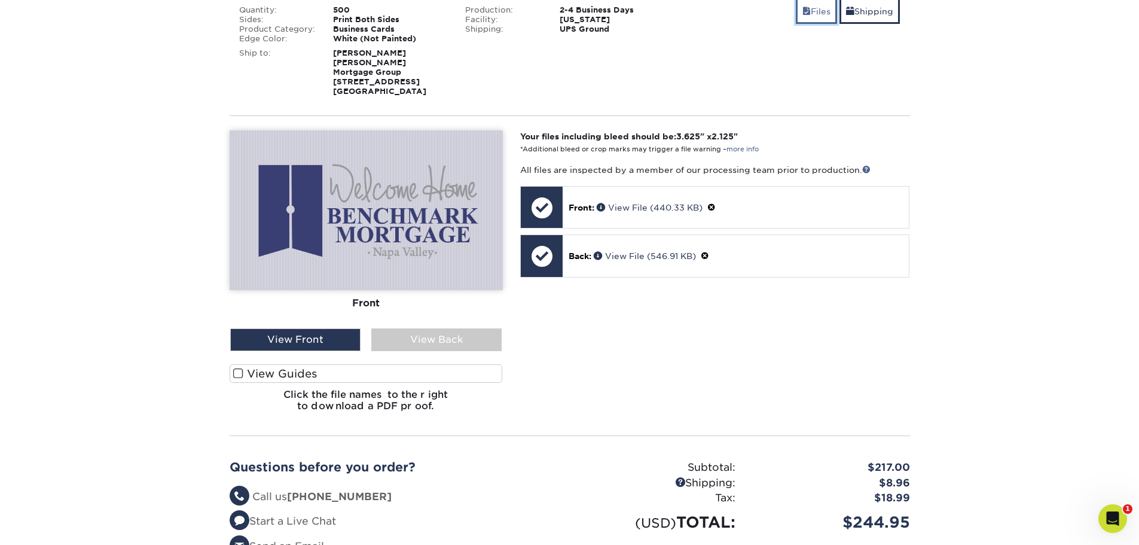
scroll to position [239, 0]
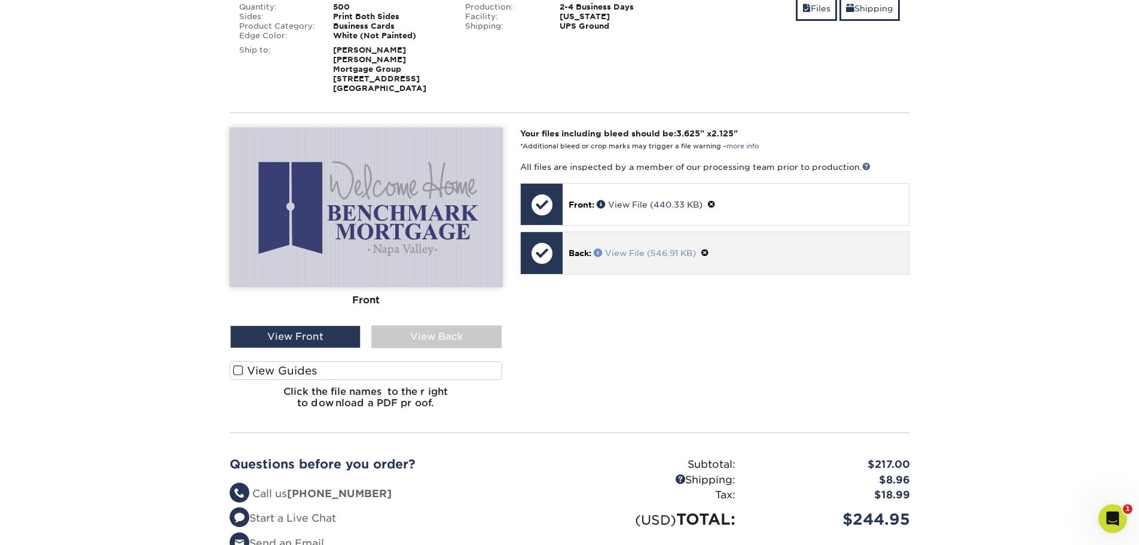
click at [595, 248] on span at bounding box center [599, 252] width 11 height 8
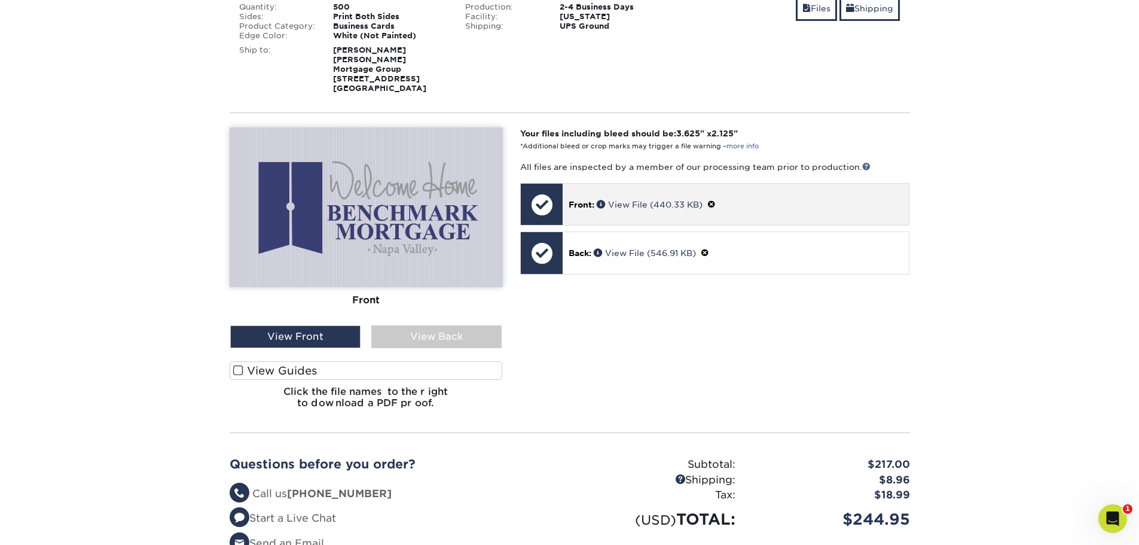
click at [713, 200] on span at bounding box center [711, 205] width 8 height 10
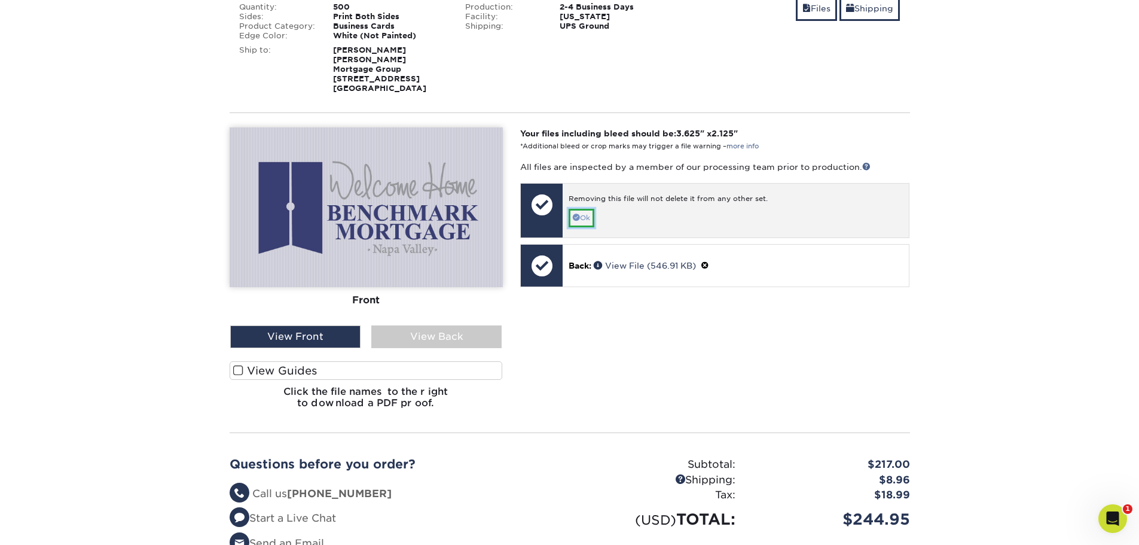
click at [591, 209] on link "Ok" at bounding box center [582, 218] width 26 height 19
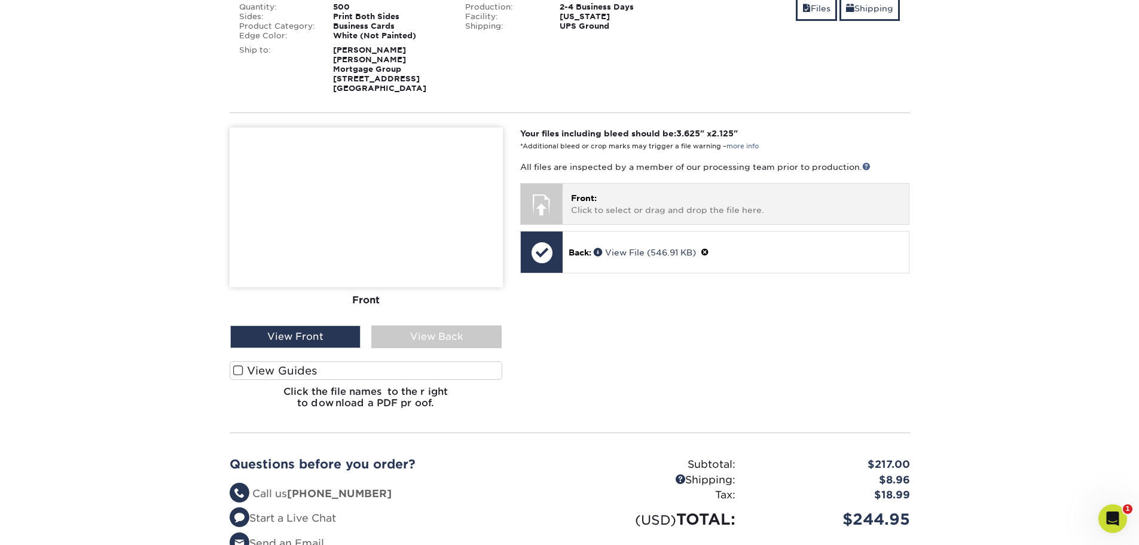
click at [598, 196] on p "Front: Click to select or drag and drop the file here." at bounding box center [735, 204] width 329 height 25
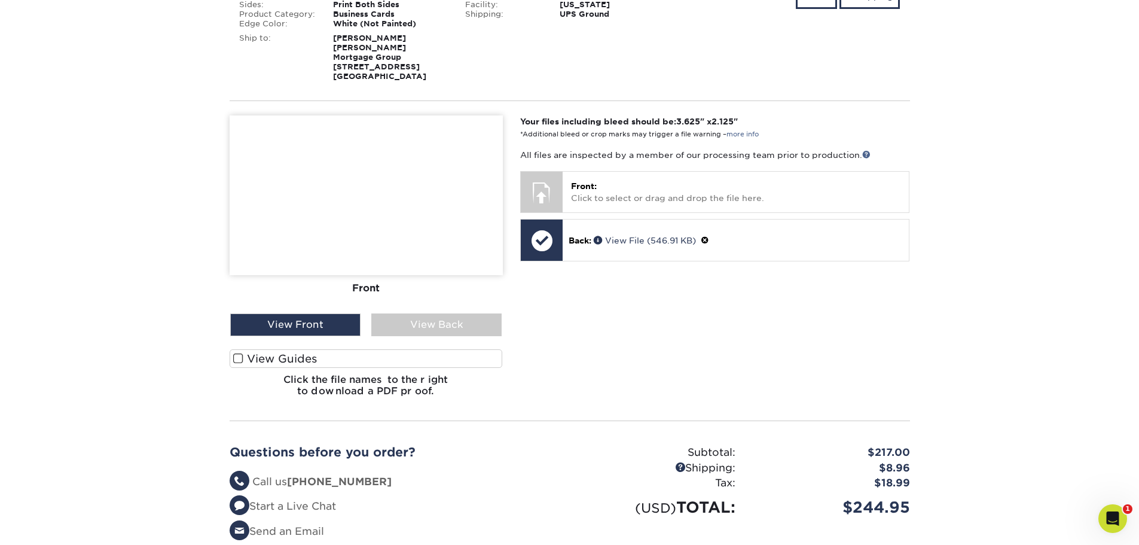
scroll to position [0, 0]
